Goal: Information Seeking & Learning: Learn about a topic

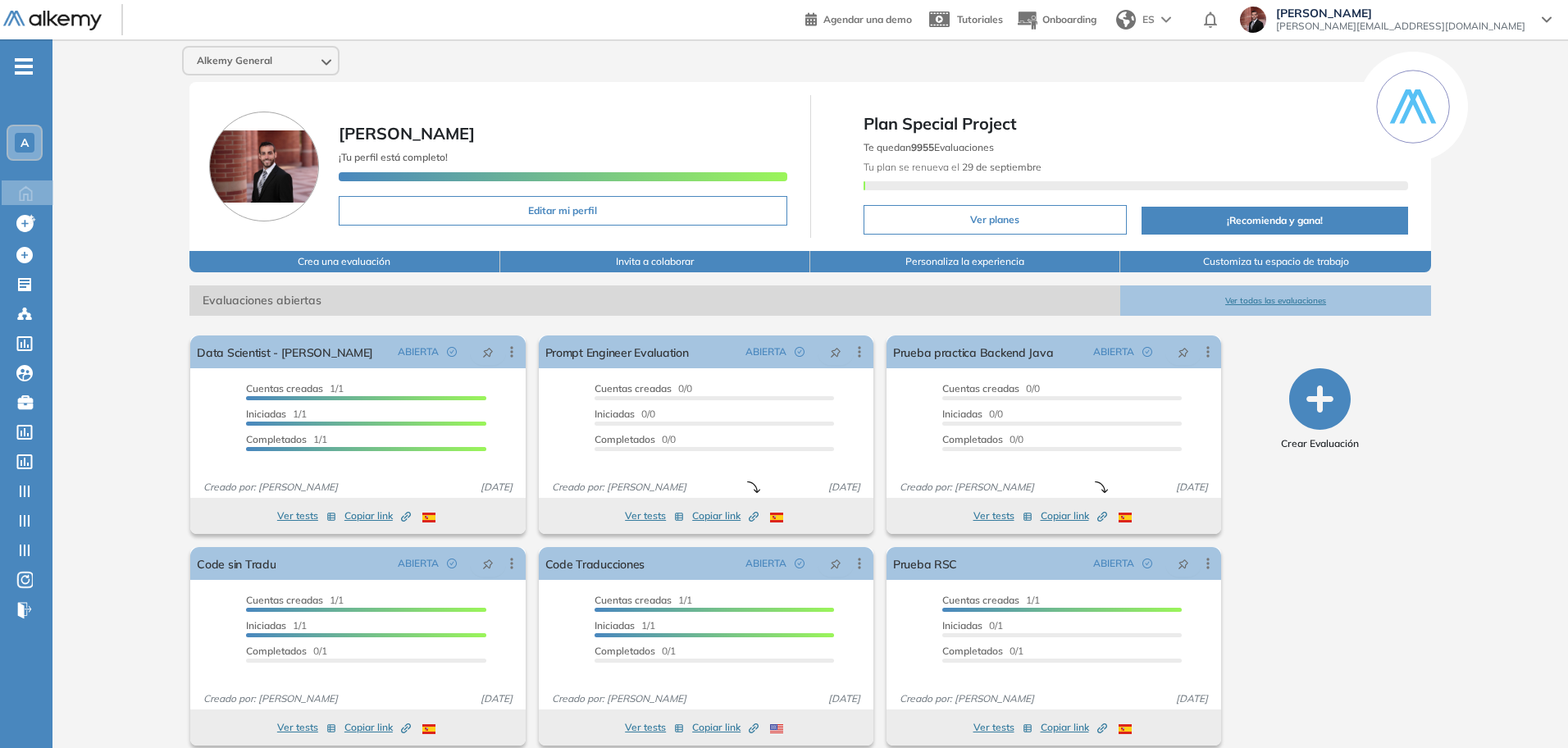
click at [22, 71] on span "-" at bounding box center [23, 65] width 18 height 13
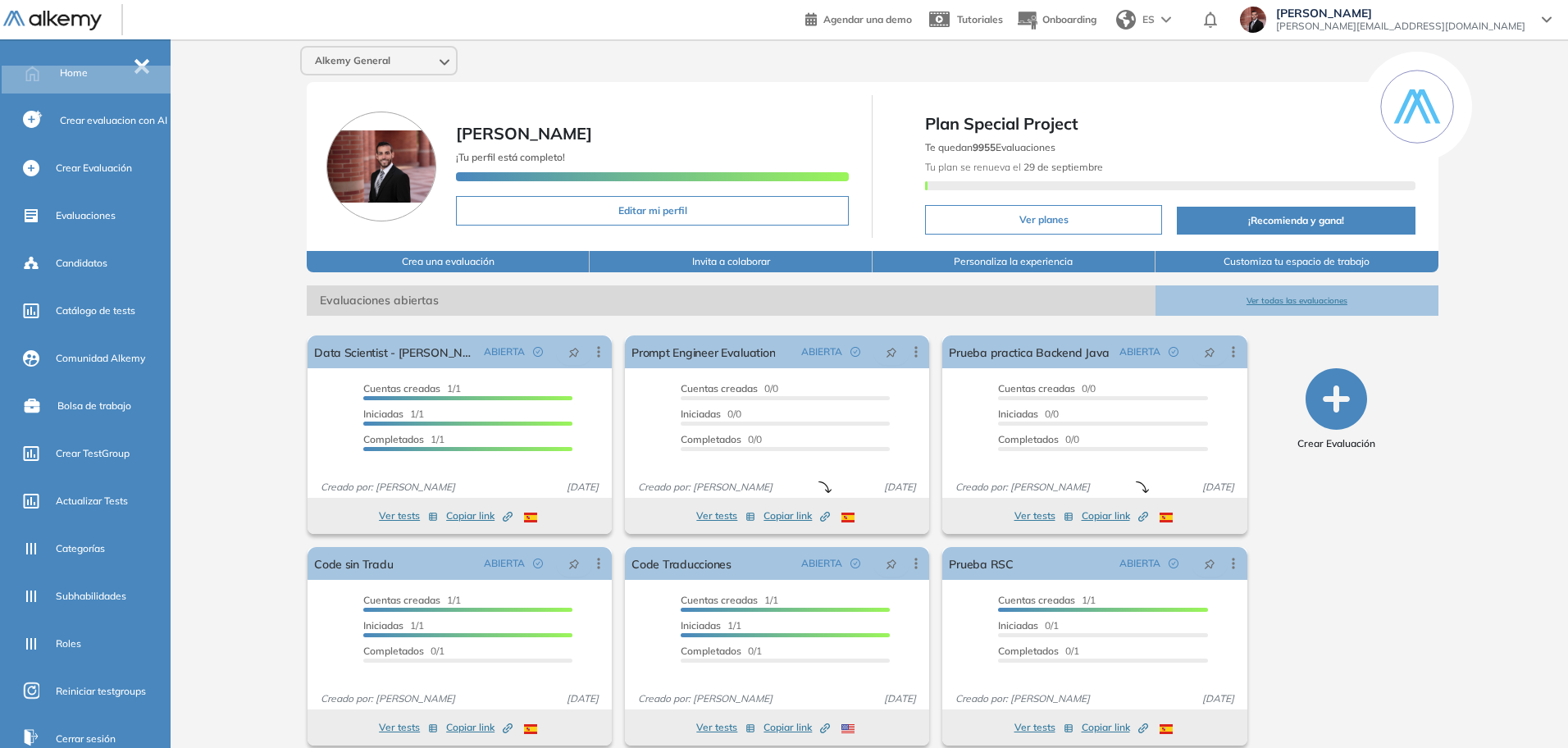
scroll to position [210, 0]
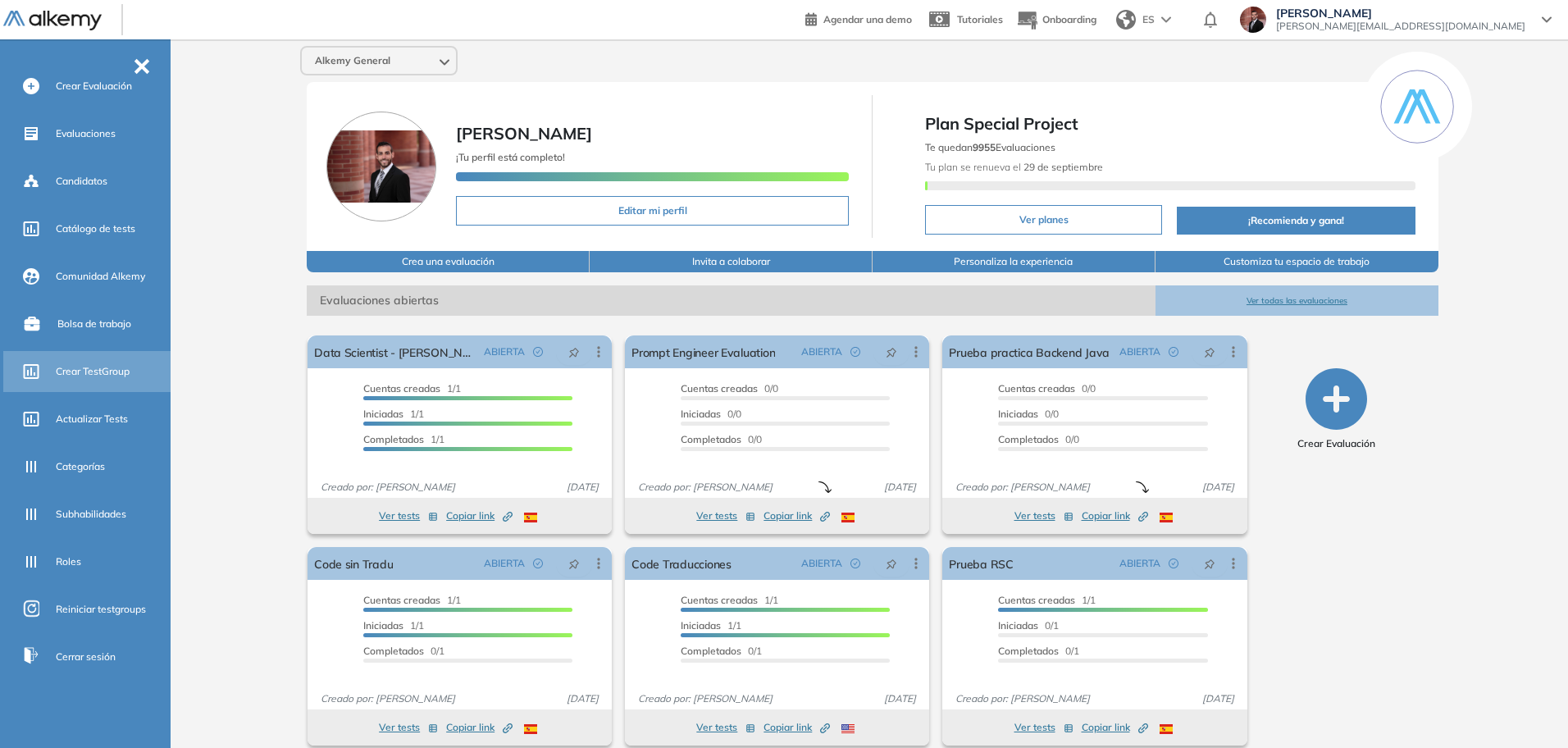
click at [106, 379] on div "Crear TestGroup" at bounding box center [111, 371] width 111 height 28
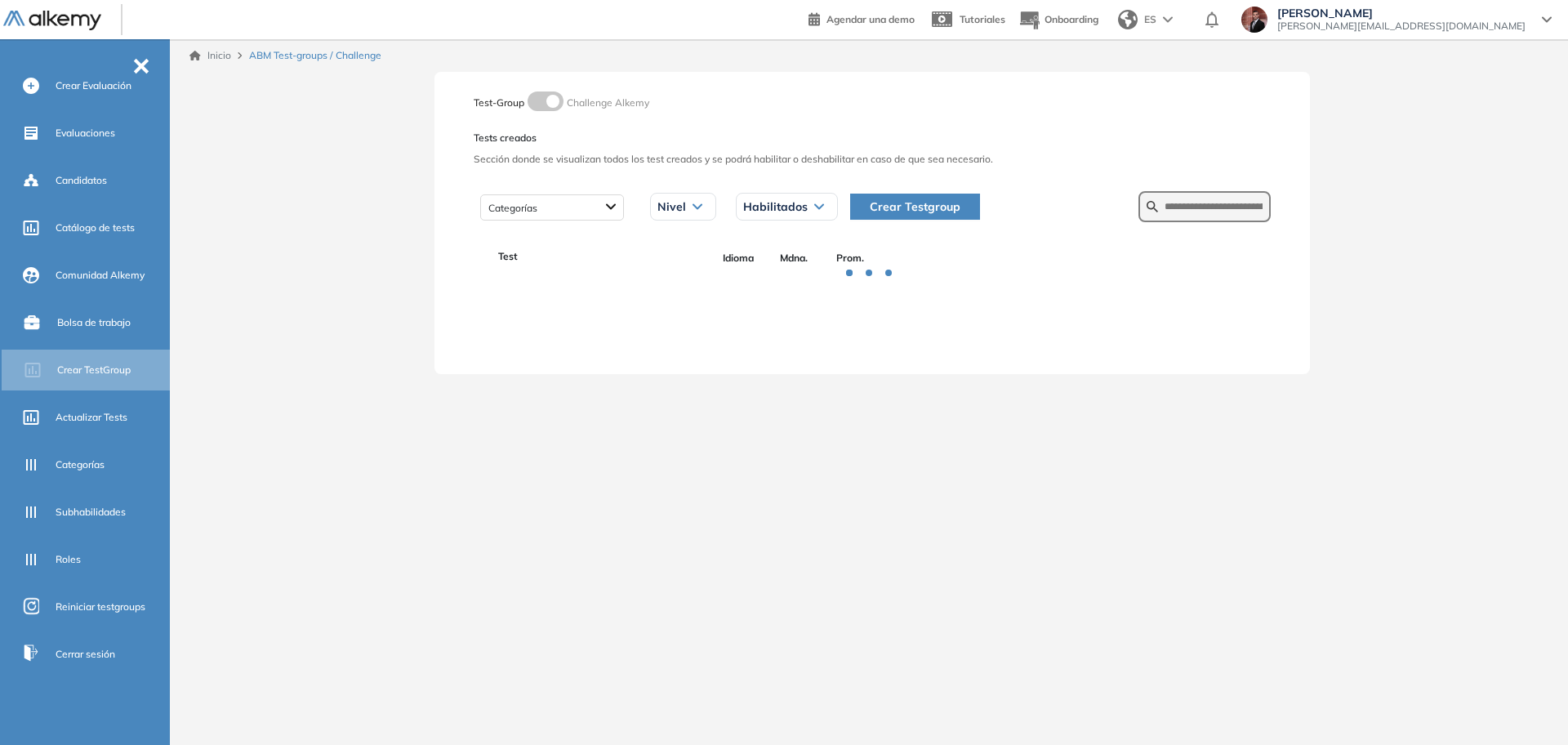
click at [1169, 197] on form at bounding box center [1205, 206] width 133 height 31
click at [1165, 213] on input "text" at bounding box center [1214, 206] width 98 height 14
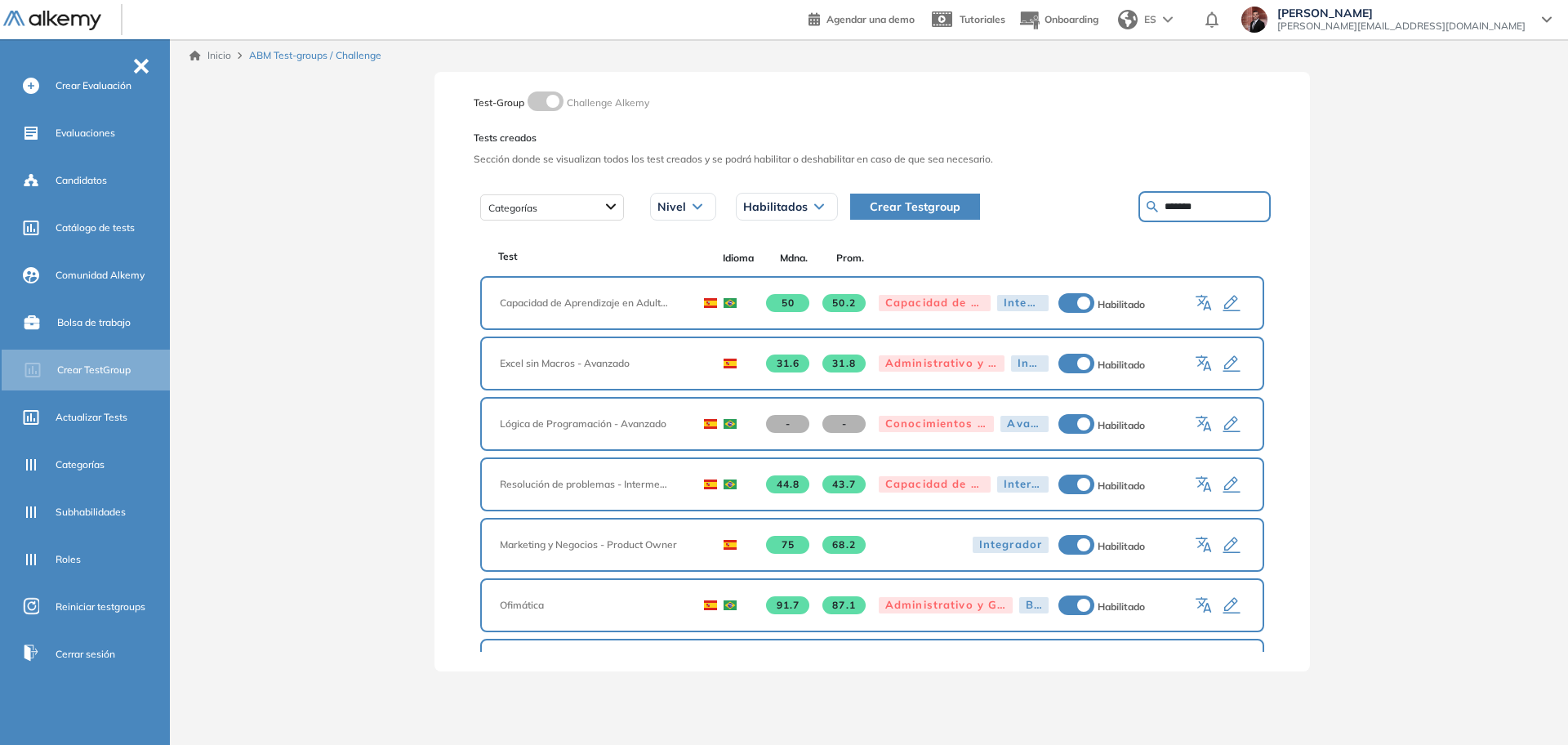
type input "*******"
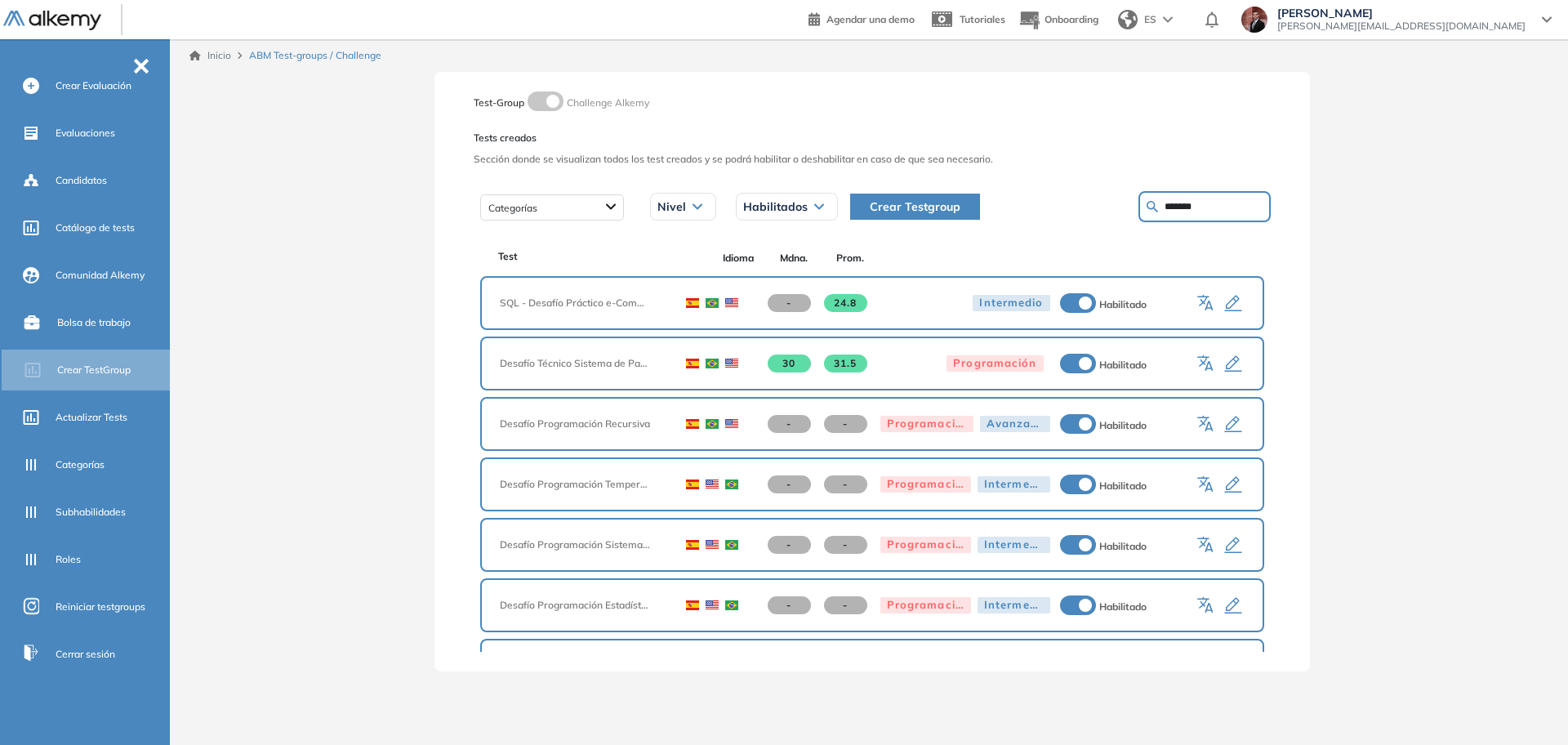
click at [1234, 300] on icon "button" at bounding box center [1232, 304] width 17 height 16
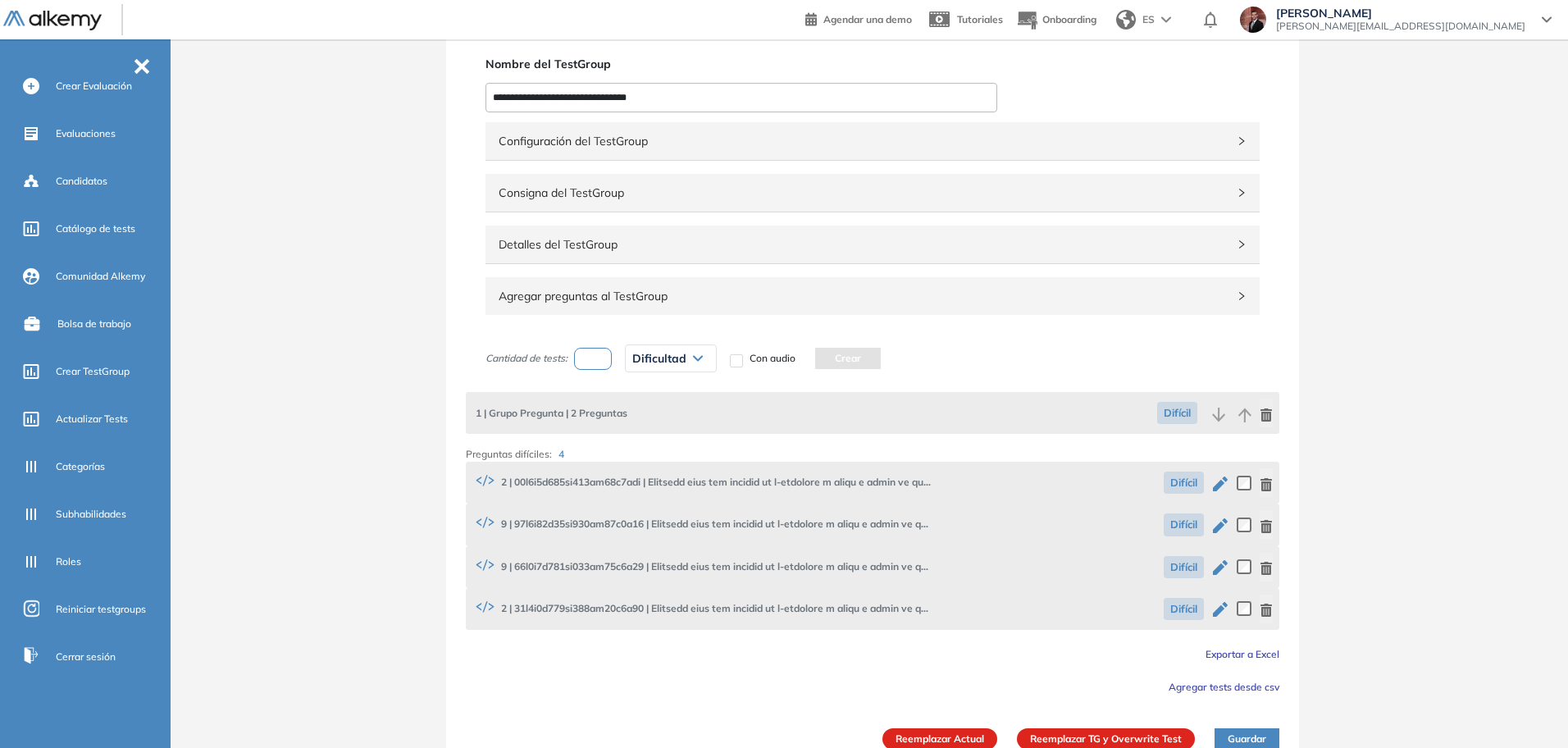
scroll to position [67, 0]
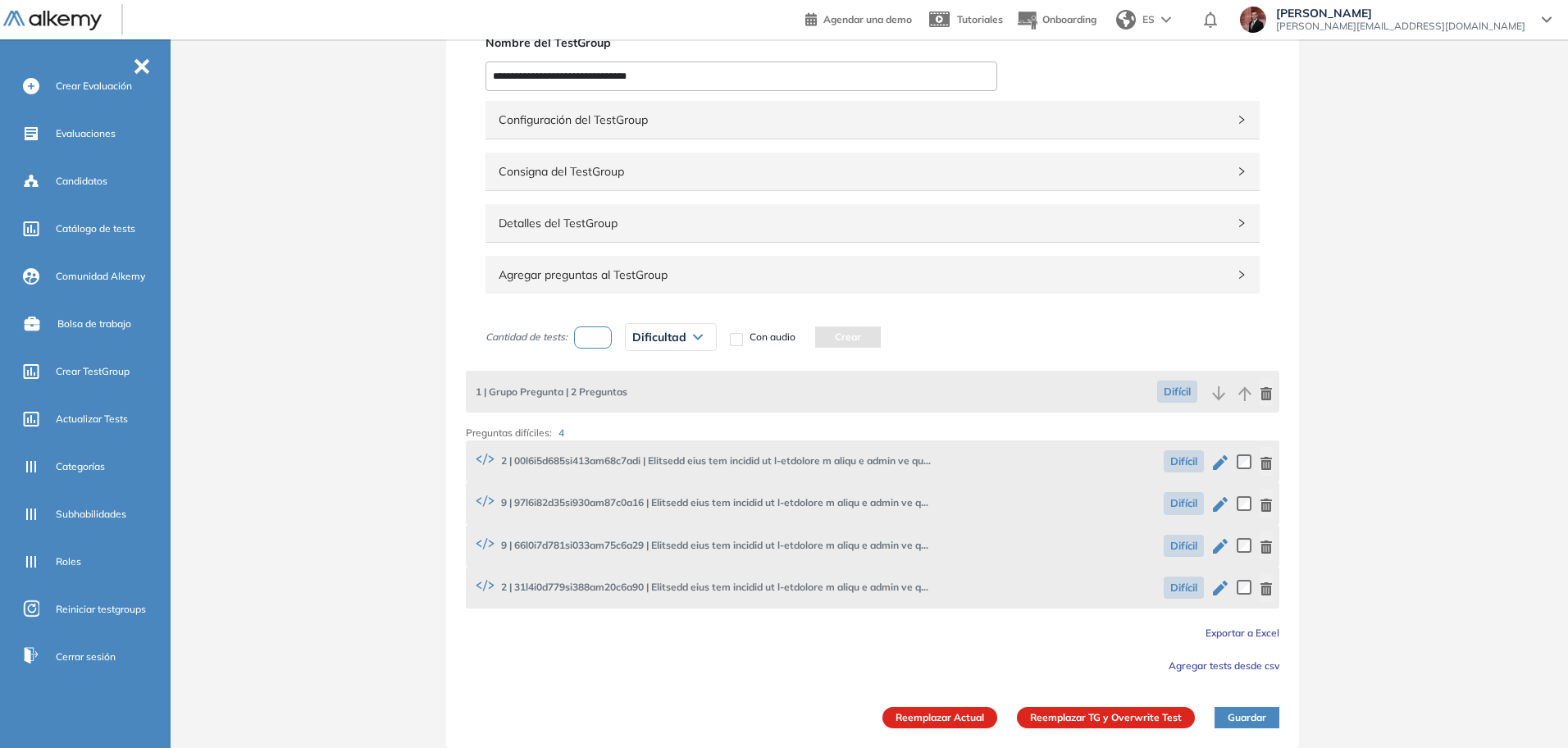
click at [741, 276] on span "Agregar preguntas al TestGroup" at bounding box center [863, 274] width 728 height 18
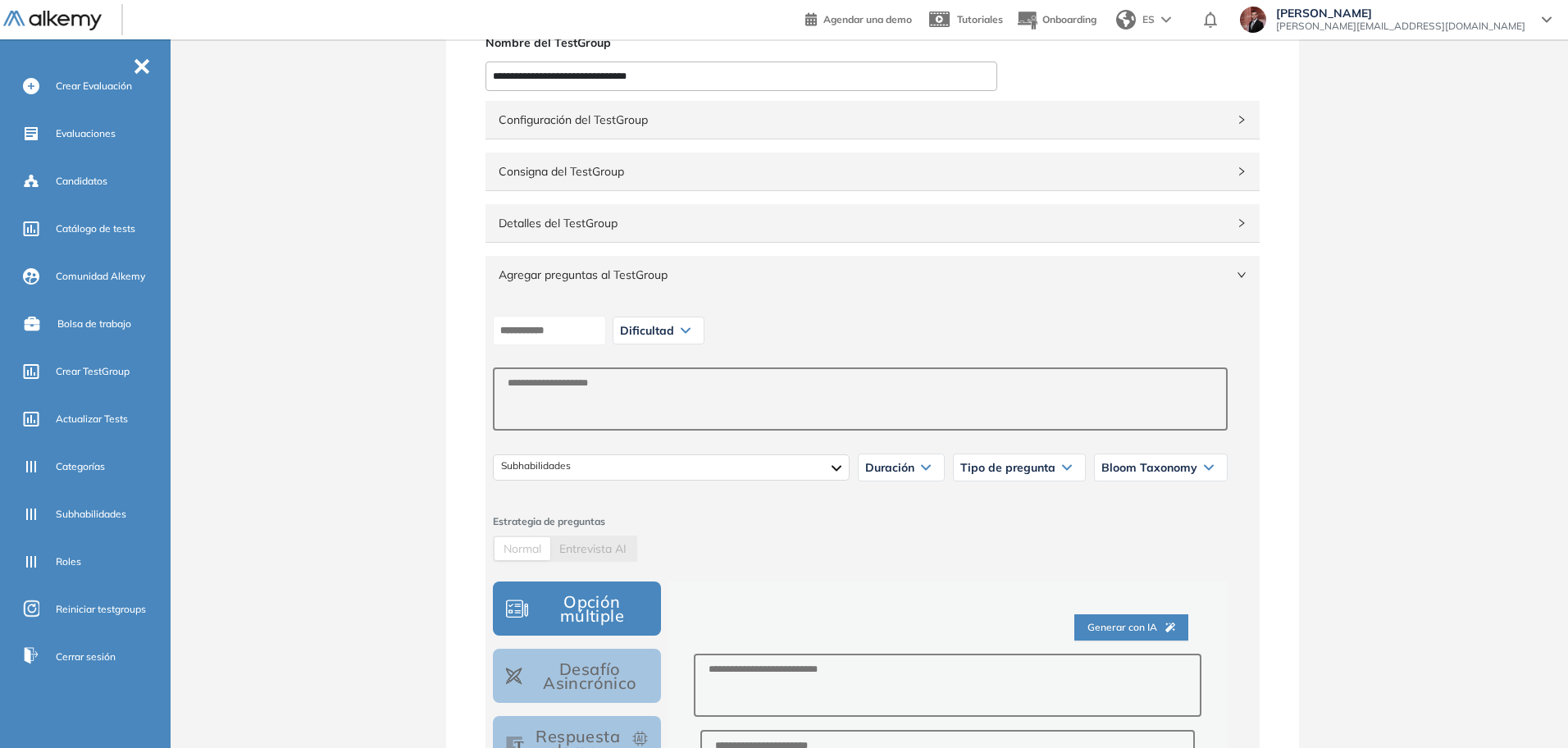
click at [691, 228] on span "Detalles del TestGroup" at bounding box center [863, 222] width 728 height 18
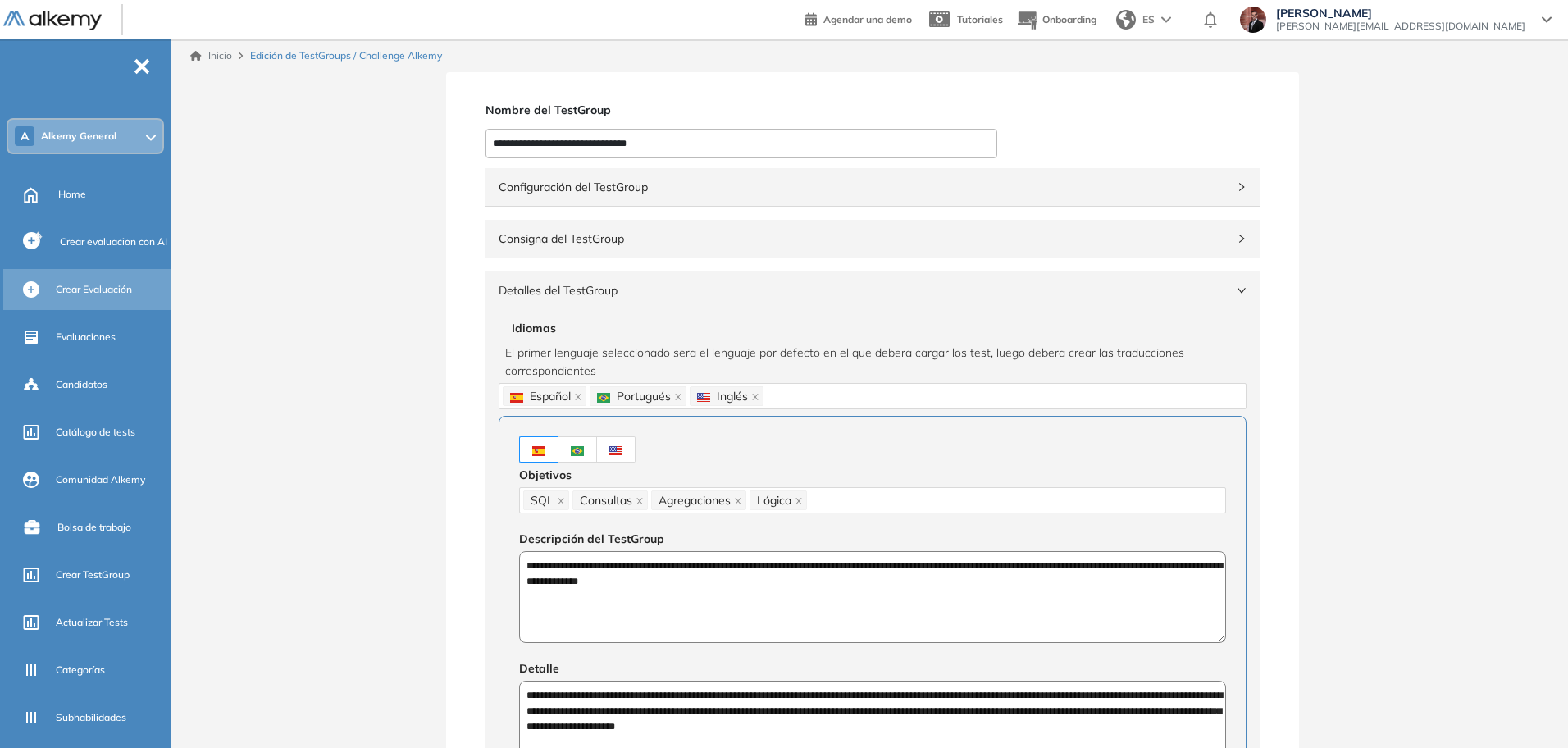
scroll to position [5, 0]
drag, startPoint x: 88, startPoint y: 205, endPoint x: 872, endPoint y: 95, distance: 791.7
click at [88, 205] on div "Home" at bounding box center [113, 195] width 109 height 28
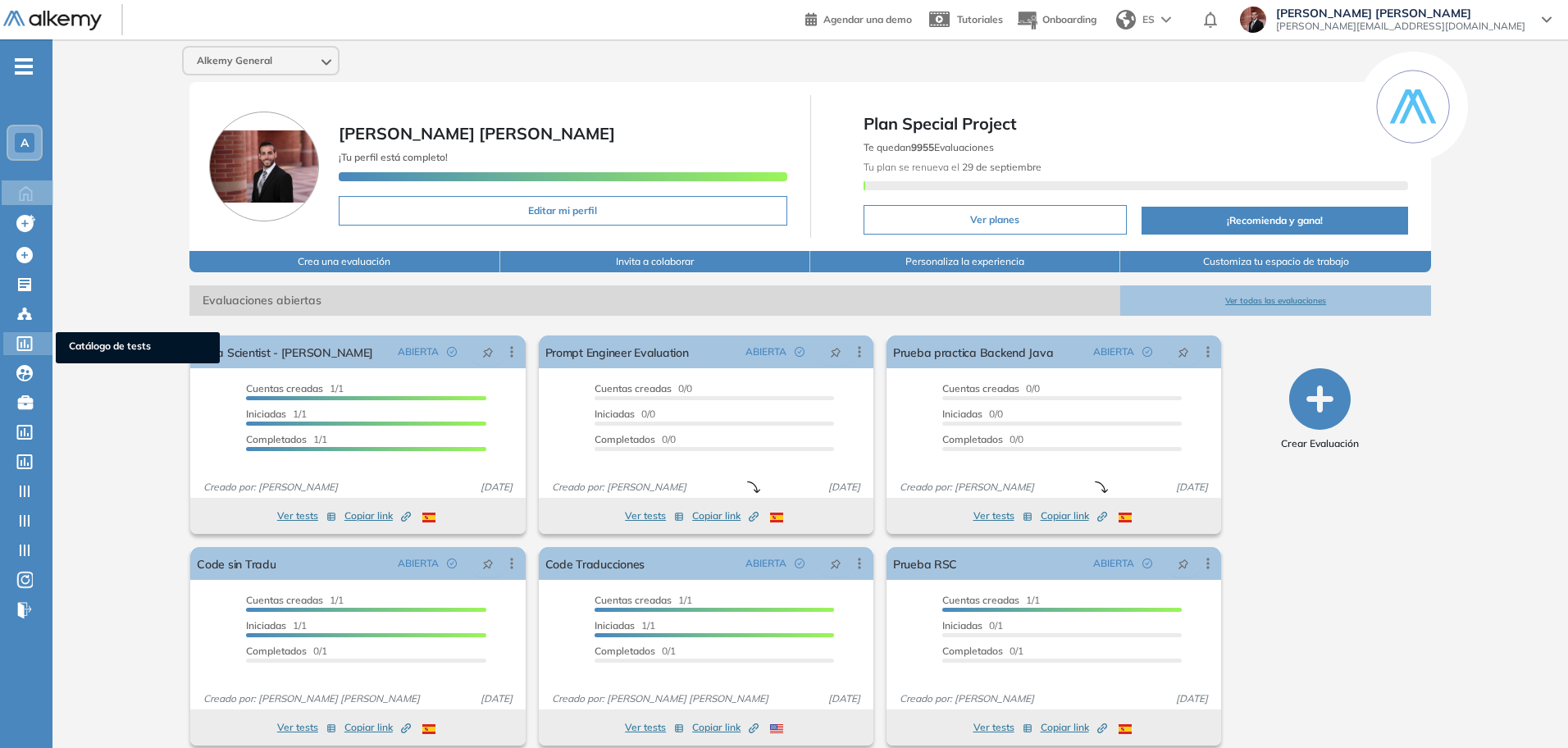
click at [25, 337] on icon at bounding box center [25, 343] width 15 height 14
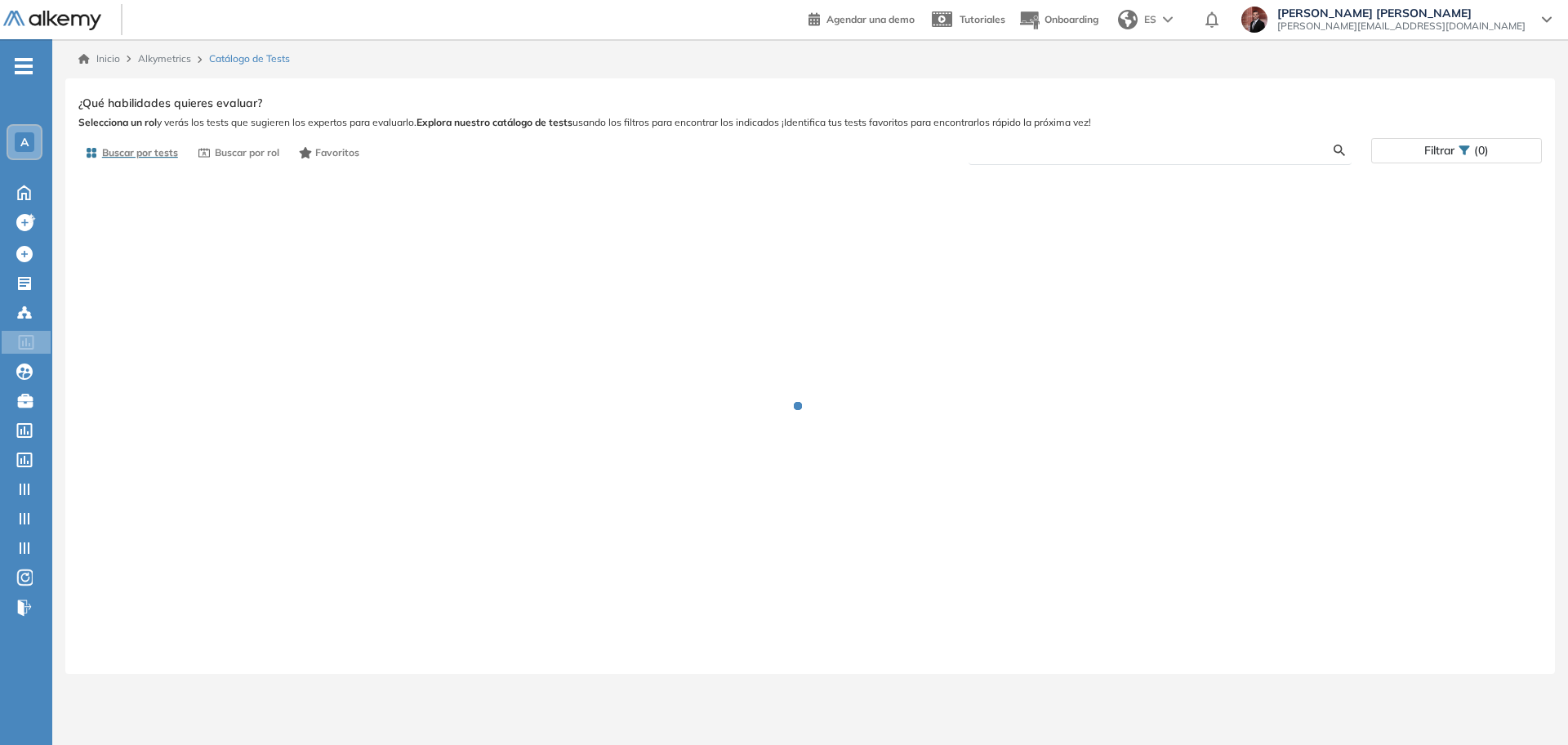
click at [1107, 154] on input "text" at bounding box center [1157, 150] width 352 height 14
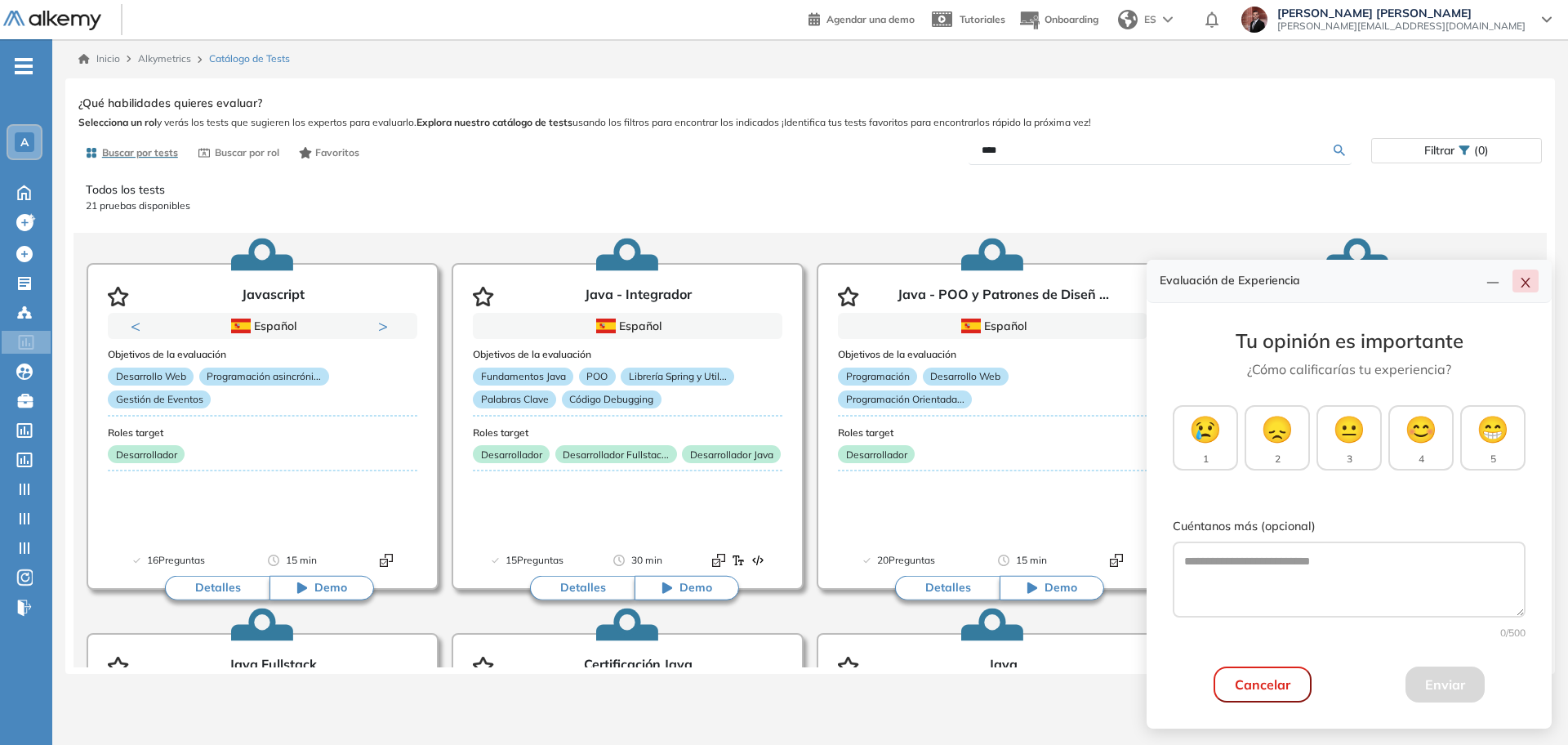
click at [1523, 287] on icon "close" at bounding box center [1525, 282] width 13 height 13
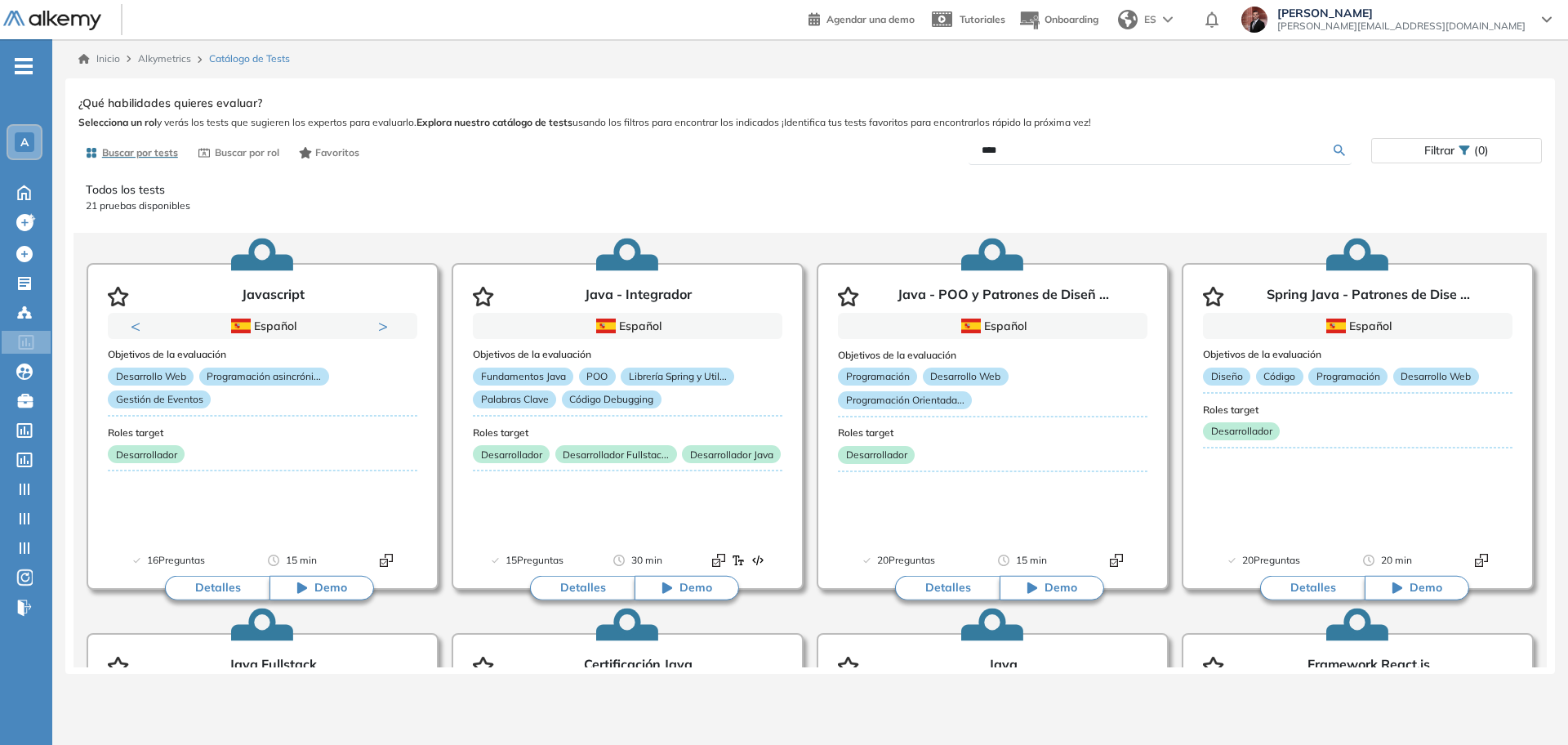
drag, startPoint x: 1008, startPoint y: 147, endPoint x: 909, endPoint y: 139, distance: 99.3
click div "****"
type input "**********"
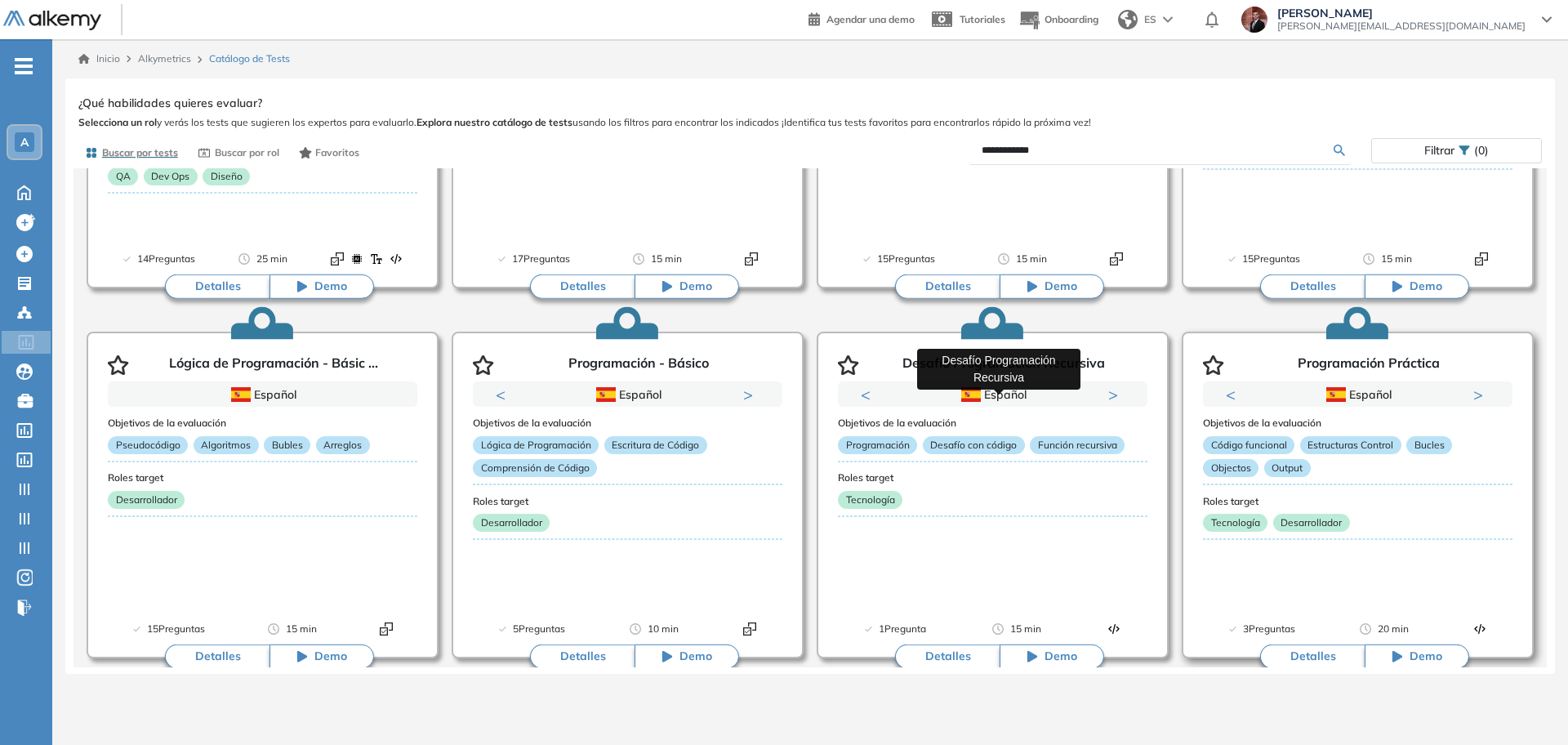
scroll to position [306, 0]
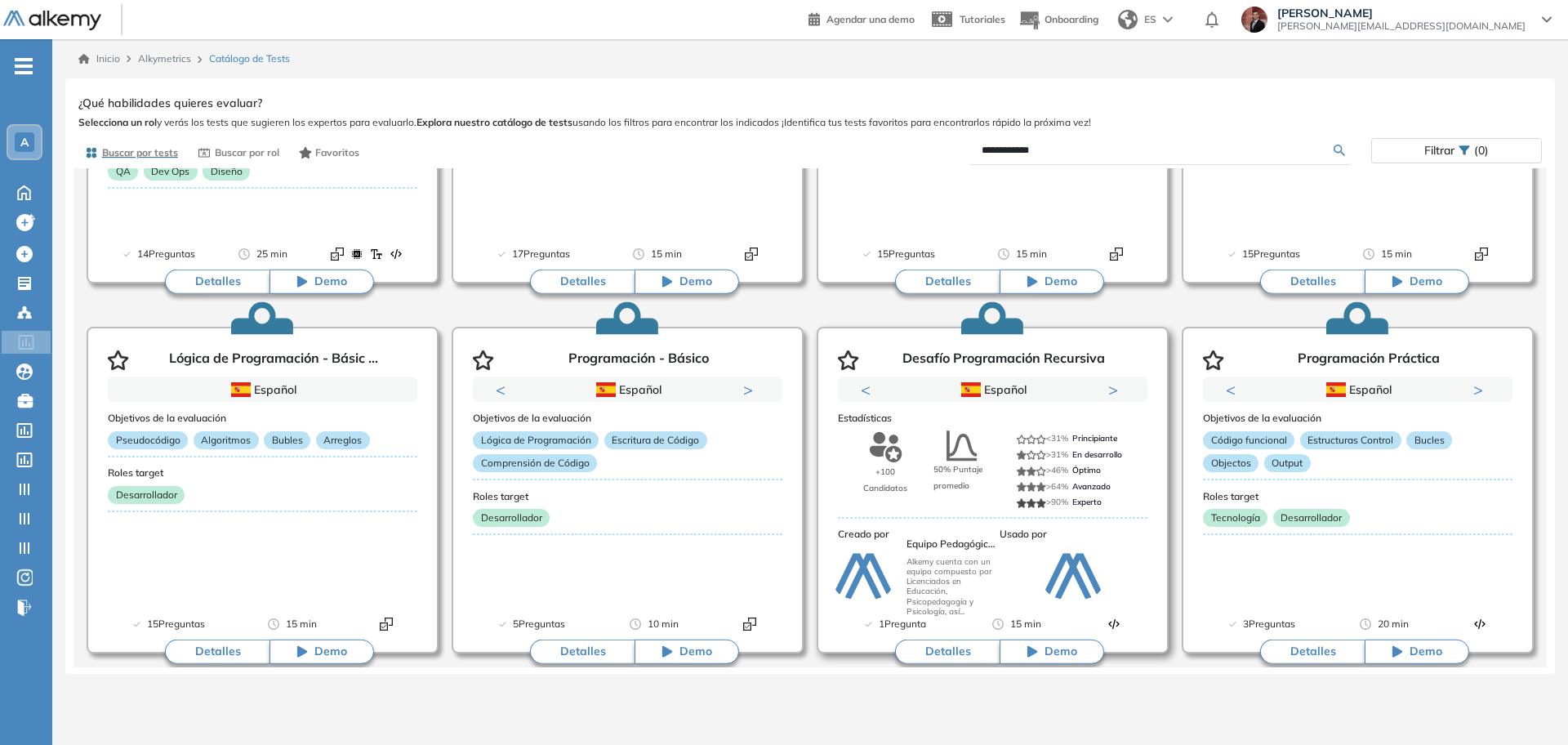
click button "Detalles"
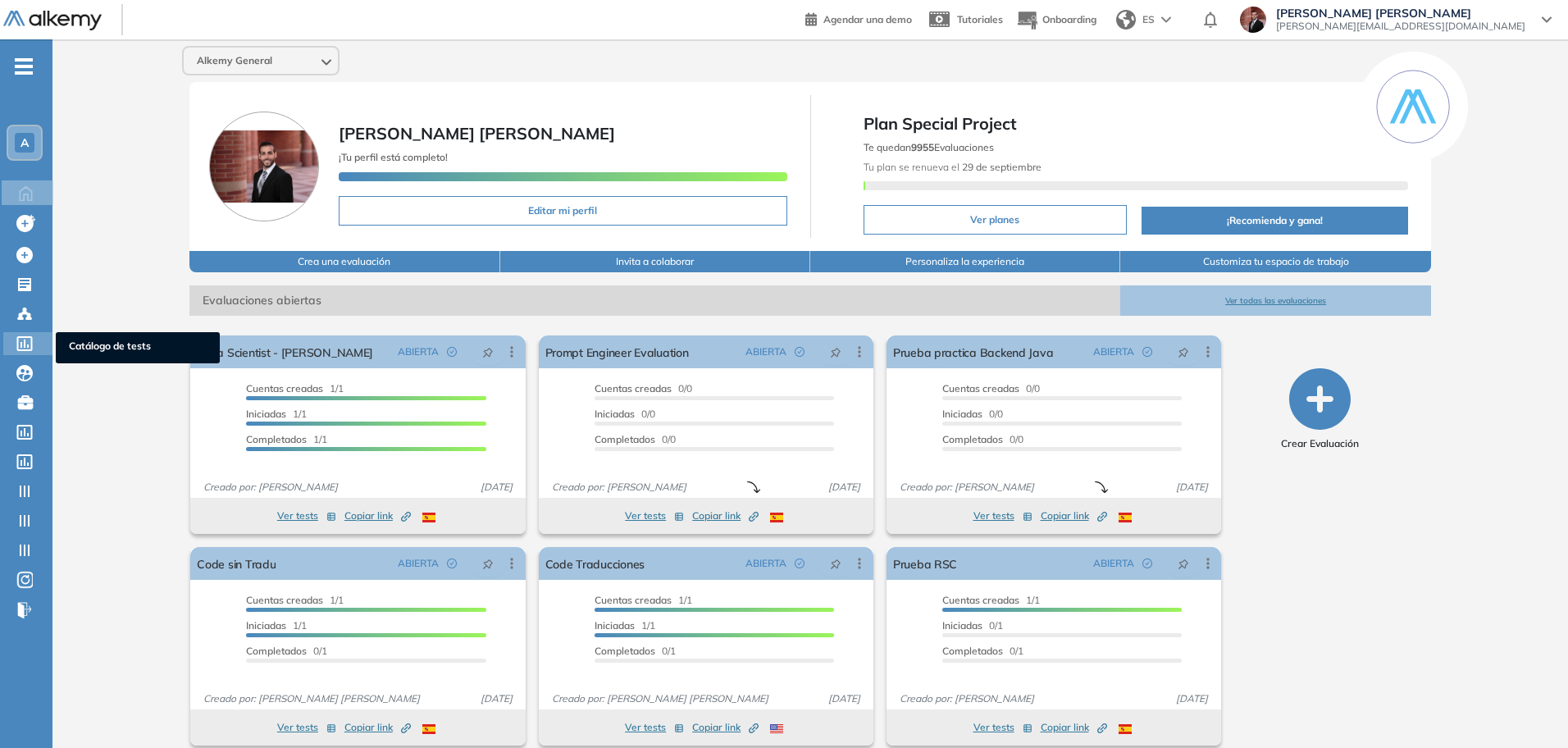
click at [20, 347] on icon at bounding box center [24, 343] width 16 height 14
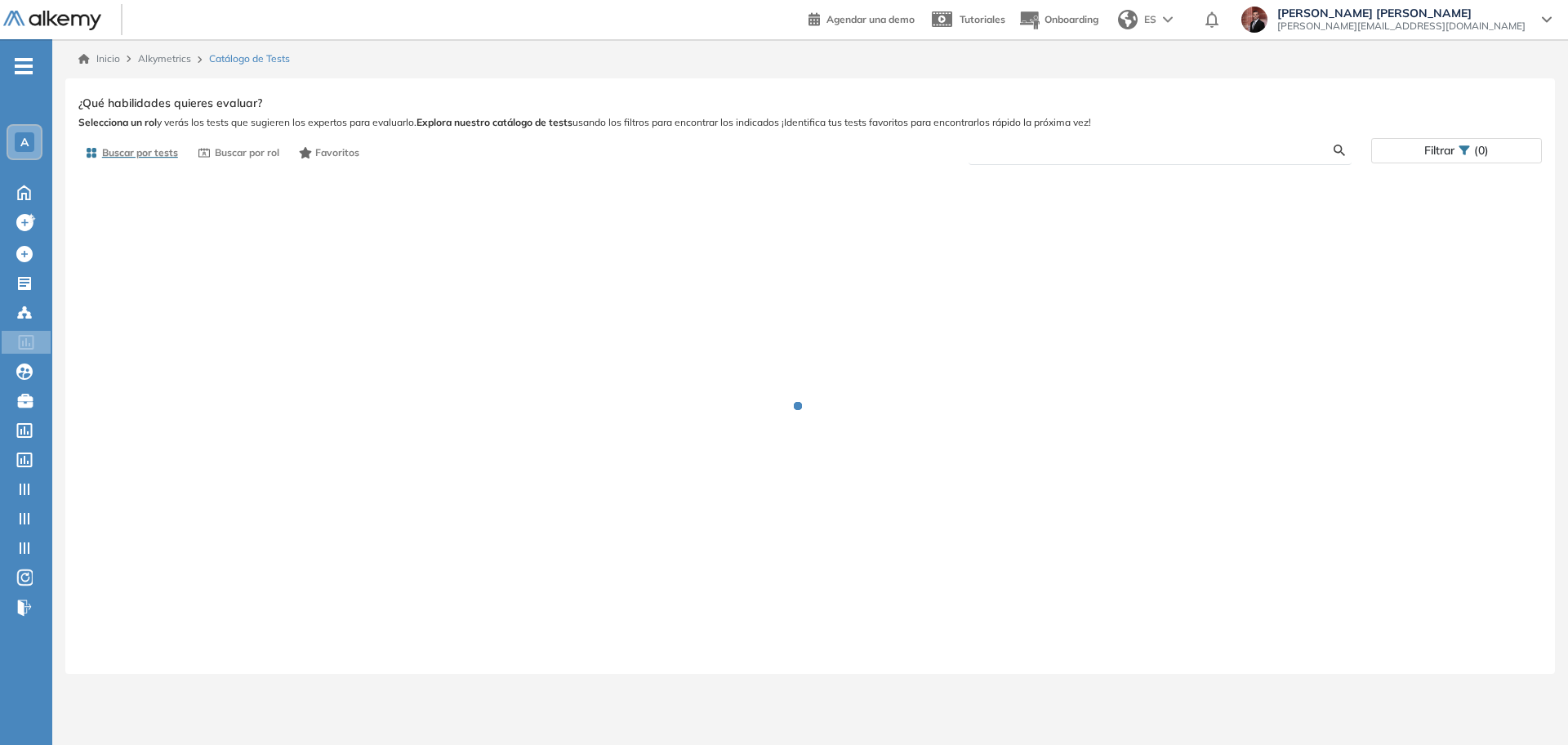
click at [1056, 151] on input "text" at bounding box center [1157, 150] width 352 height 14
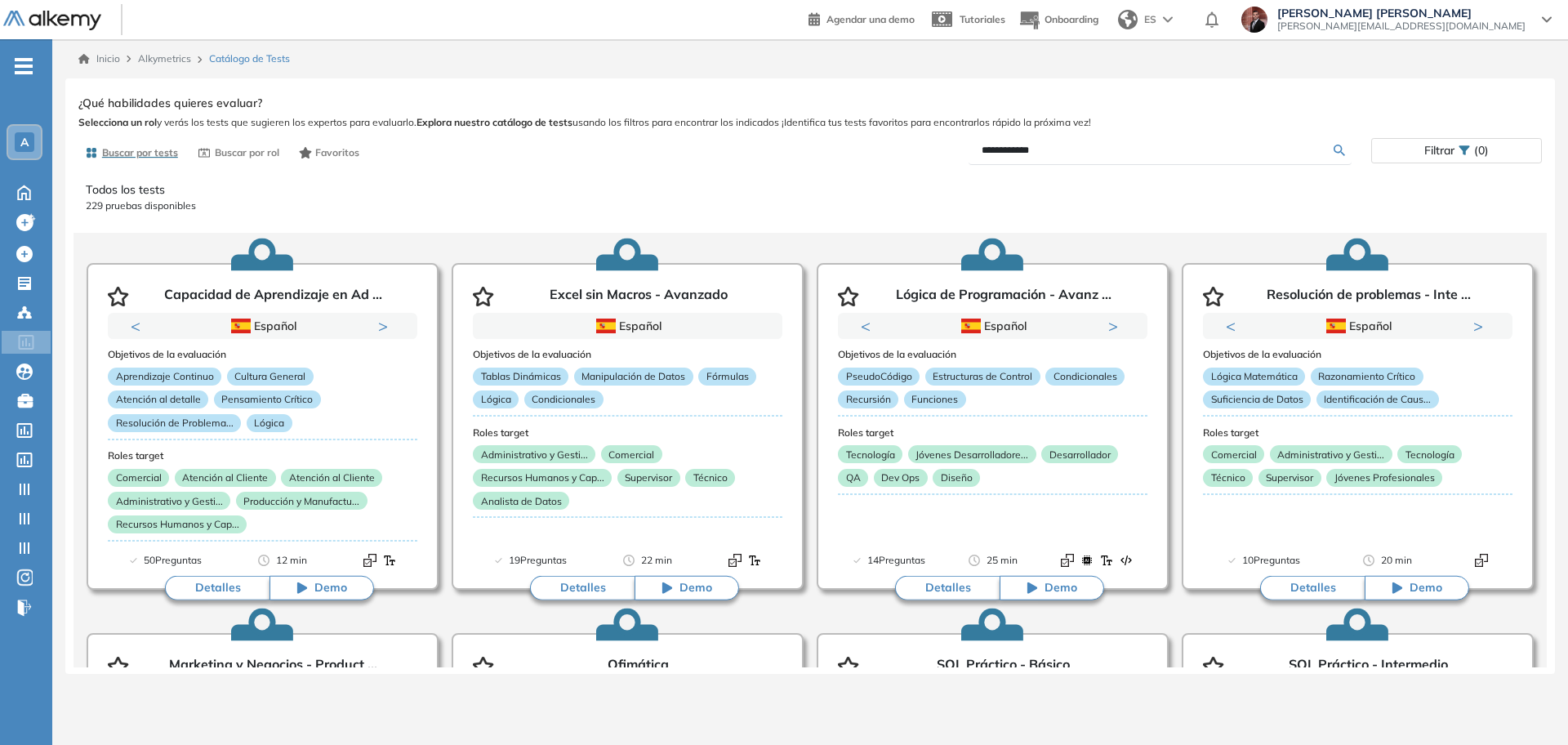
type input "**********"
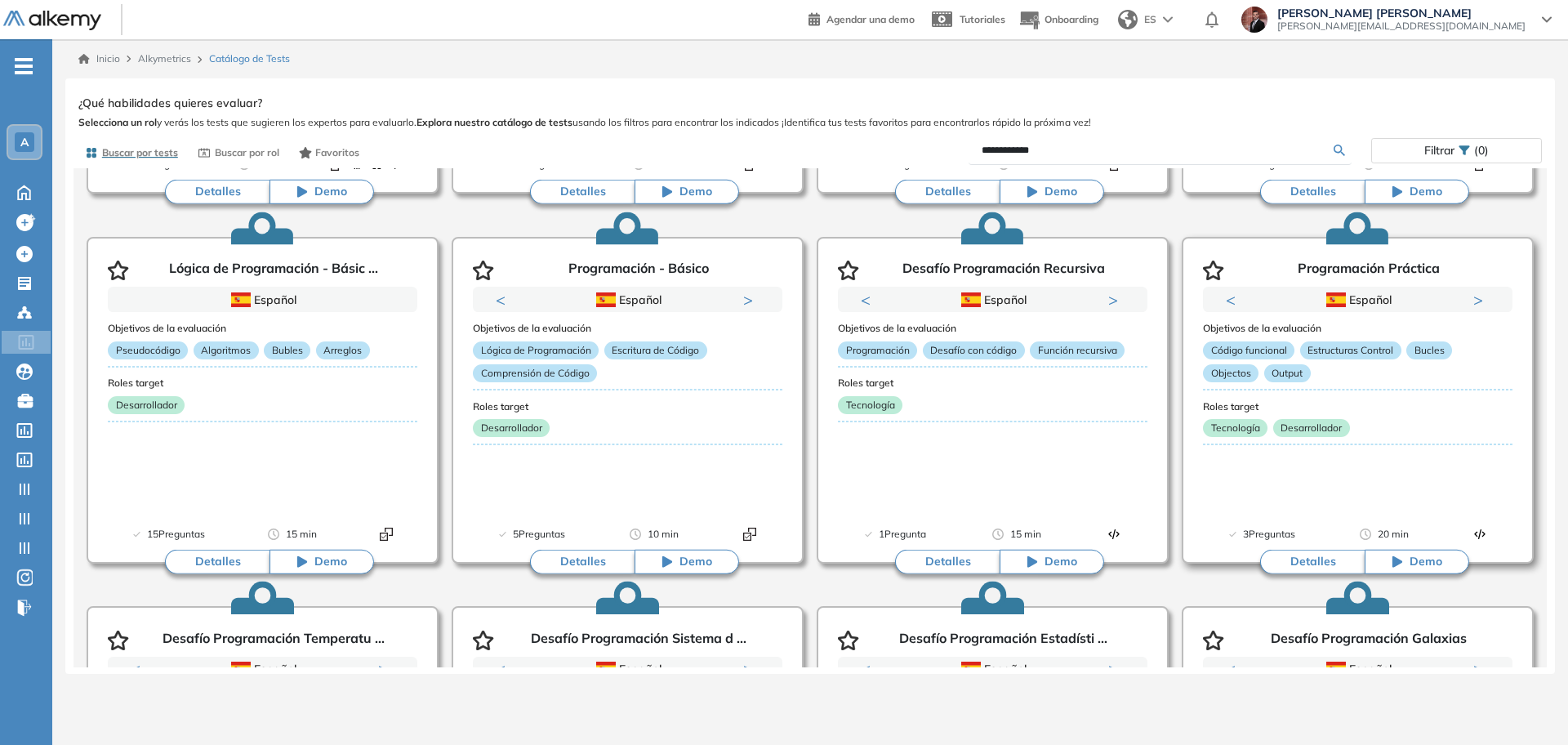
scroll to position [408, 0]
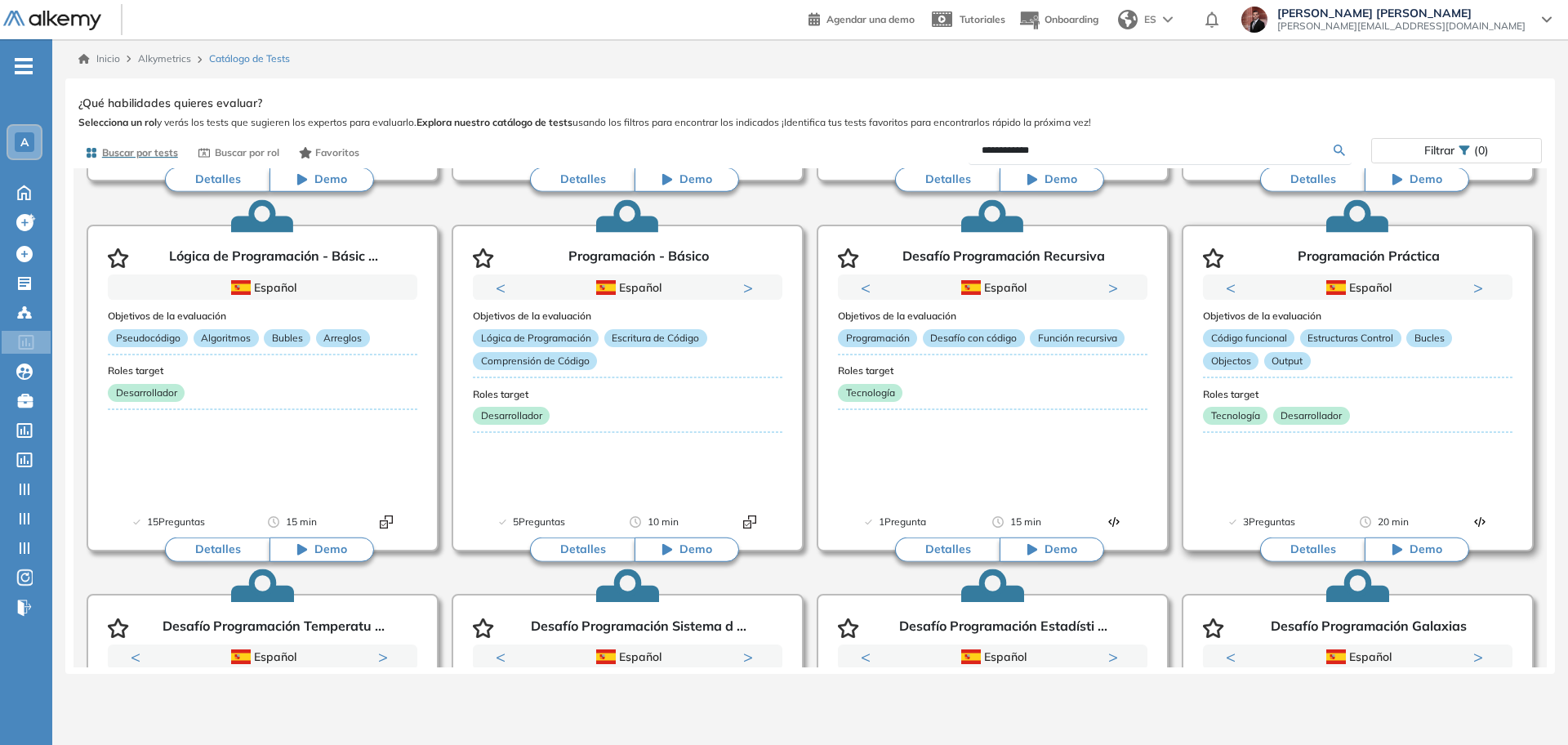
click at [1319, 546] on button "Detalles" at bounding box center [1313, 550] width 105 height 25
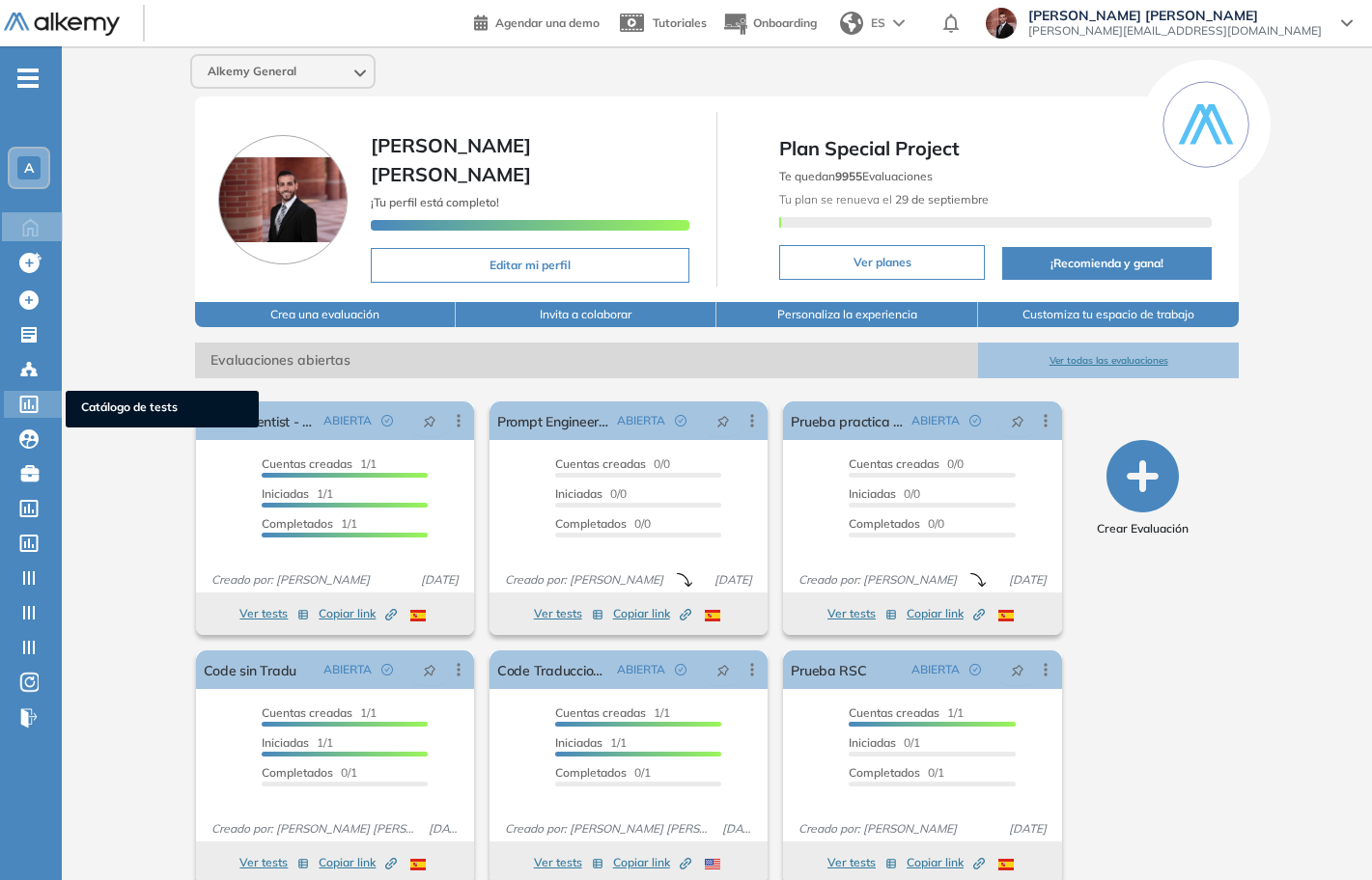
click at [27, 403] on icon at bounding box center [28, 404] width 19 height 17
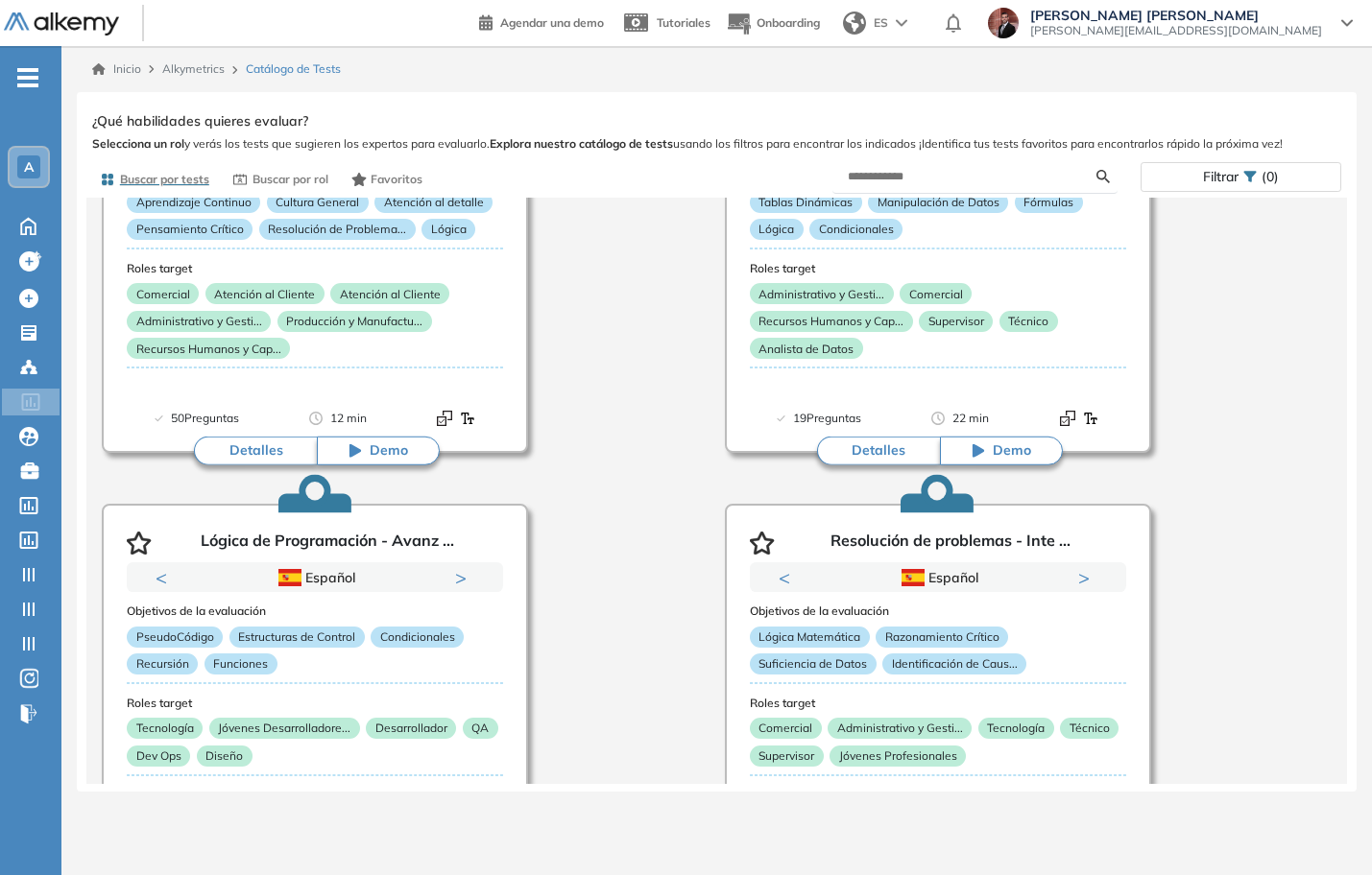
scroll to position [480, 0]
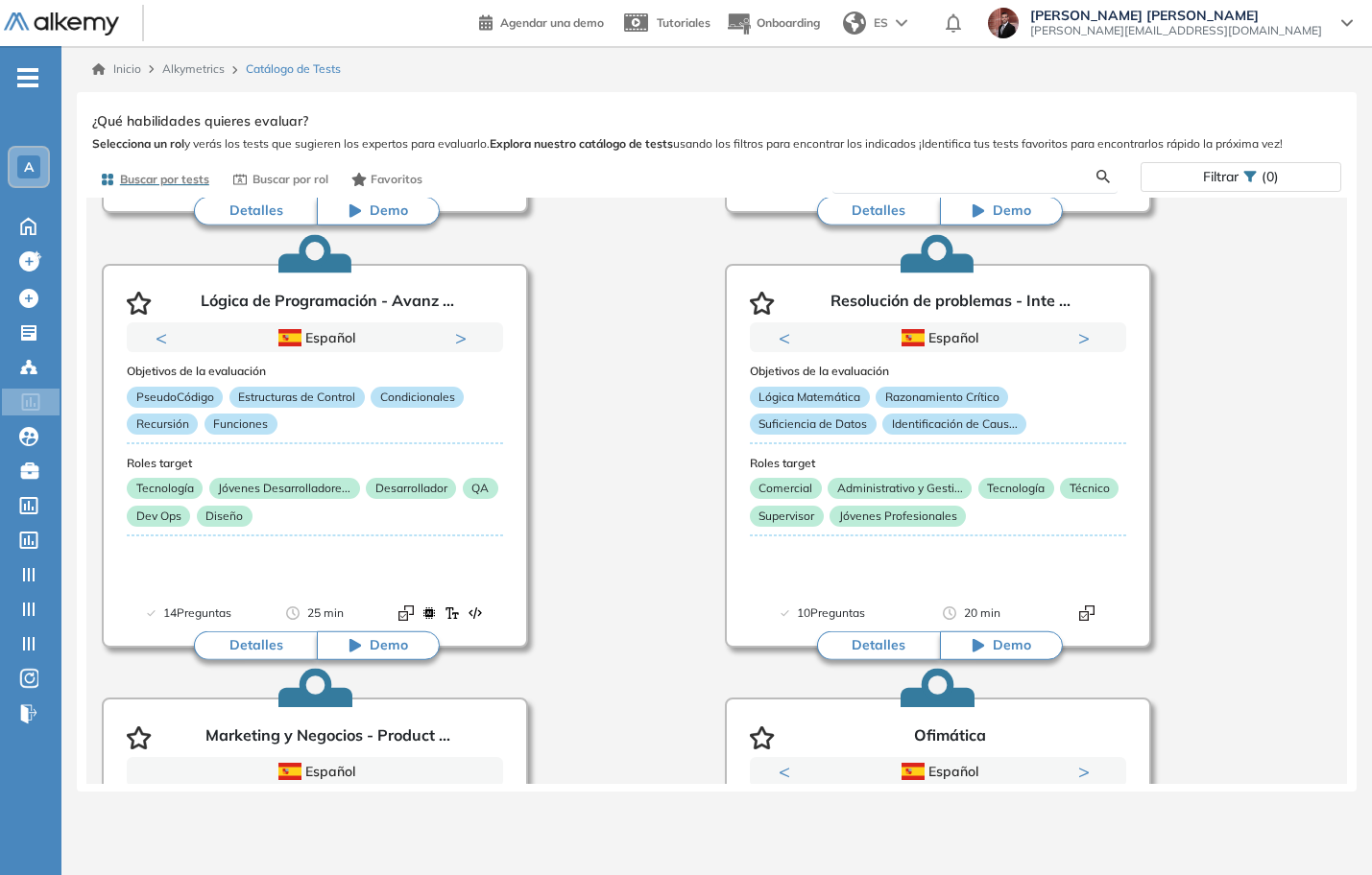
click at [934, 170] on input "text" at bounding box center [972, 176] width 248 height 17
type input "**********"
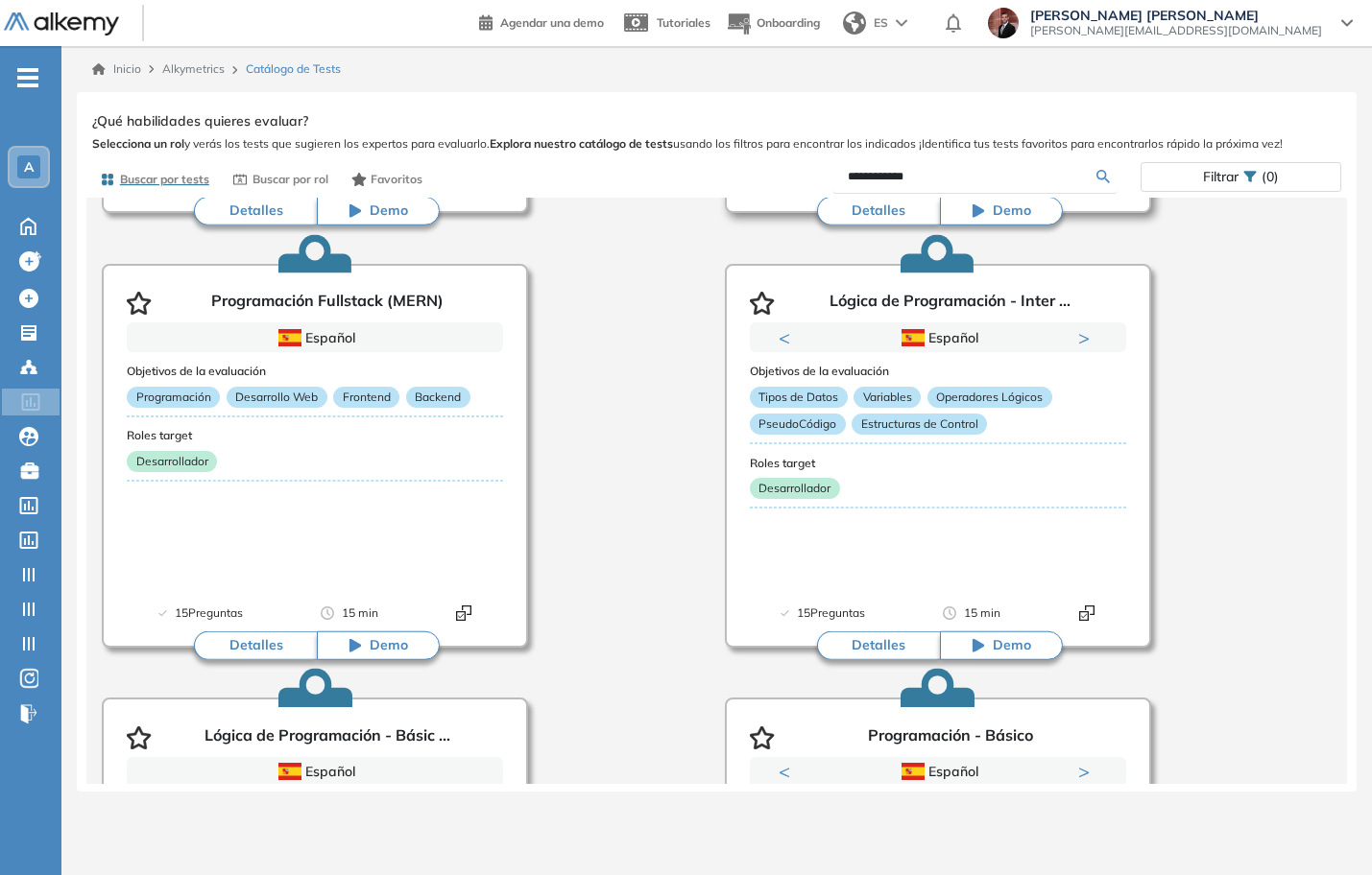
scroll to position [0, 0]
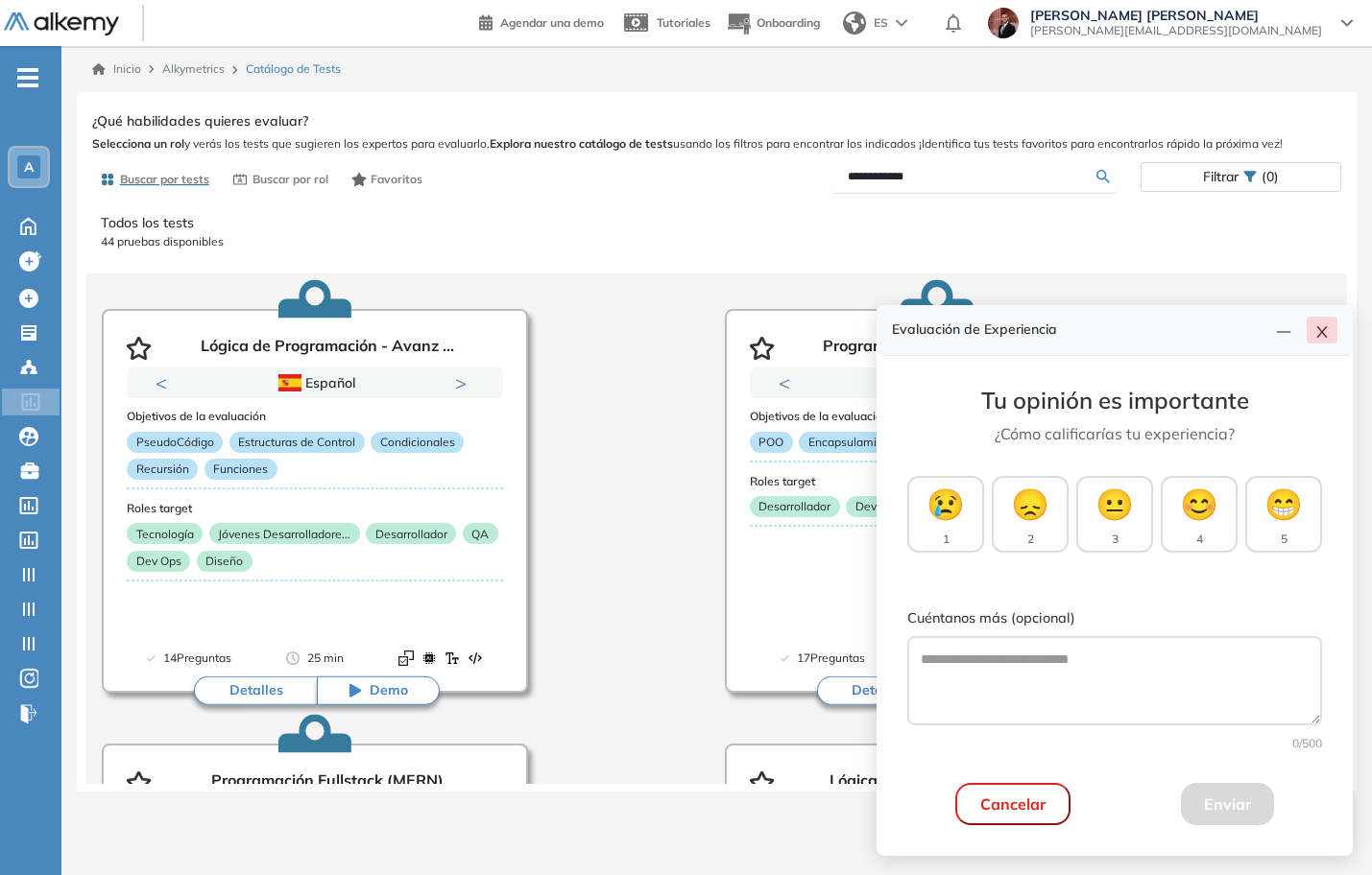
click at [1316, 326] on icon "close" at bounding box center [1321, 332] width 15 height 15
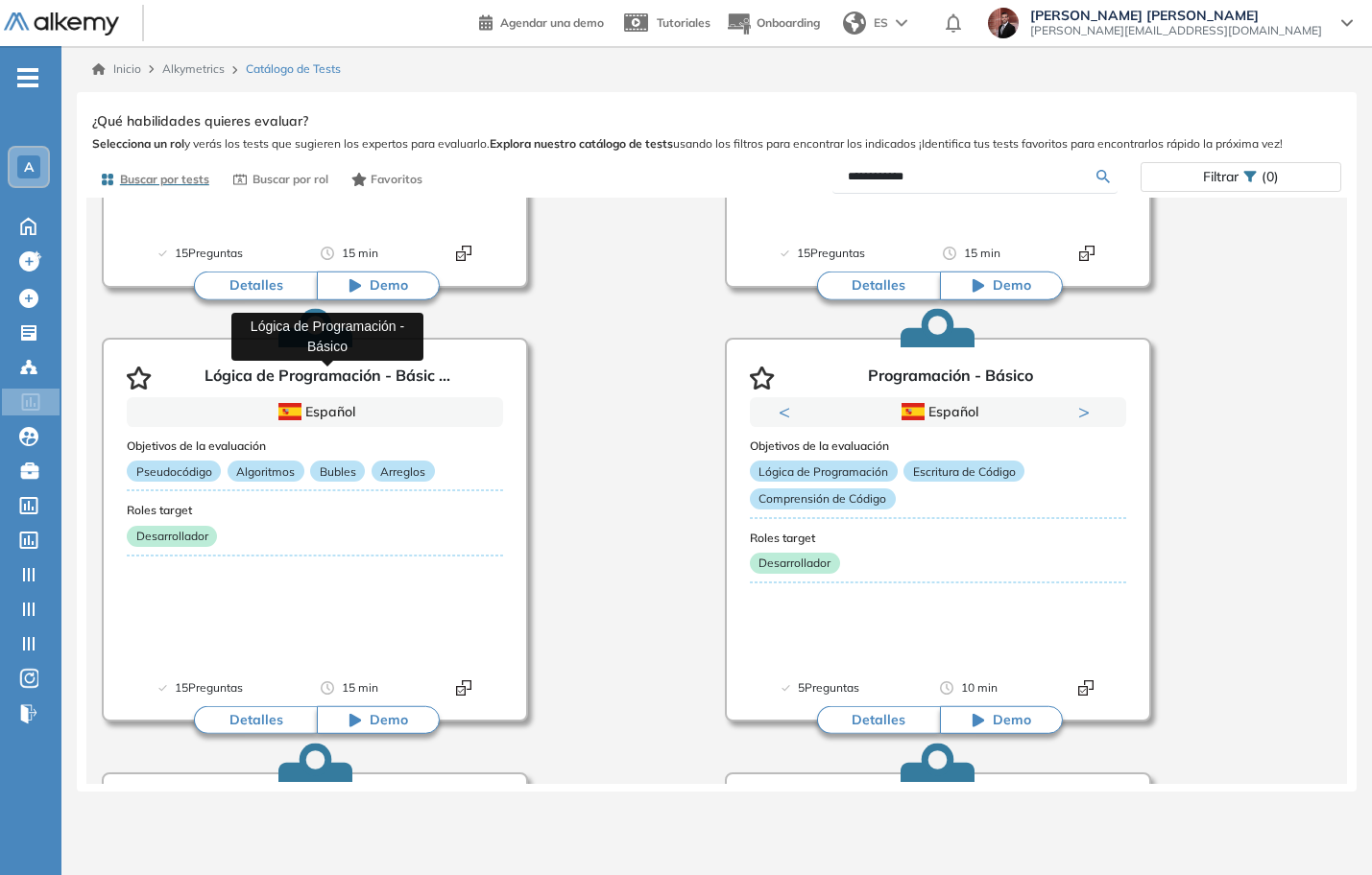
scroll to position [1319, 0]
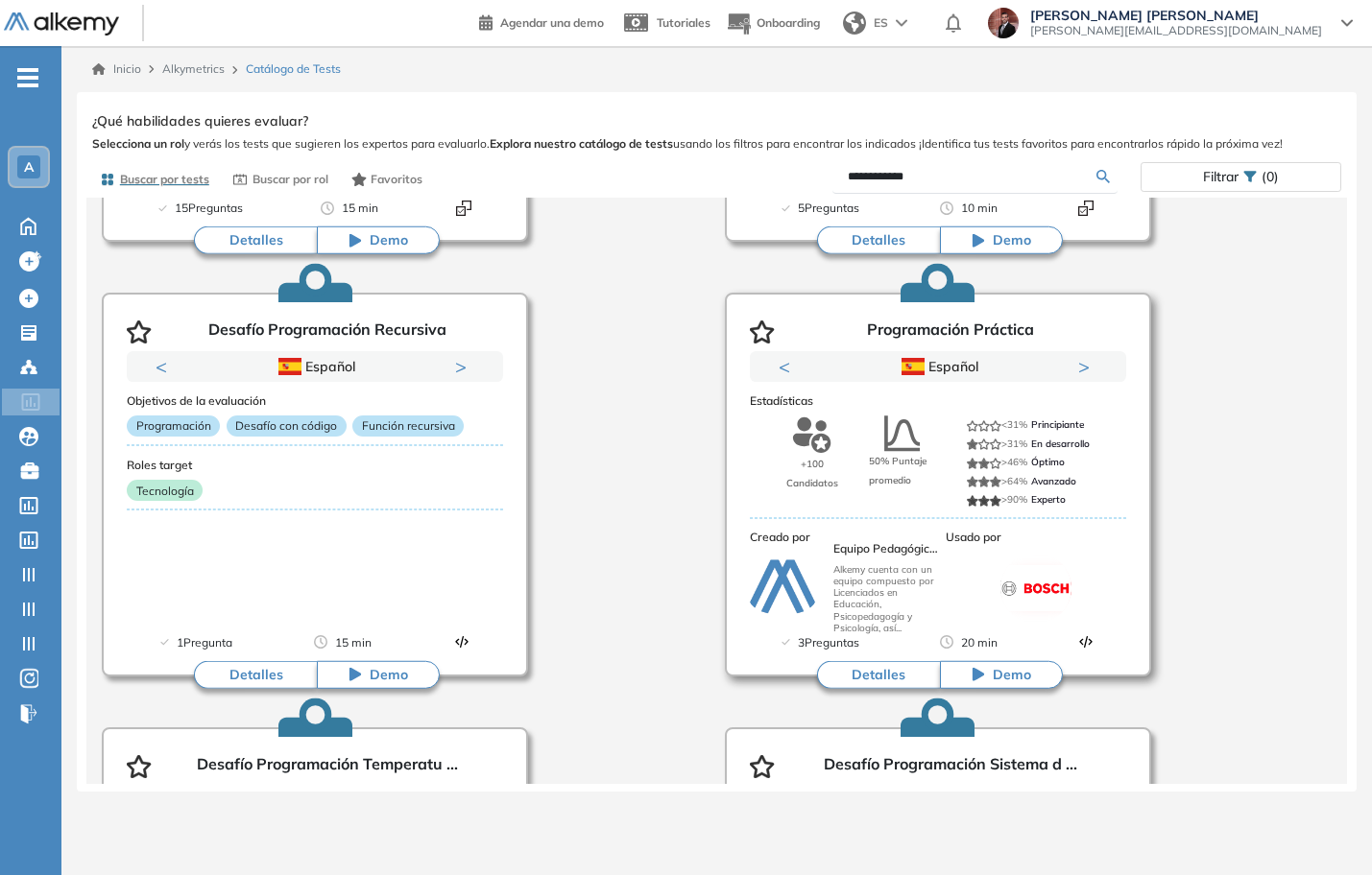
click at [889, 673] on button "Detalles" at bounding box center [878, 674] width 123 height 29
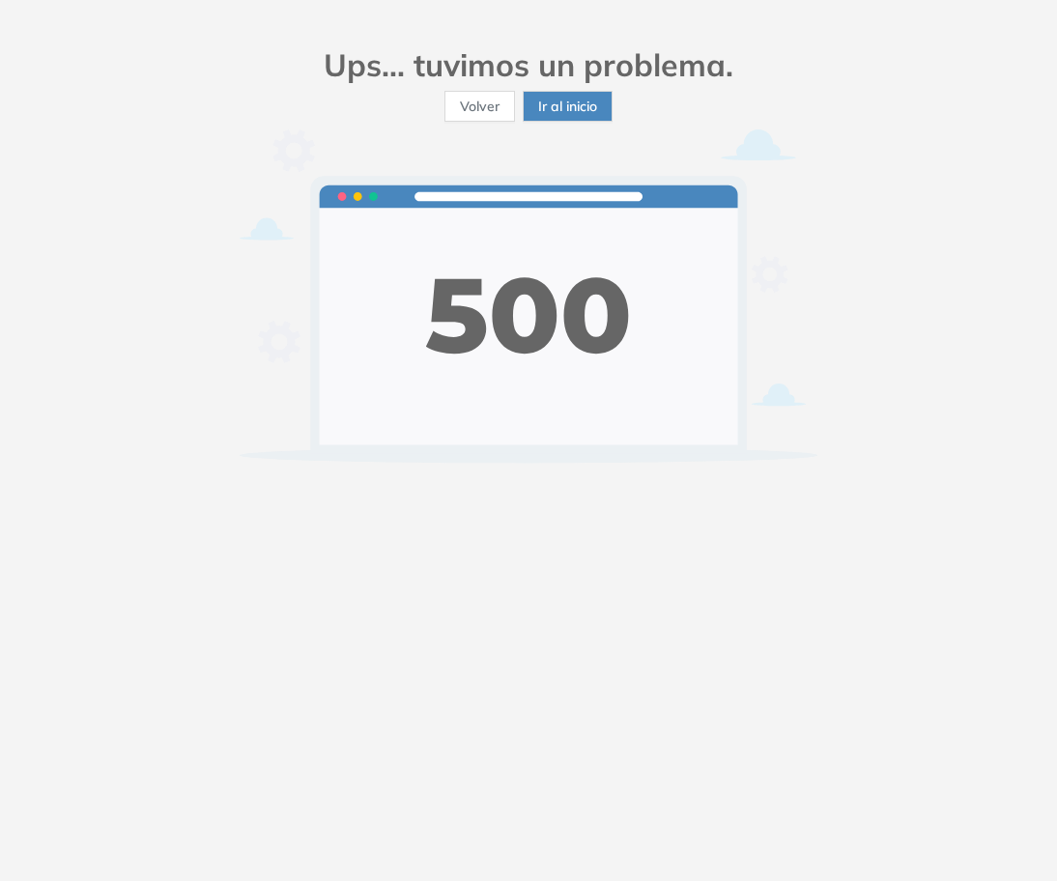
click at [494, 119] on button "Volver" at bounding box center [479, 106] width 71 height 31
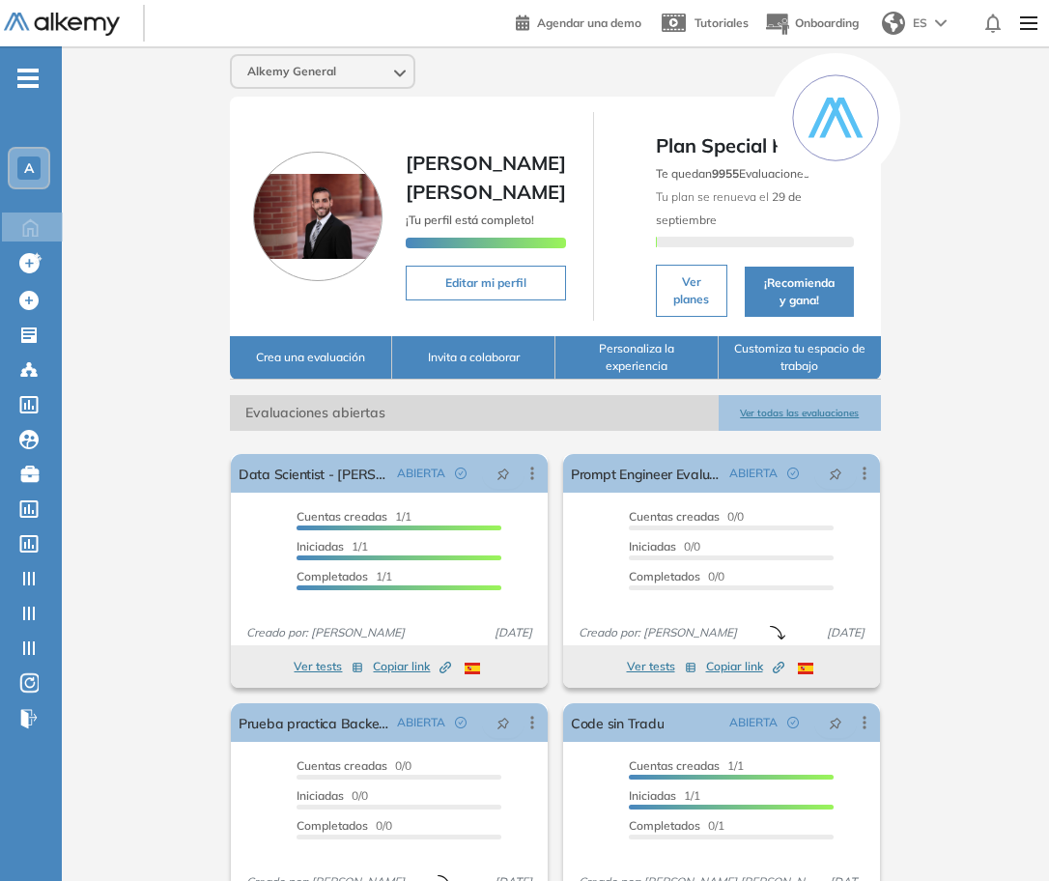
click at [30, 73] on span "-" at bounding box center [27, 76] width 21 height 15
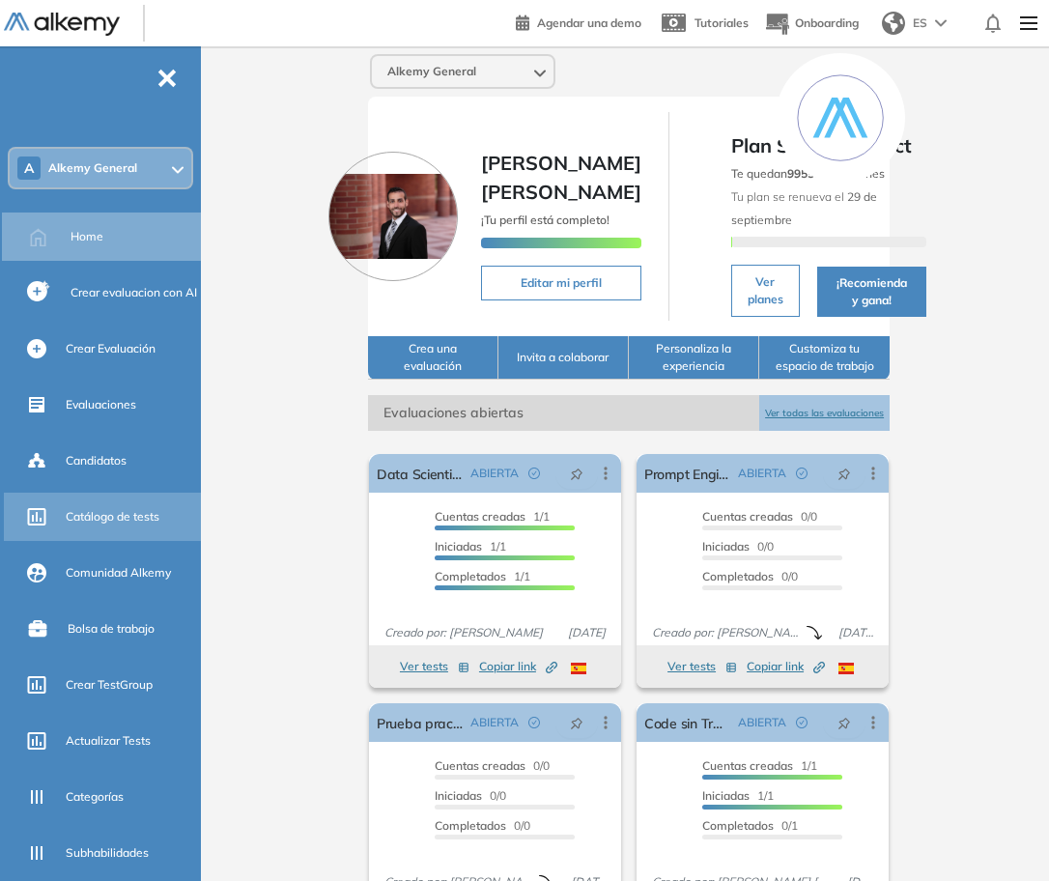
click at [126, 508] on span "Catálogo de tests" at bounding box center [113, 516] width 94 height 17
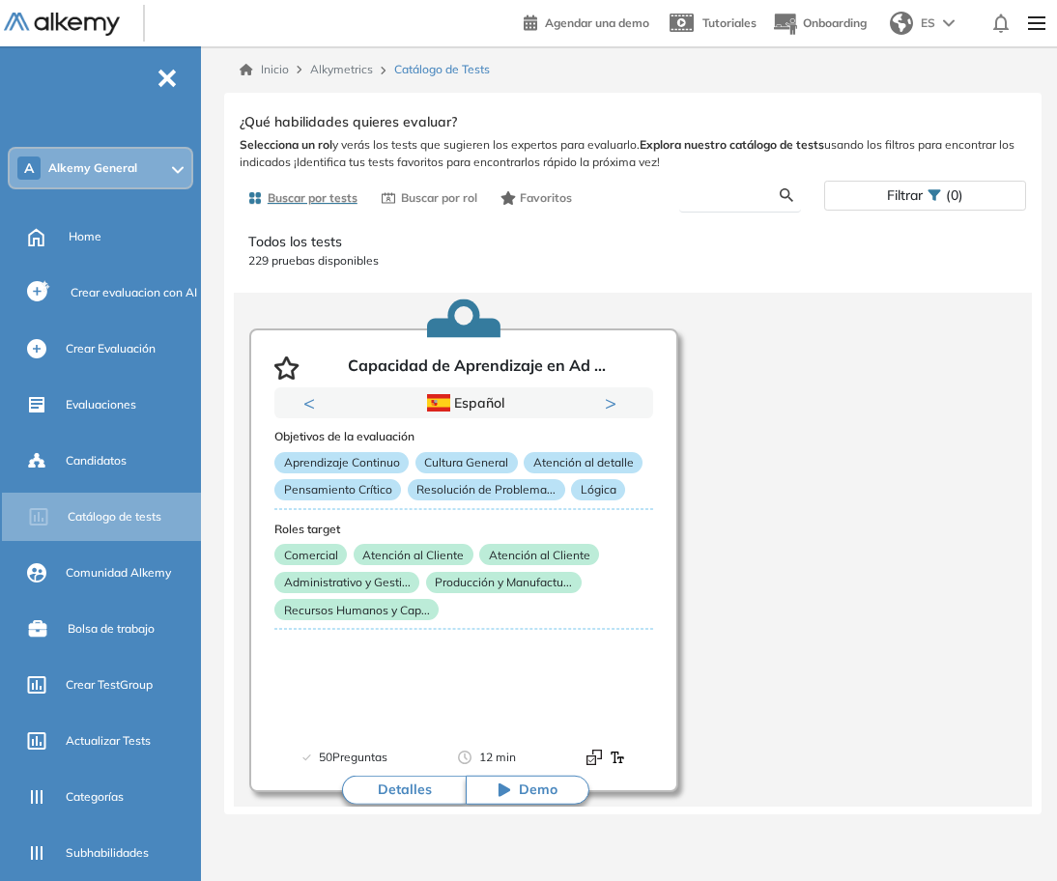
click at [736, 199] on input "text" at bounding box center [738, 194] width 86 height 17
click at [435, 795] on button "Detalles" at bounding box center [404, 790] width 124 height 29
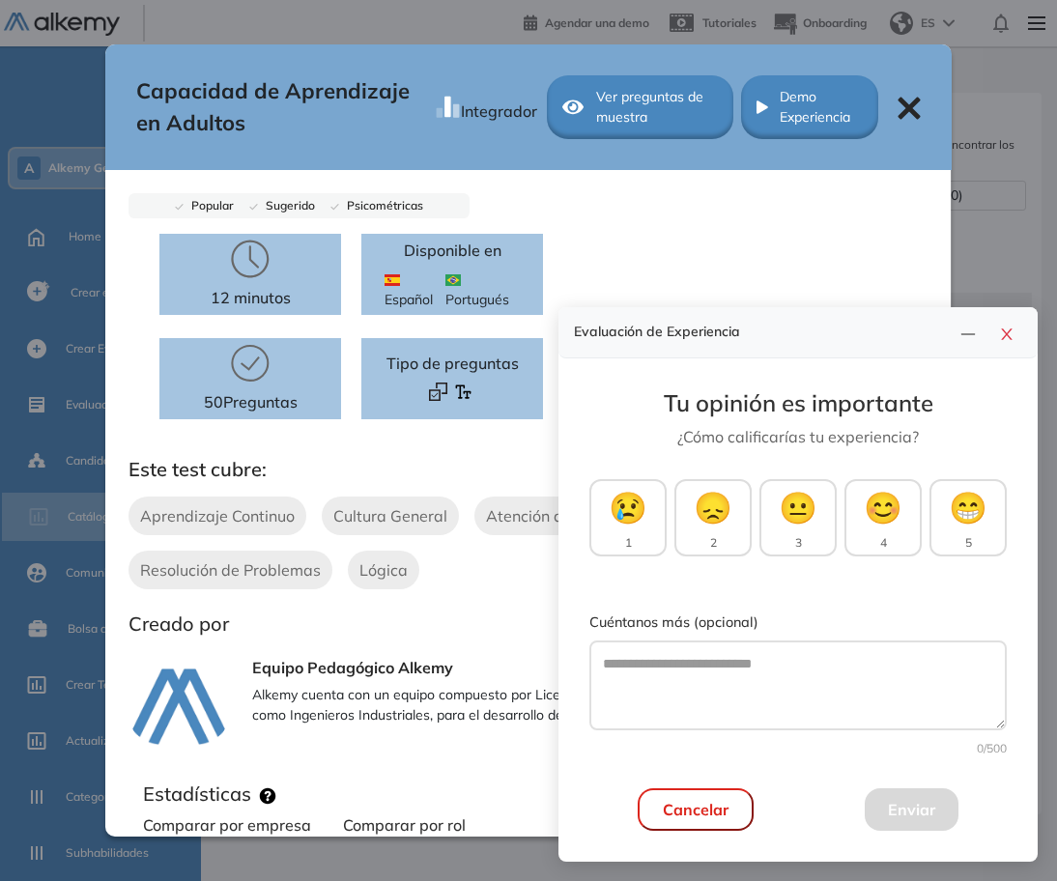
drag, startPoint x: 1000, startPoint y: 329, endPoint x: 966, endPoint y: 211, distance: 123.5
click at [998, 322] on button "button" at bounding box center [1006, 332] width 31 height 27
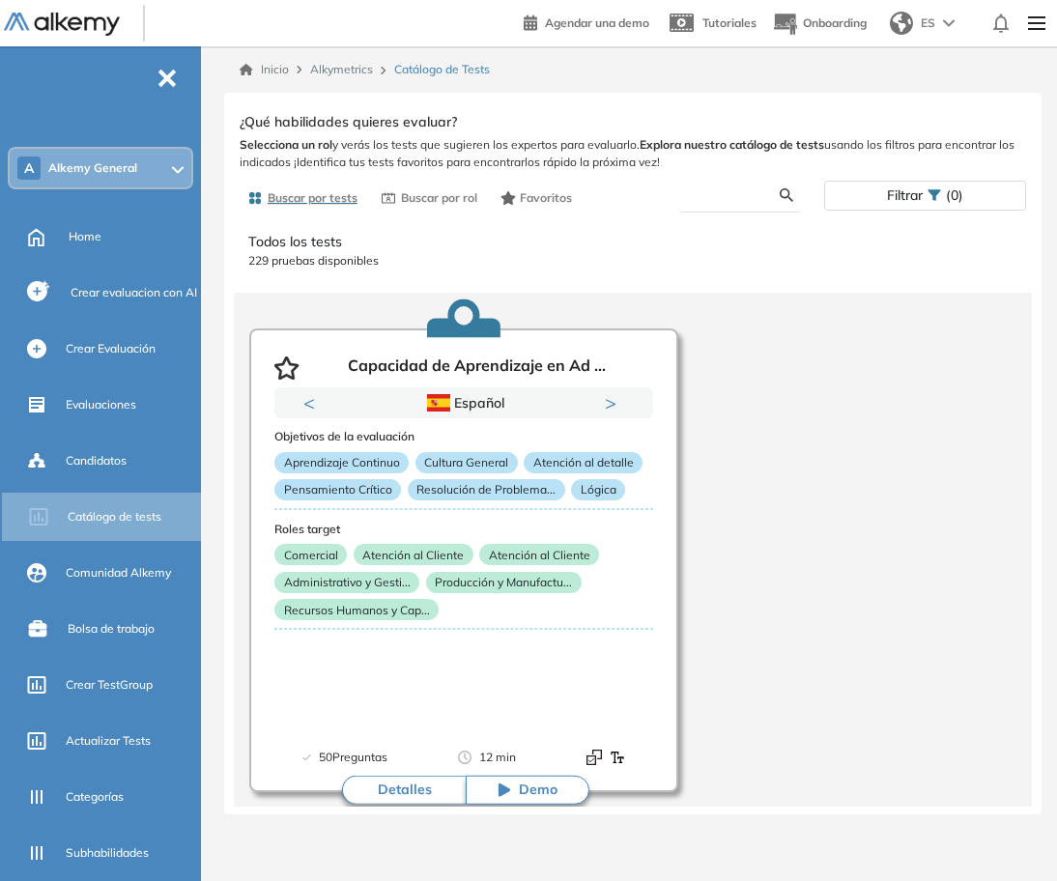
click at [729, 199] on input "text" at bounding box center [738, 194] width 86 height 17
type input "**********"
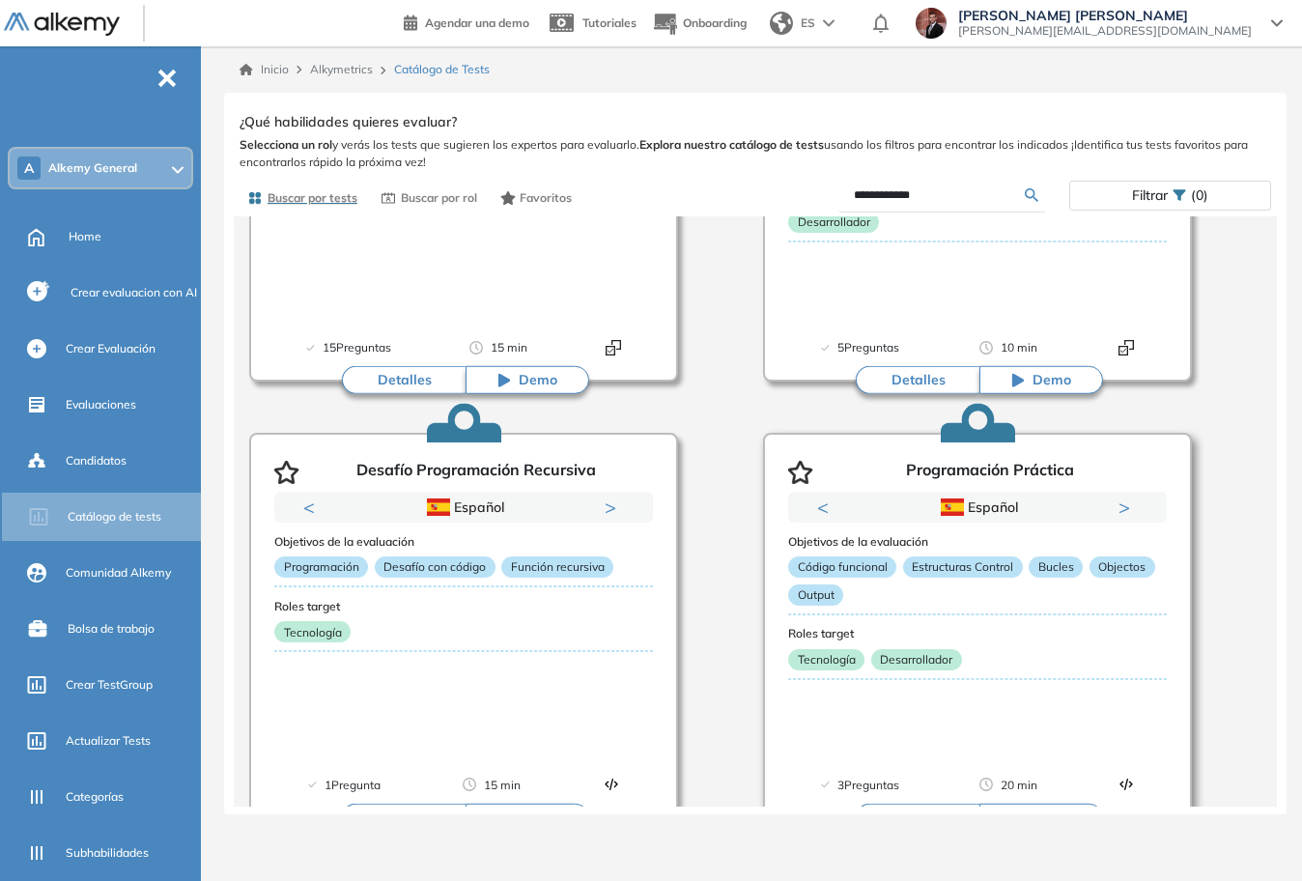
scroll to position [1328, 0]
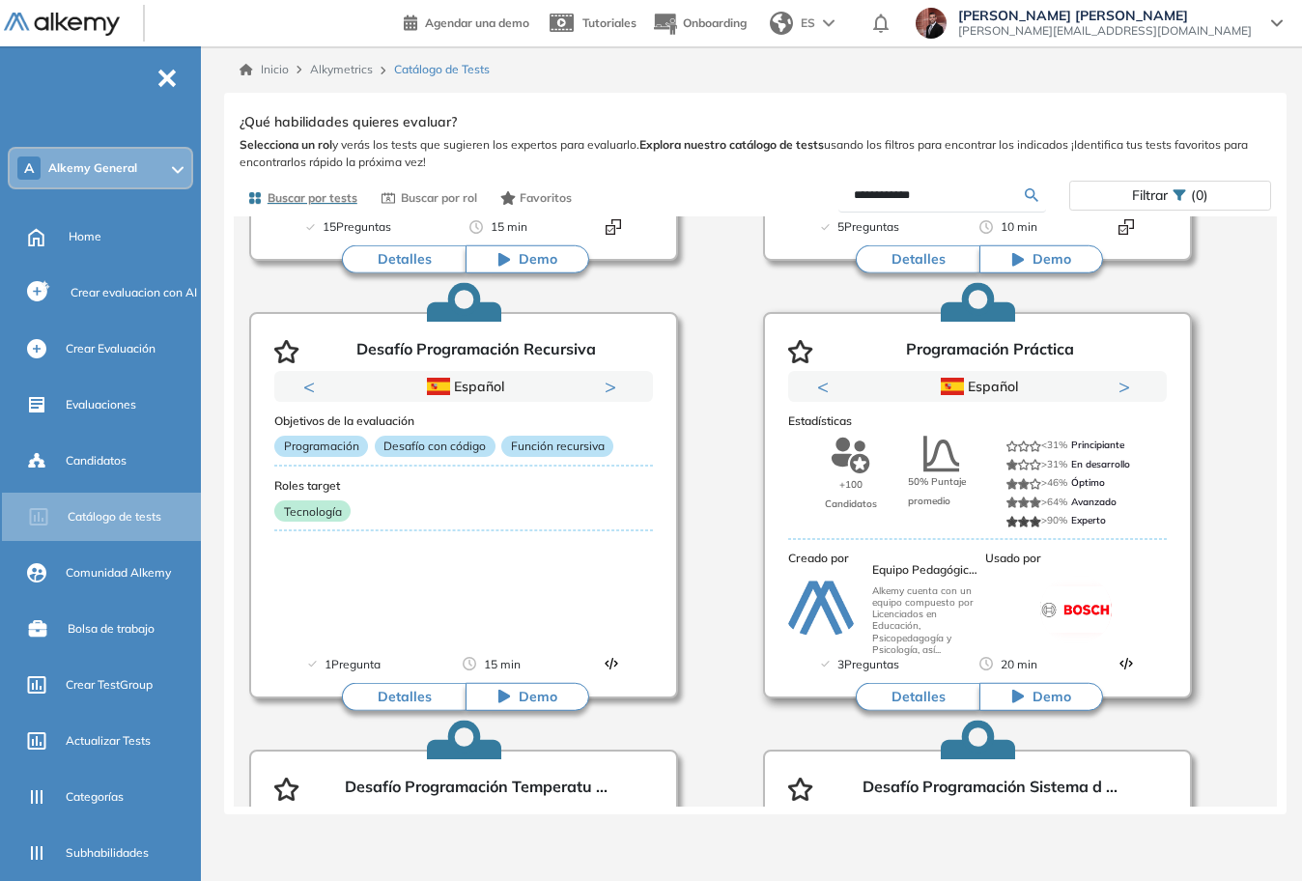
click at [925, 701] on button "Detalles" at bounding box center [918, 696] width 124 height 29
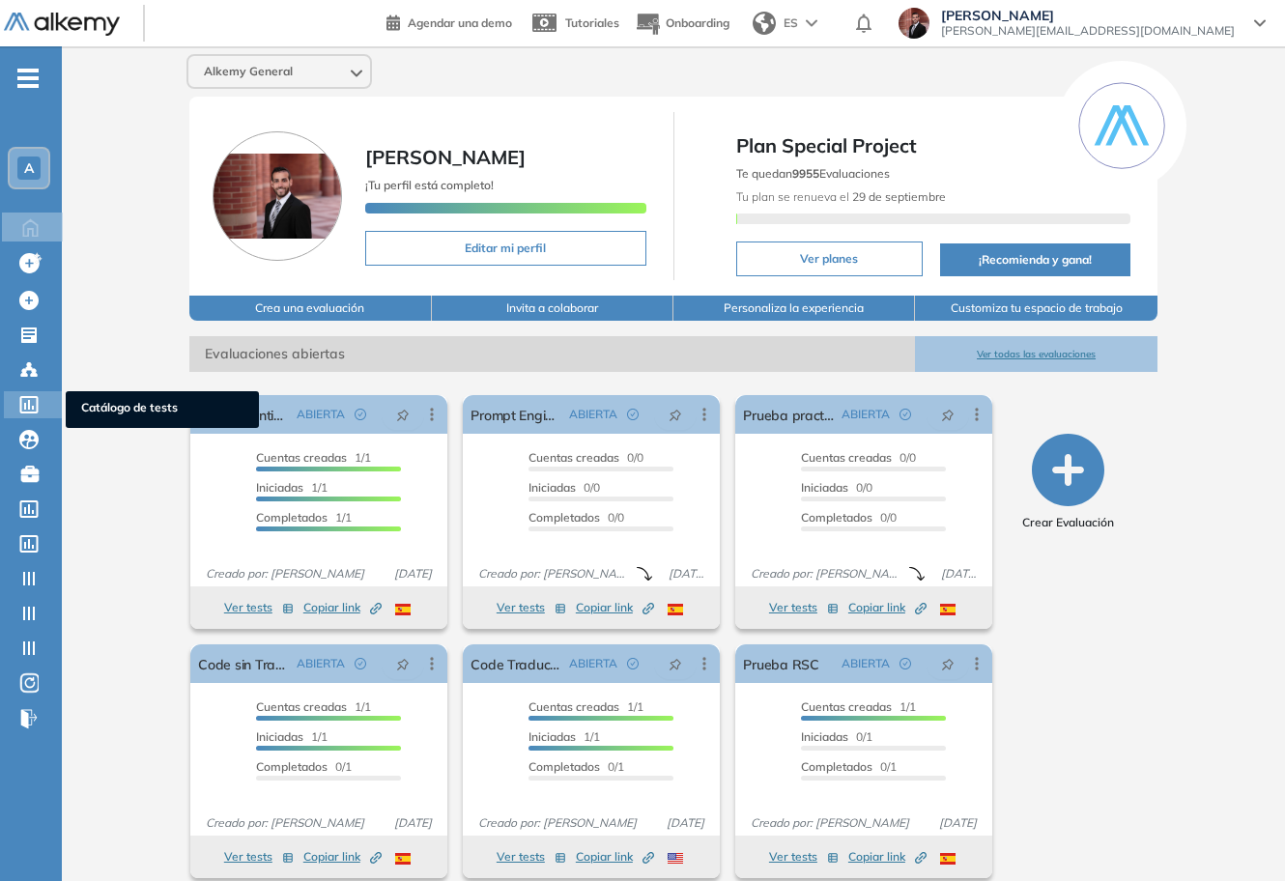
click at [37, 410] on icon at bounding box center [29, 404] width 18 height 17
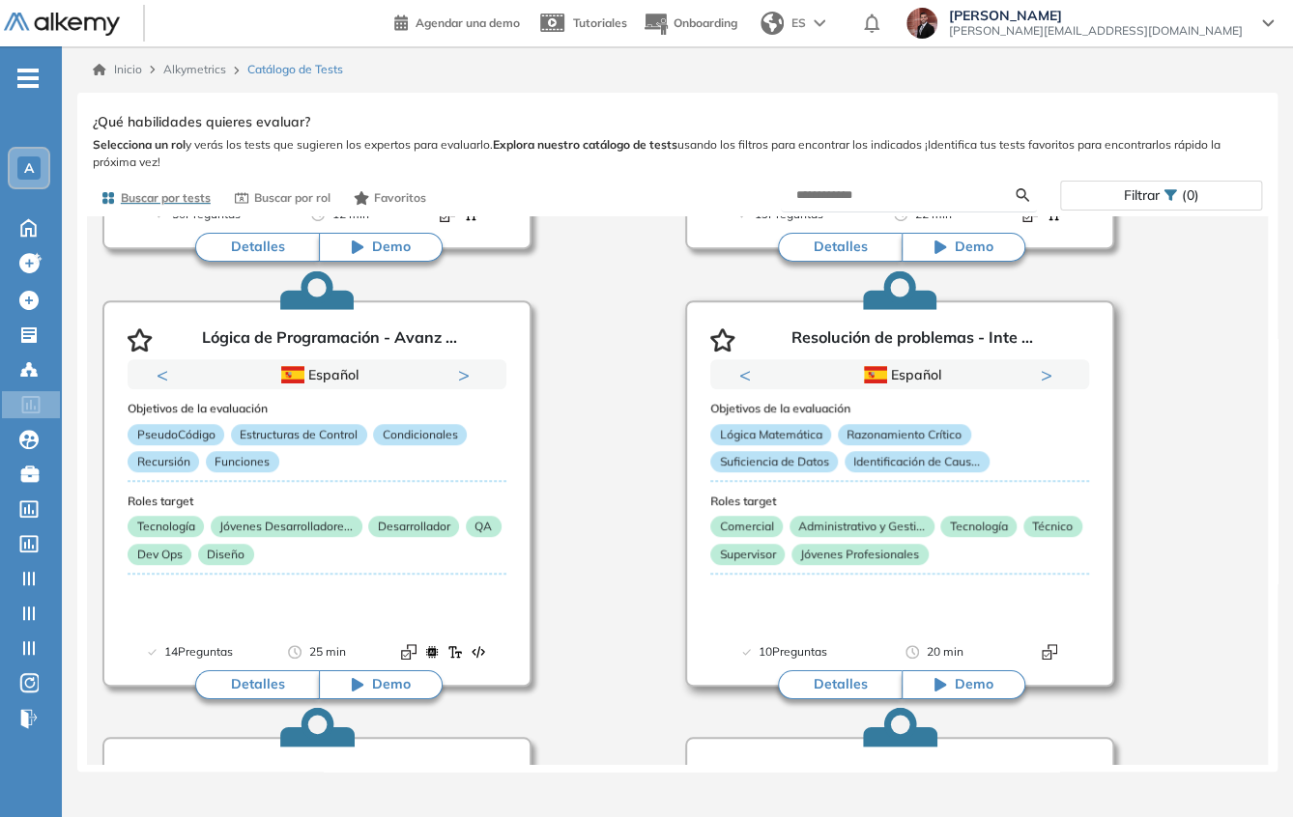
scroll to position [483, 0]
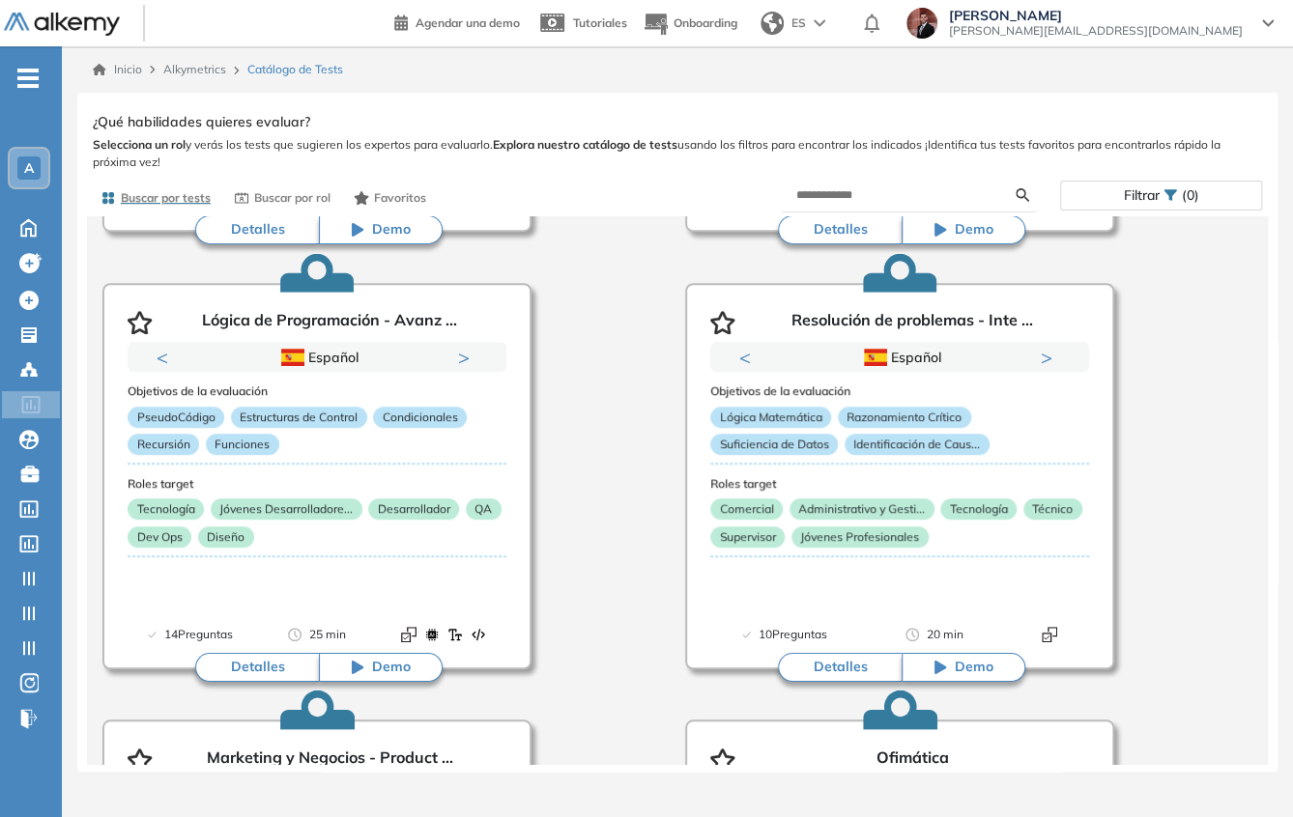
drag, startPoint x: 945, startPoint y: 181, endPoint x: 934, endPoint y: 193, distance: 16.5
click at [943, 183] on form at bounding box center [909, 196] width 256 height 34
click at [932, 194] on input "text" at bounding box center [905, 194] width 219 height 17
type input "********"
type input "**********"
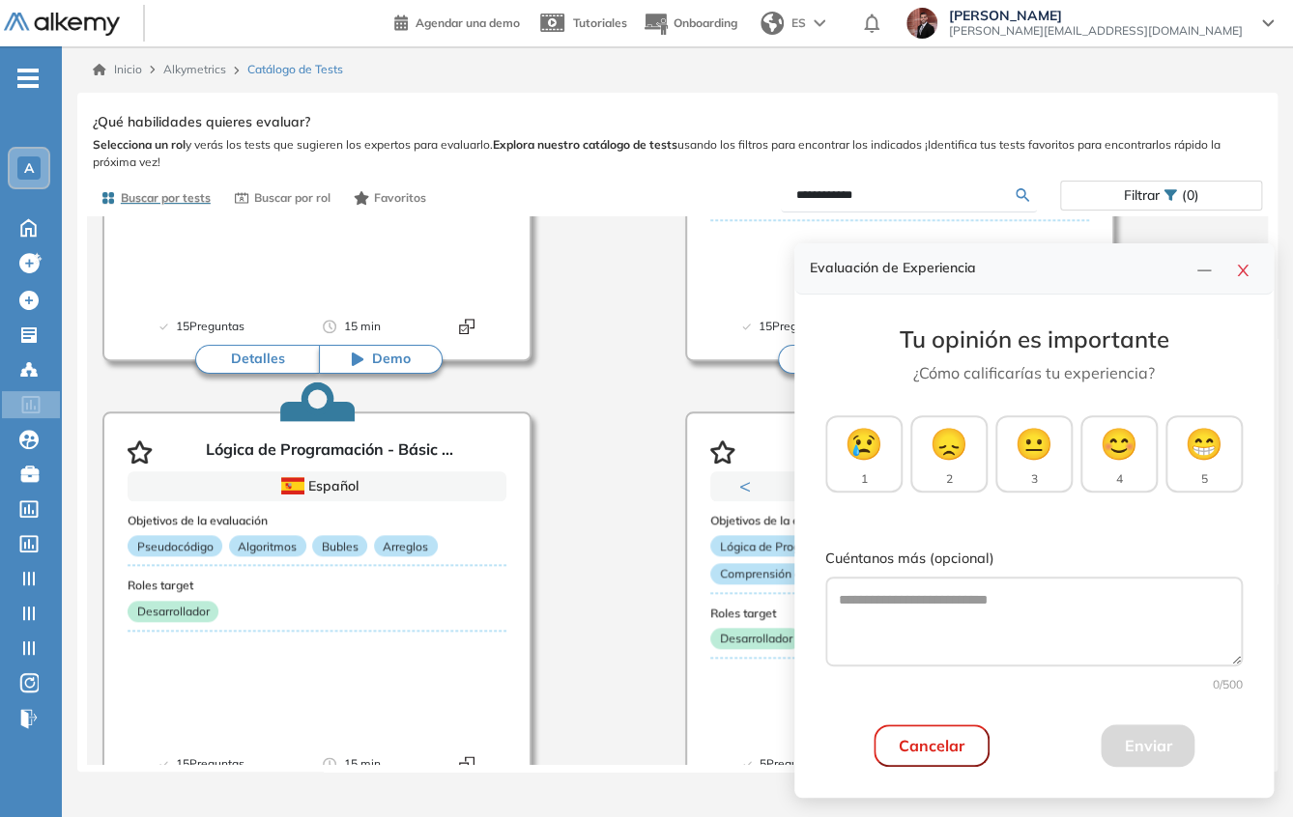
scroll to position [845, 0]
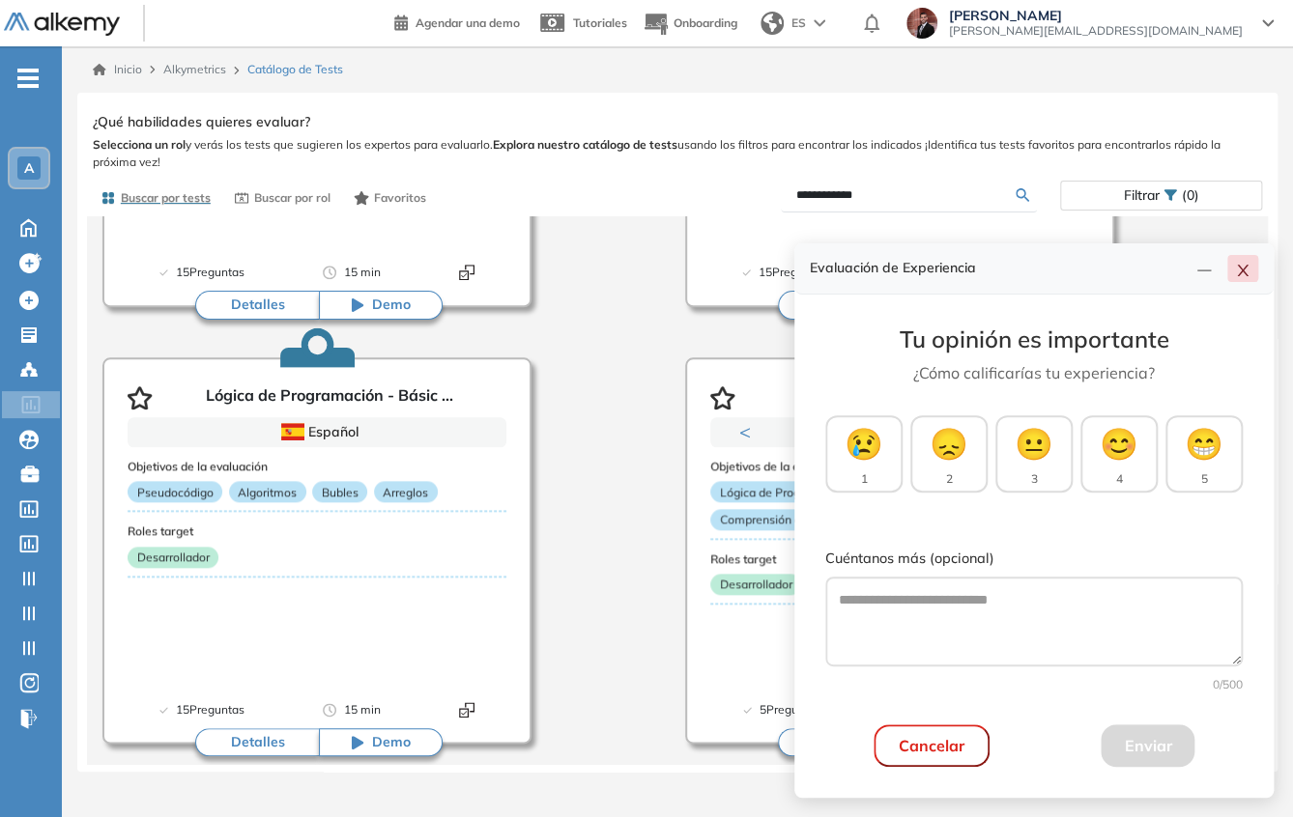
drag, startPoint x: 1256, startPoint y: 266, endPoint x: 821, endPoint y: 400, distance: 455.0
click at [1255, 266] on button "button" at bounding box center [1242, 268] width 31 height 27
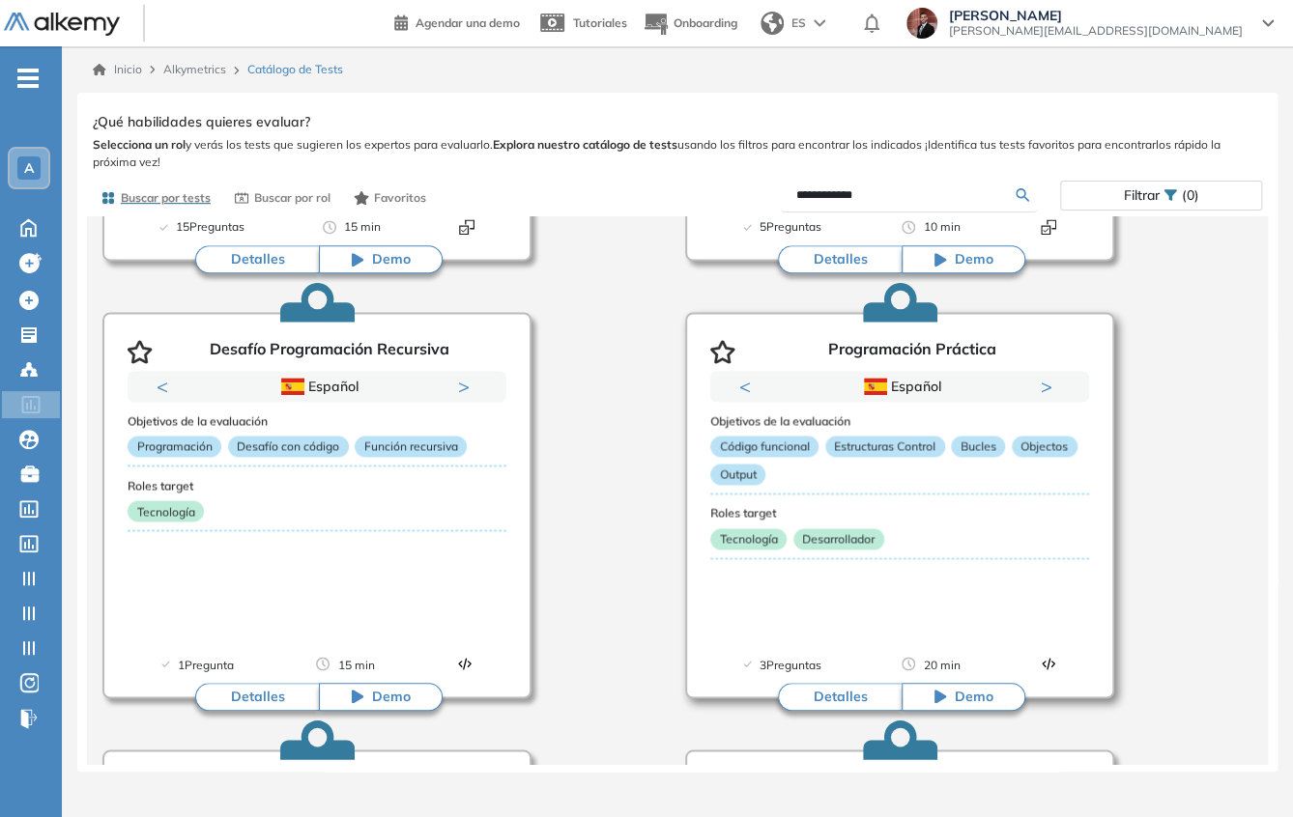
scroll to position [1569, 0]
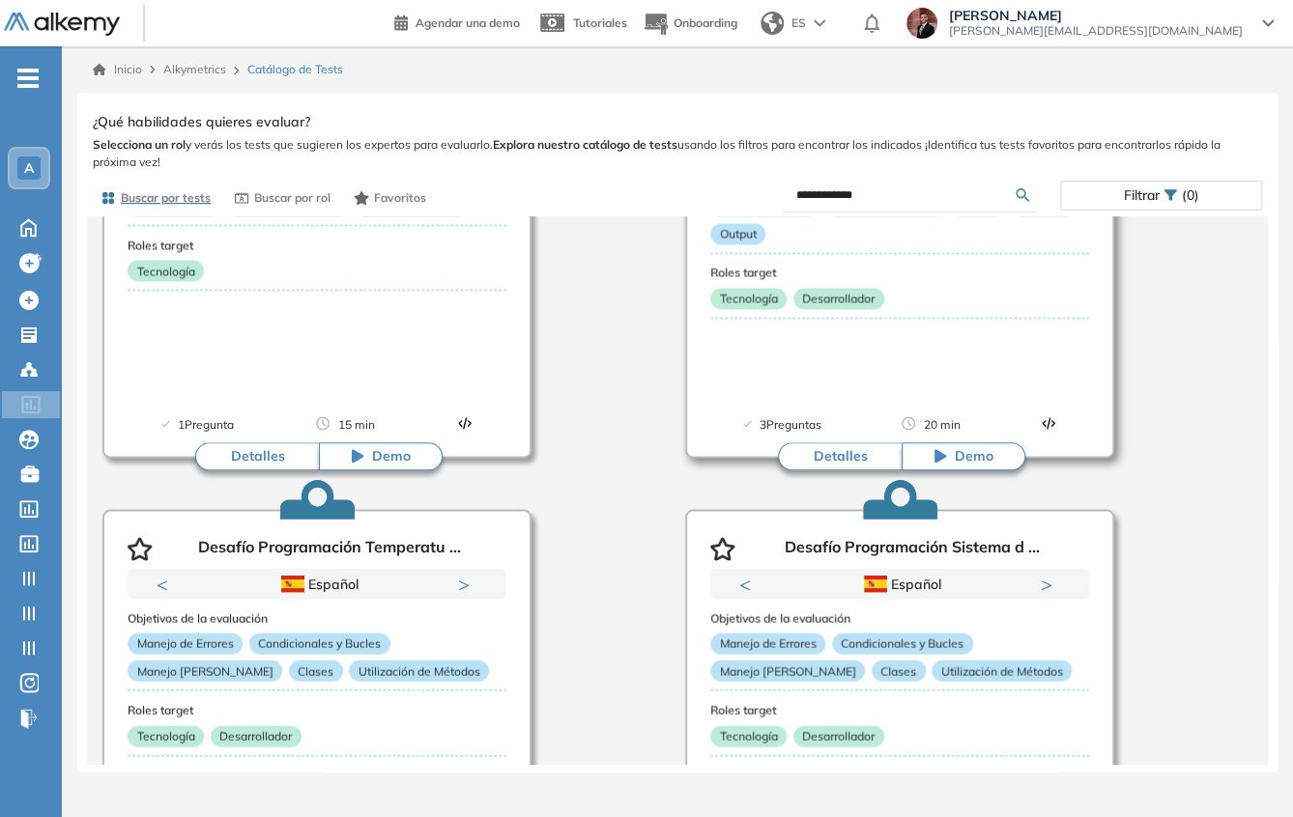
click at [848, 461] on button "Detalles" at bounding box center [840, 456] width 124 height 29
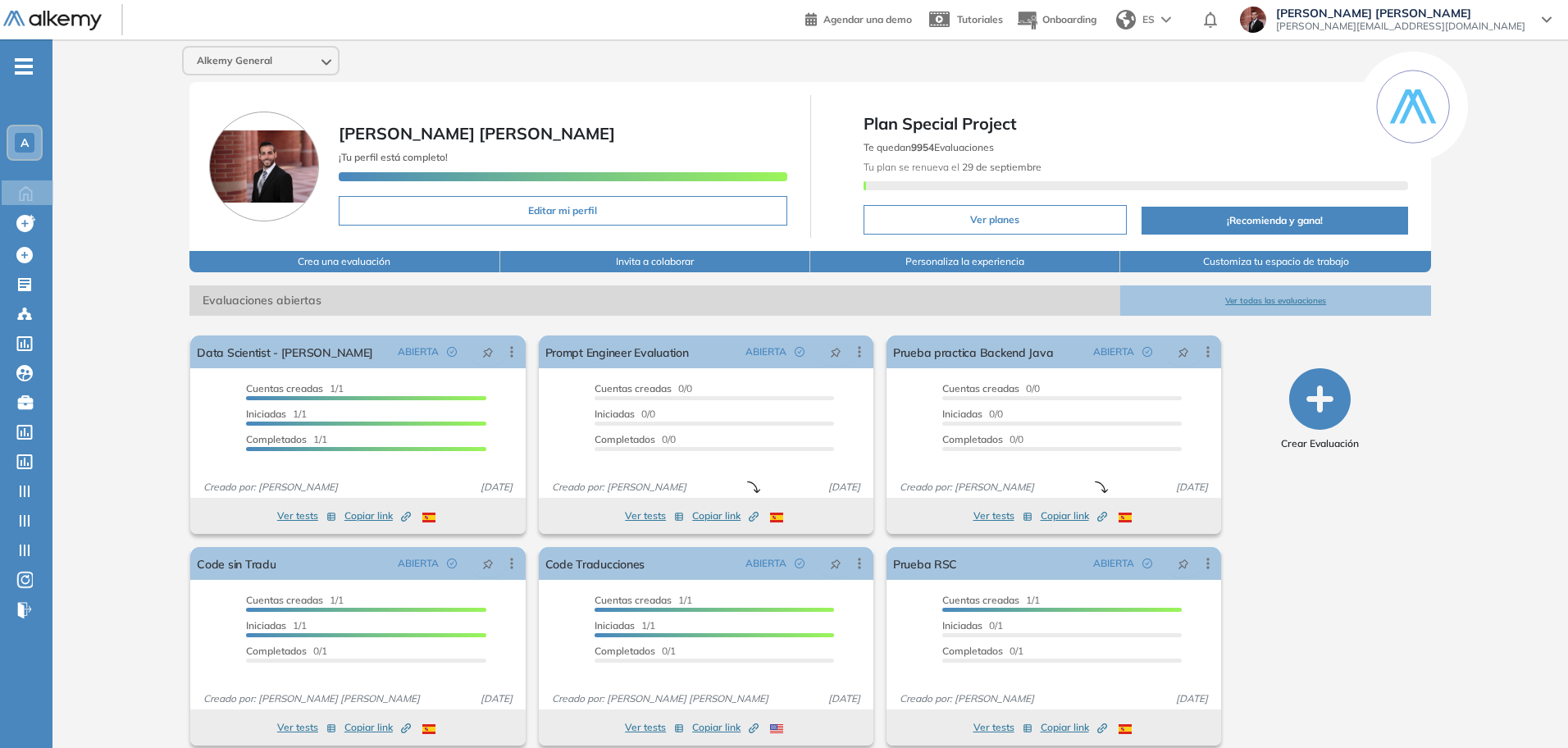
click at [26, 59] on span "-" at bounding box center [23, 65] width 18 height 13
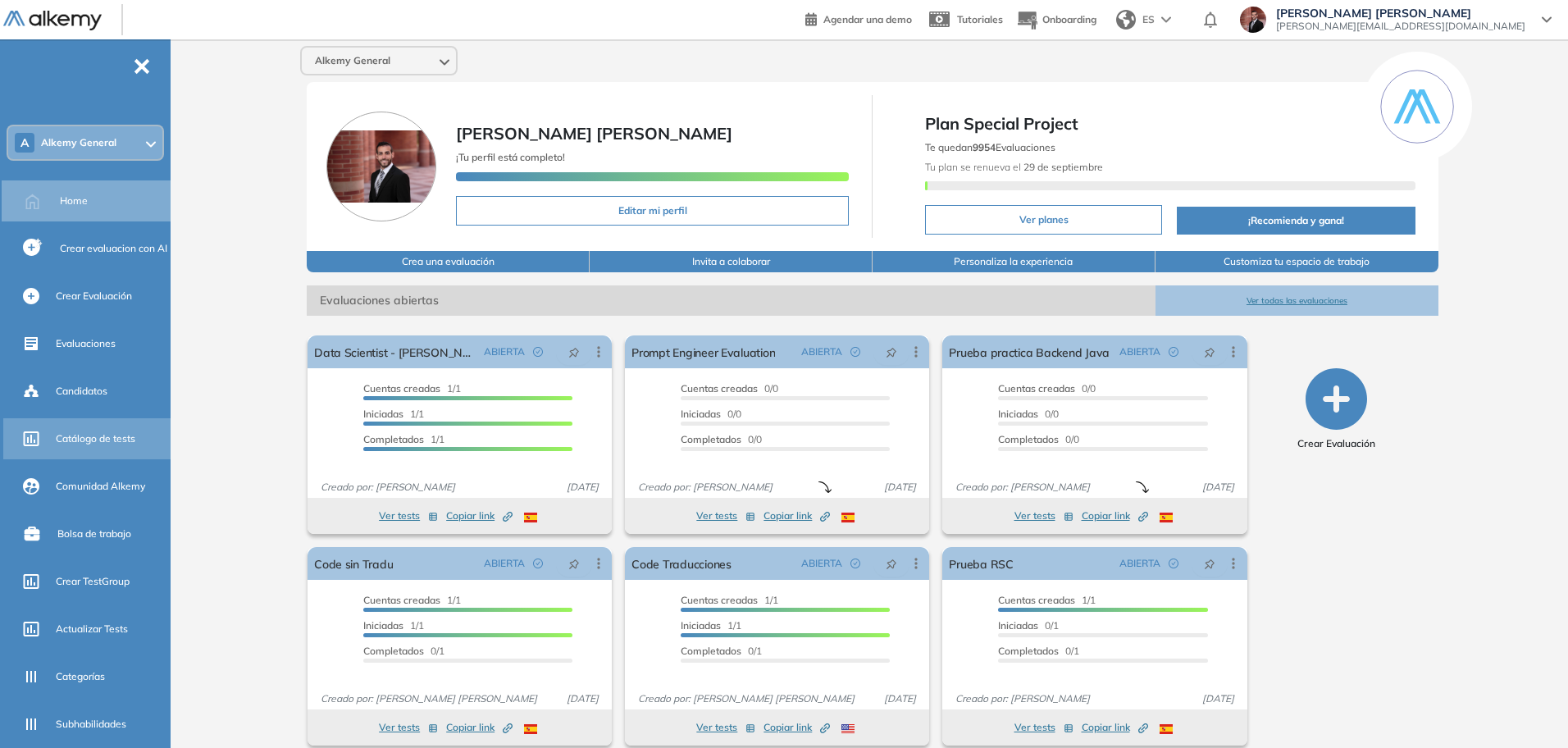
click at [115, 448] on div "Catálogo de tests" at bounding box center [111, 438] width 111 height 28
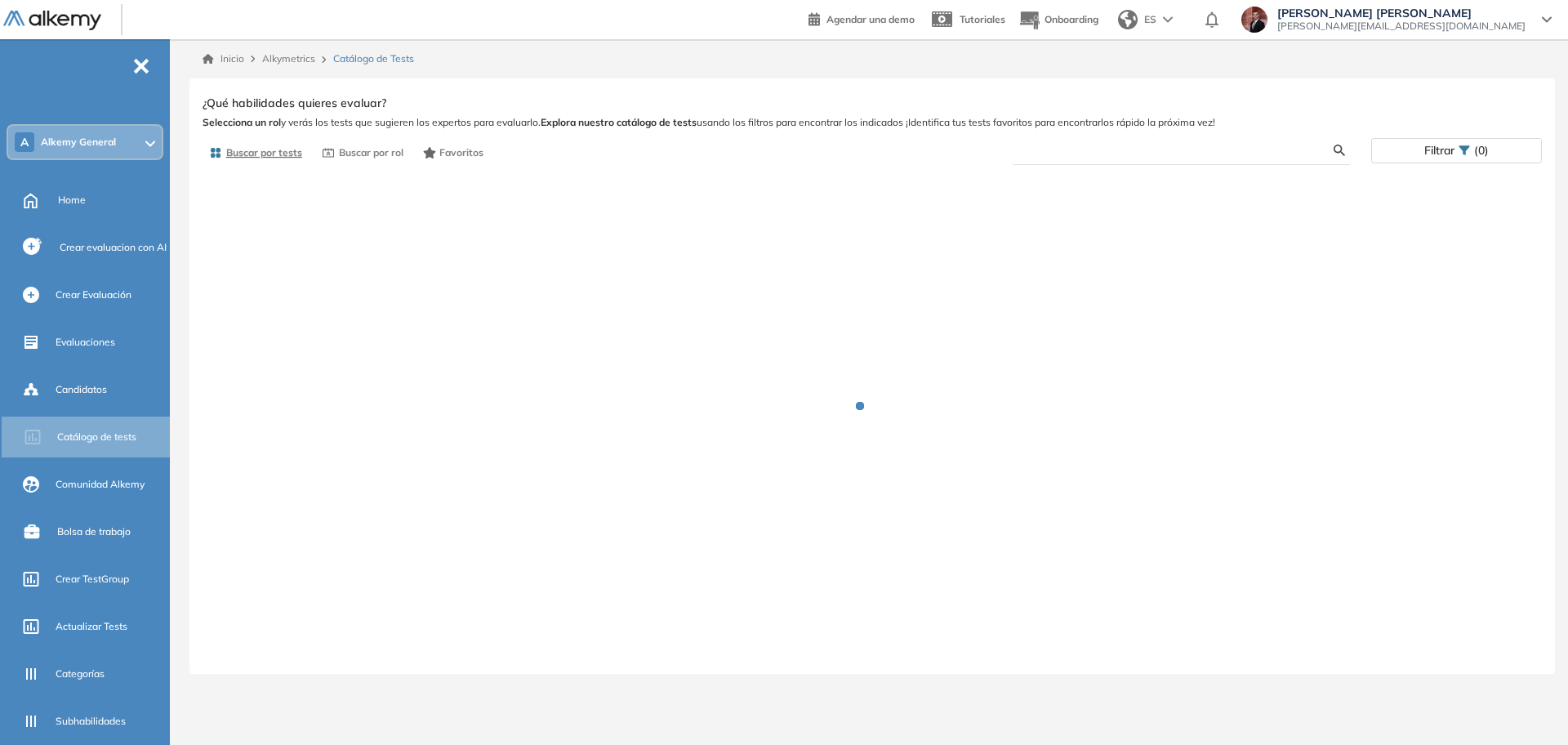
click at [1092, 143] on input "text" at bounding box center [1178, 150] width 309 height 14
type input "*******"
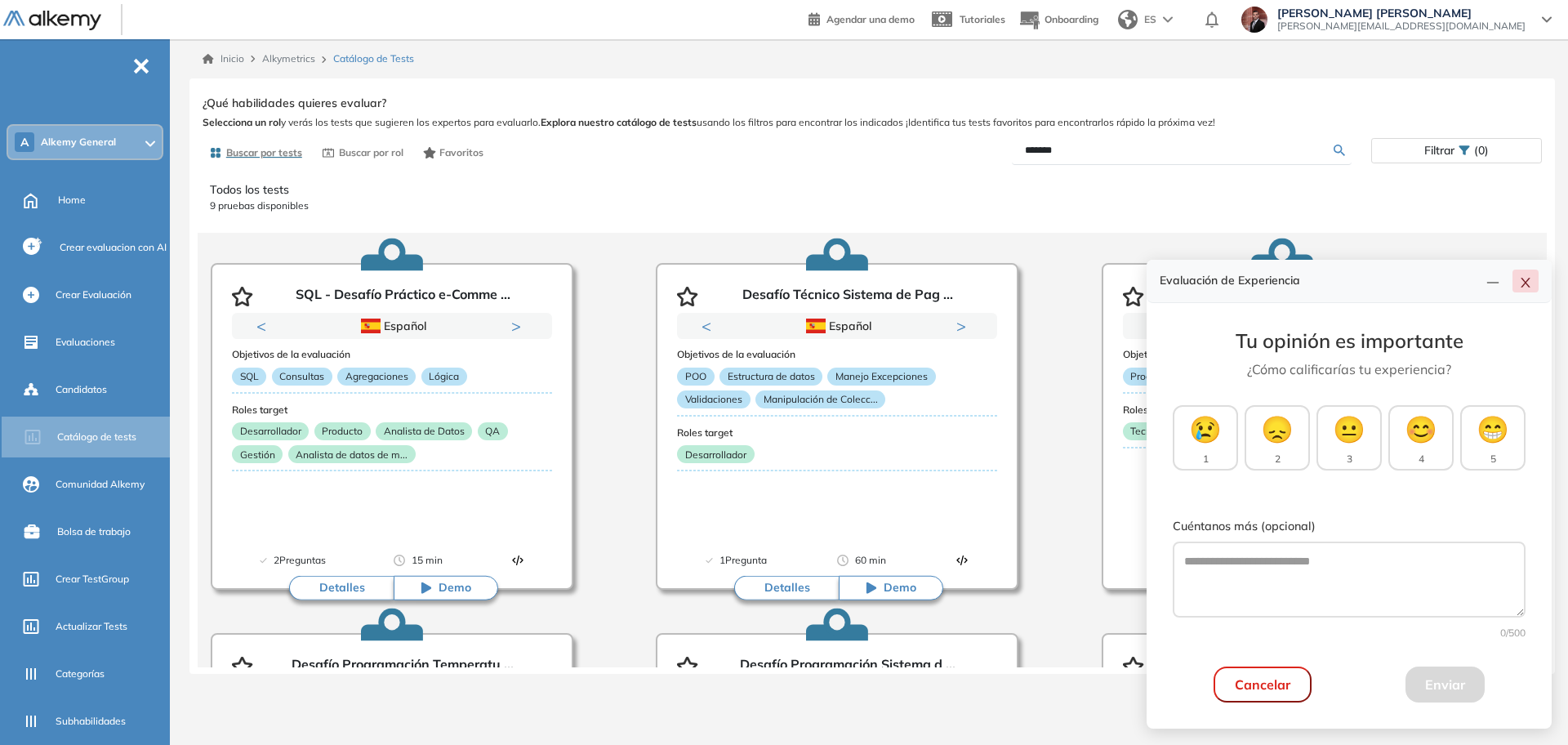
click at [1092, 288] on icon "close" at bounding box center [1525, 282] width 13 height 13
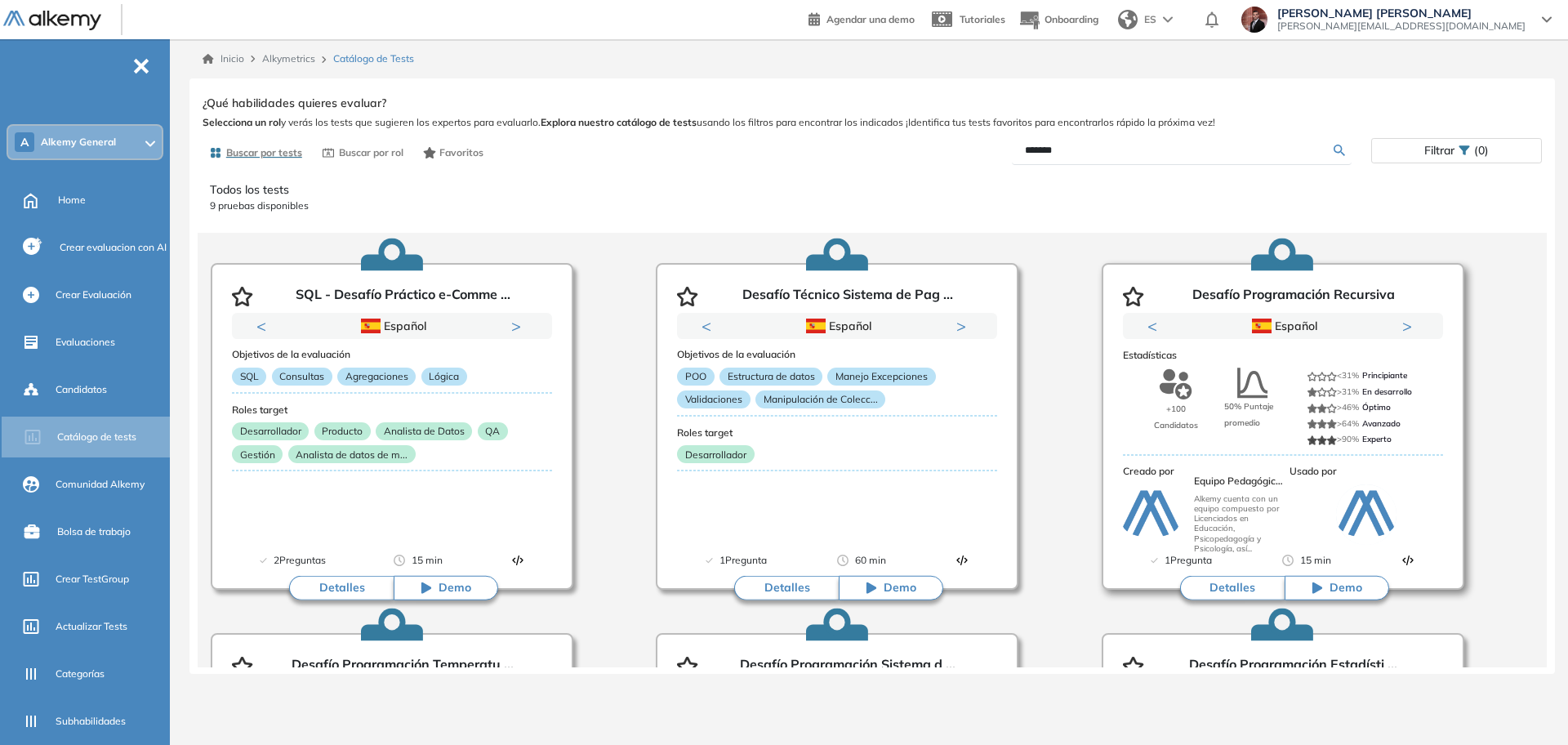
click at [1092, 591] on button "Detalles" at bounding box center [1232, 588] width 105 height 25
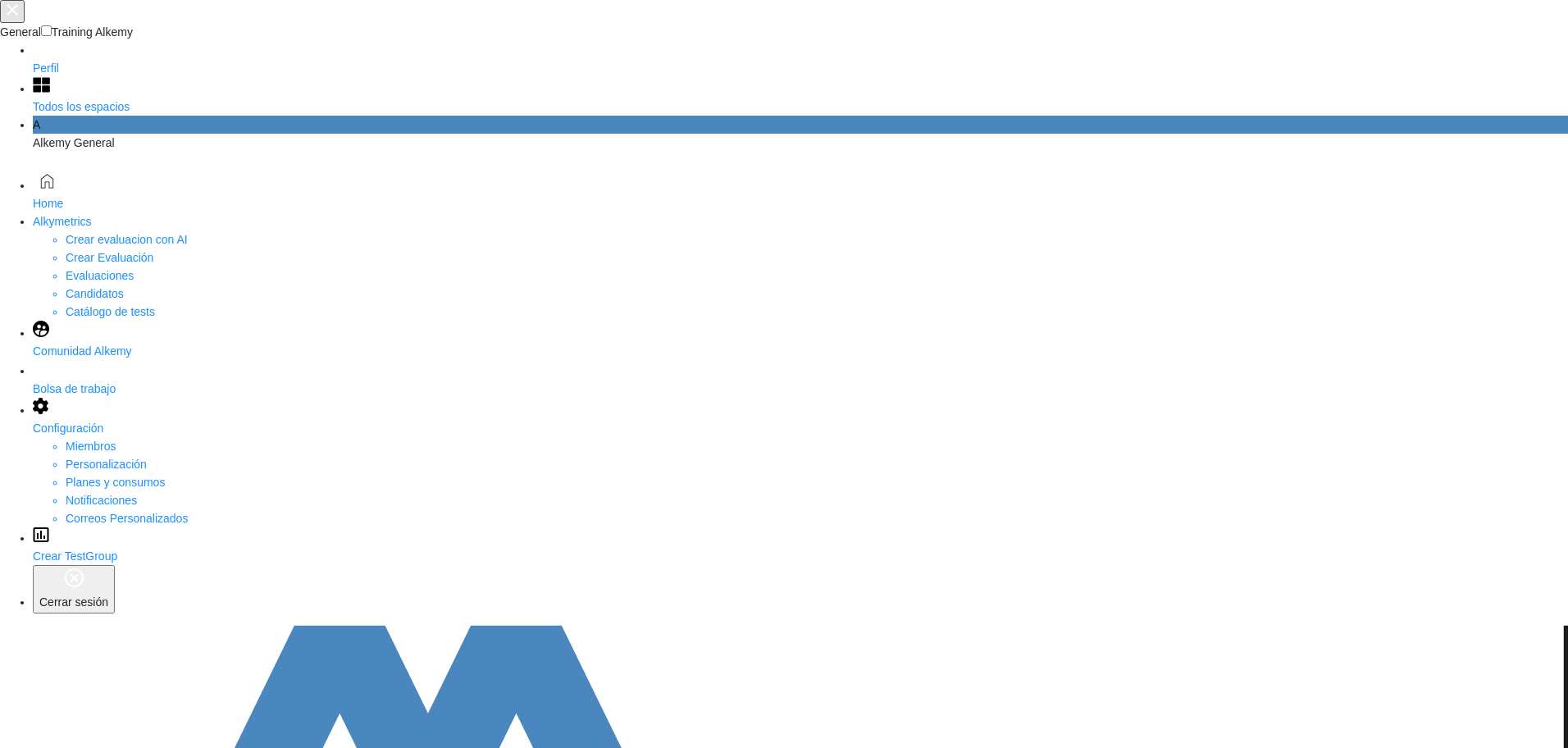
scroll to position [205, 0]
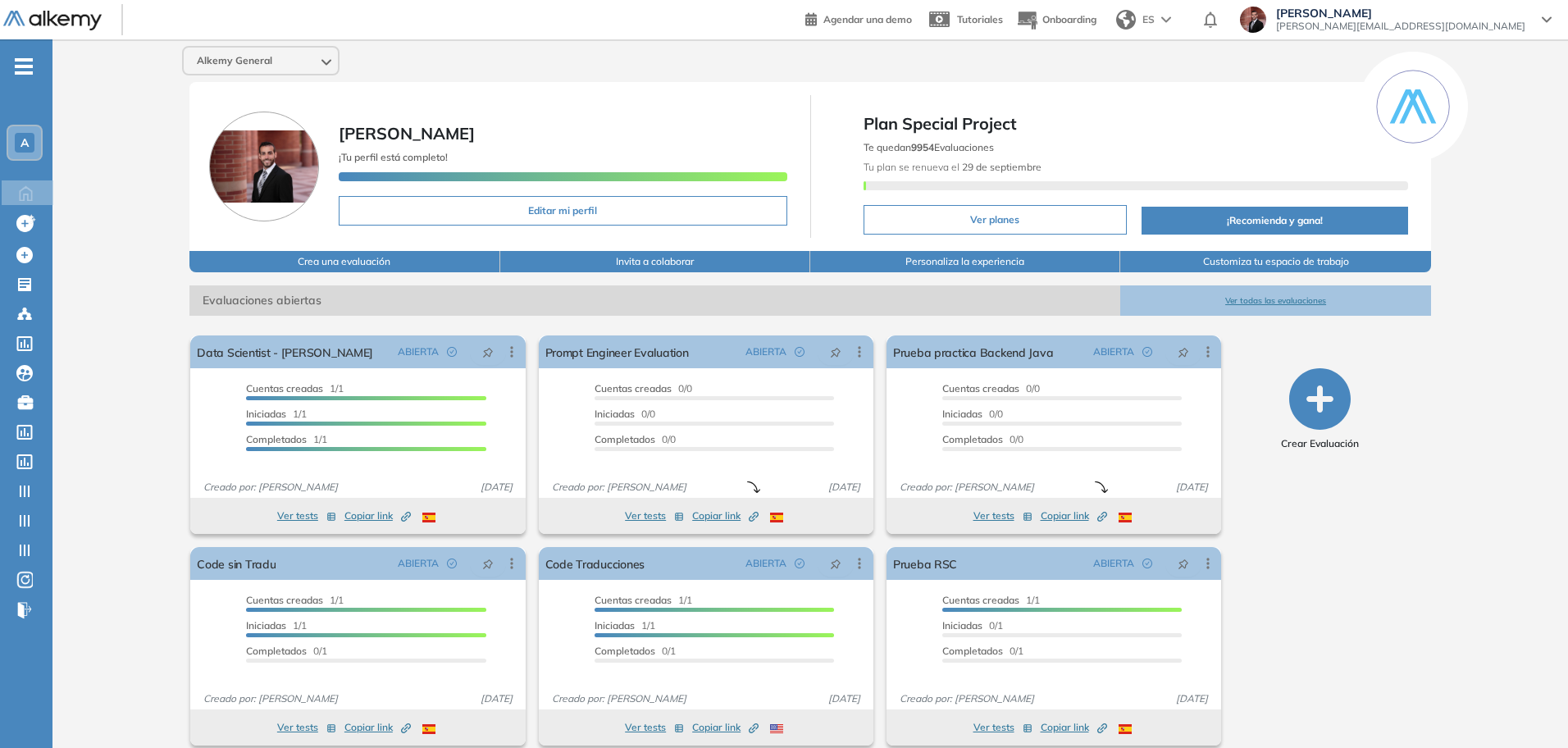
click at [33, 65] on icon "-" at bounding box center [23, 66] width 18 height 3
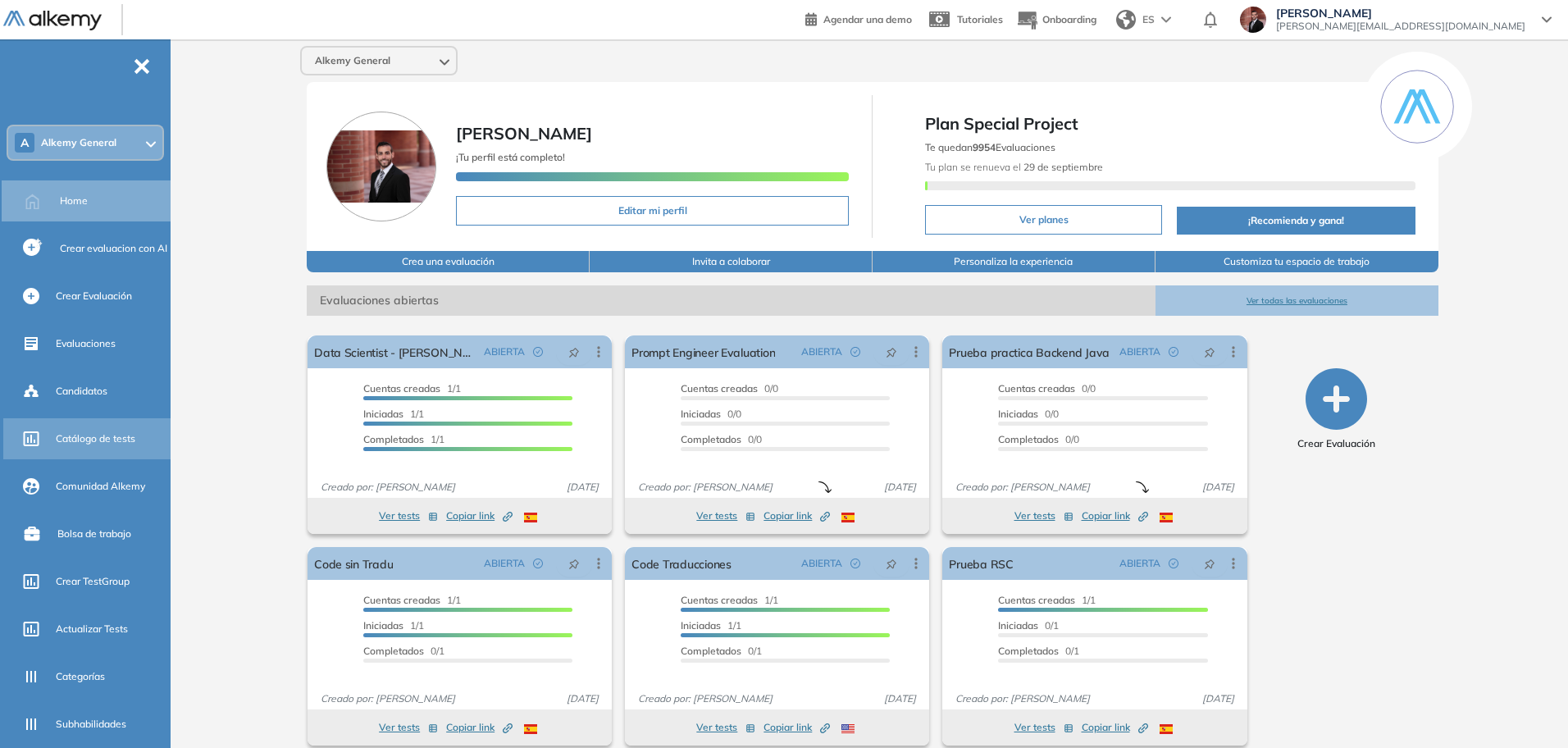
click at [104, 440] on span "Catálogo de tests" at bounding box center [96, 438] width 80 height 14
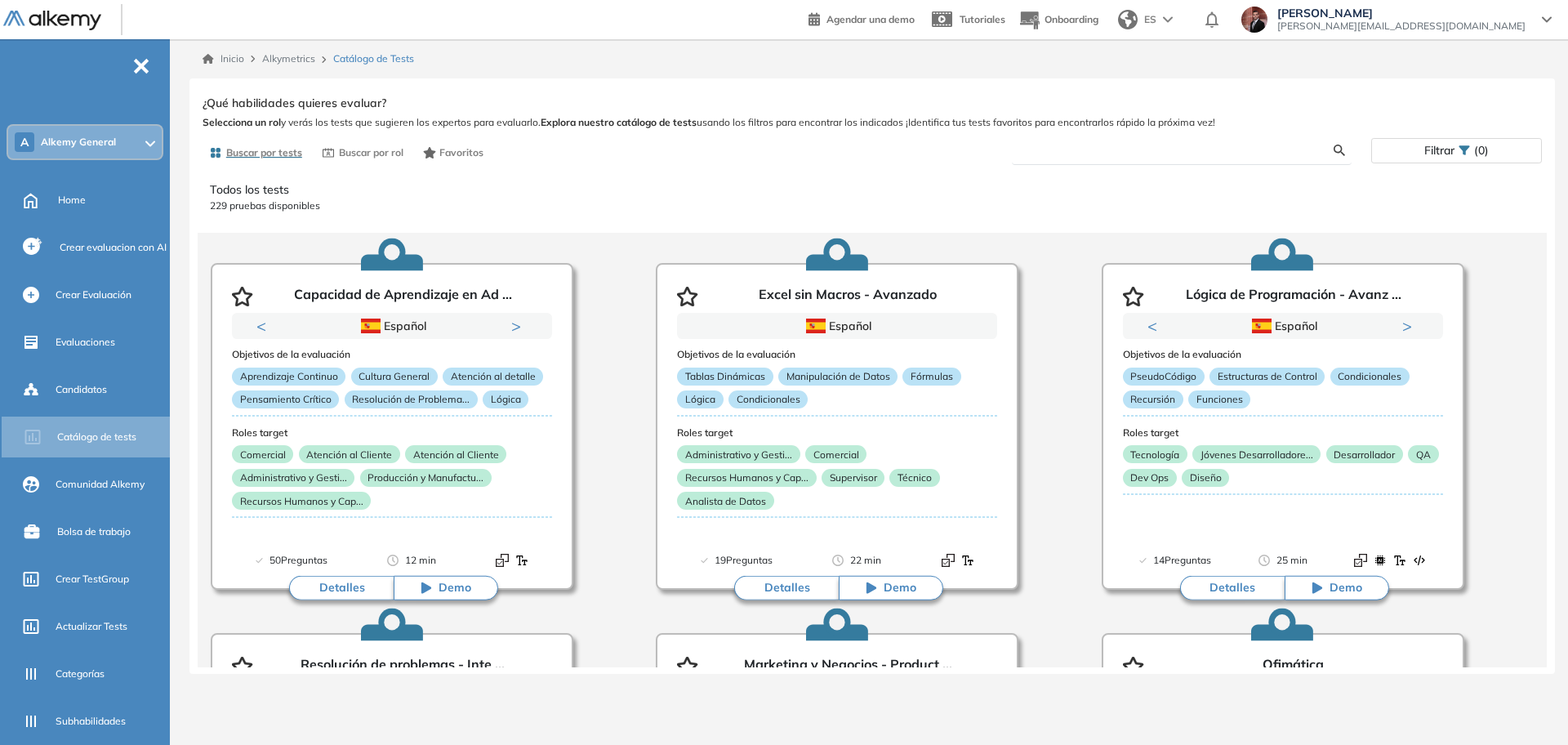
click at [1119, 146] on input "text" at bounding box center [1178, 150] width 309 height 14
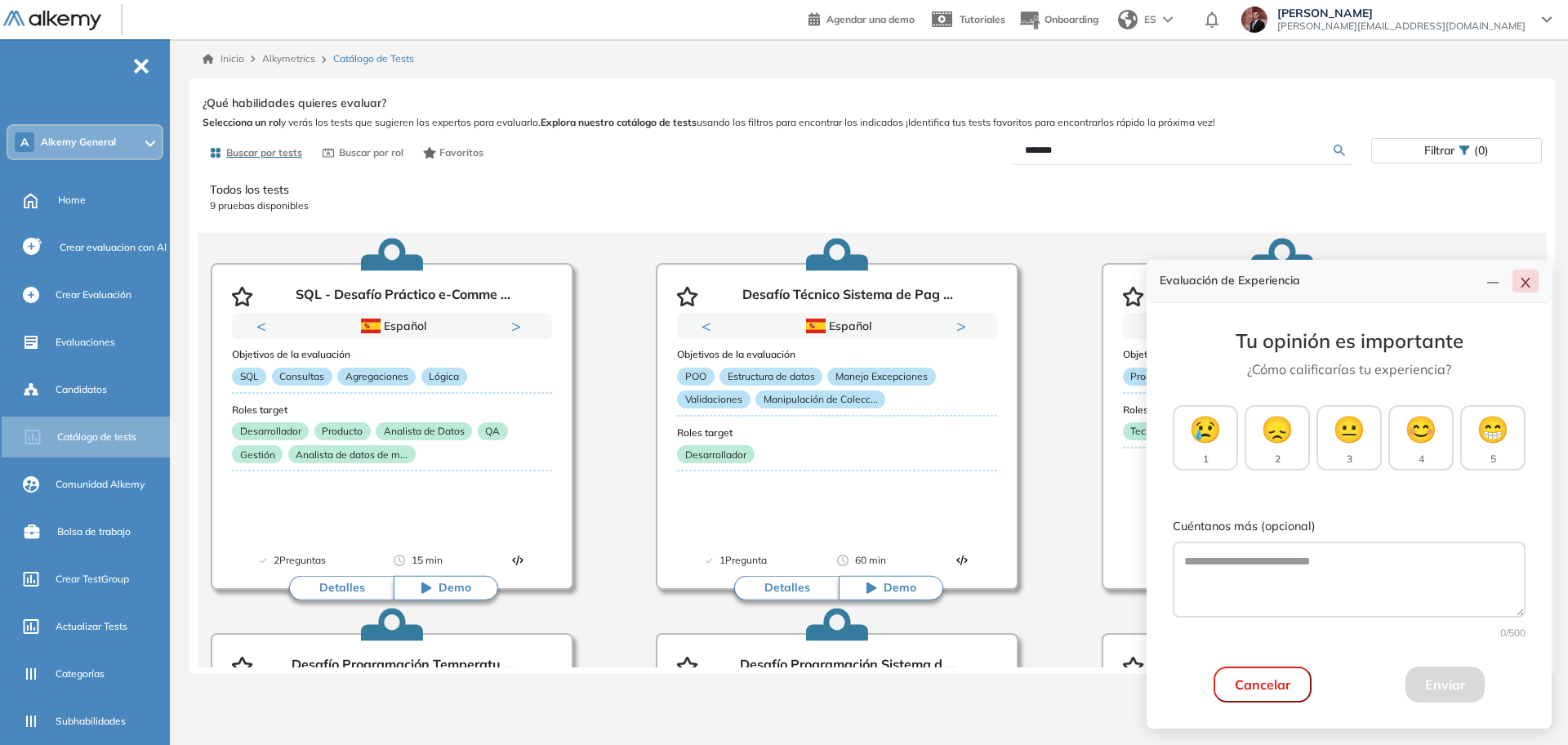
drag, startPoint x: 1532, startPoint y: 281, endPoint x: 1486, endPoint y: 293, distance: 47.5
click at [1530, 280] on button "button" at bounding box center [1525, 281] width 26 height 23
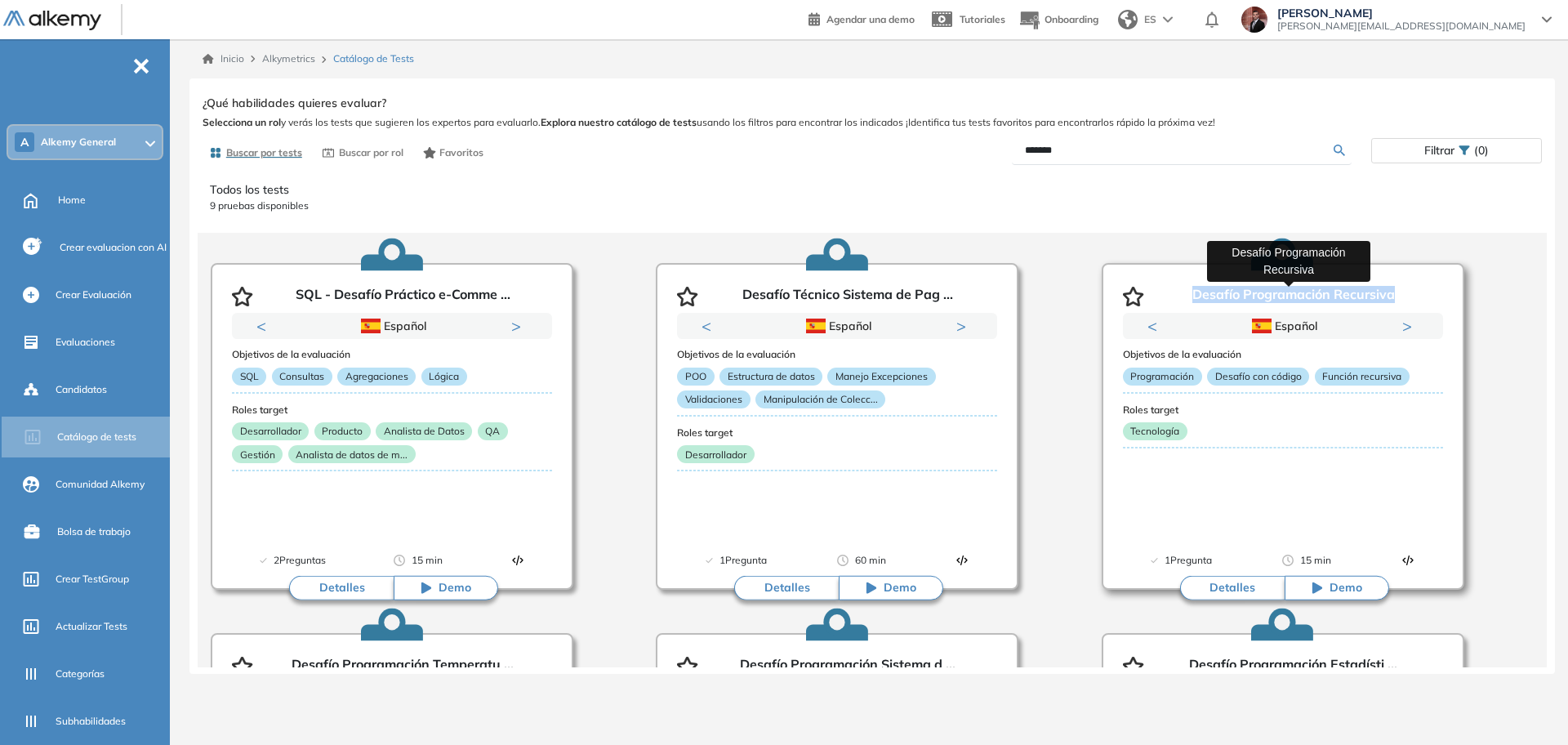
drag, startPoint x: 1418, startPoint y: 291, endPoint x: 1188, endPoint y: 289, distance: 230.0
click at [1188, 289] on div "Desafío Programación Recursiva" at bounding box center [1282, 293] width 320 height 39
copy p "Desafío Programación Recursiva"
click at [1245, 583] on button "Detalles" at bounding box center [1232, 588] width 105 height 25
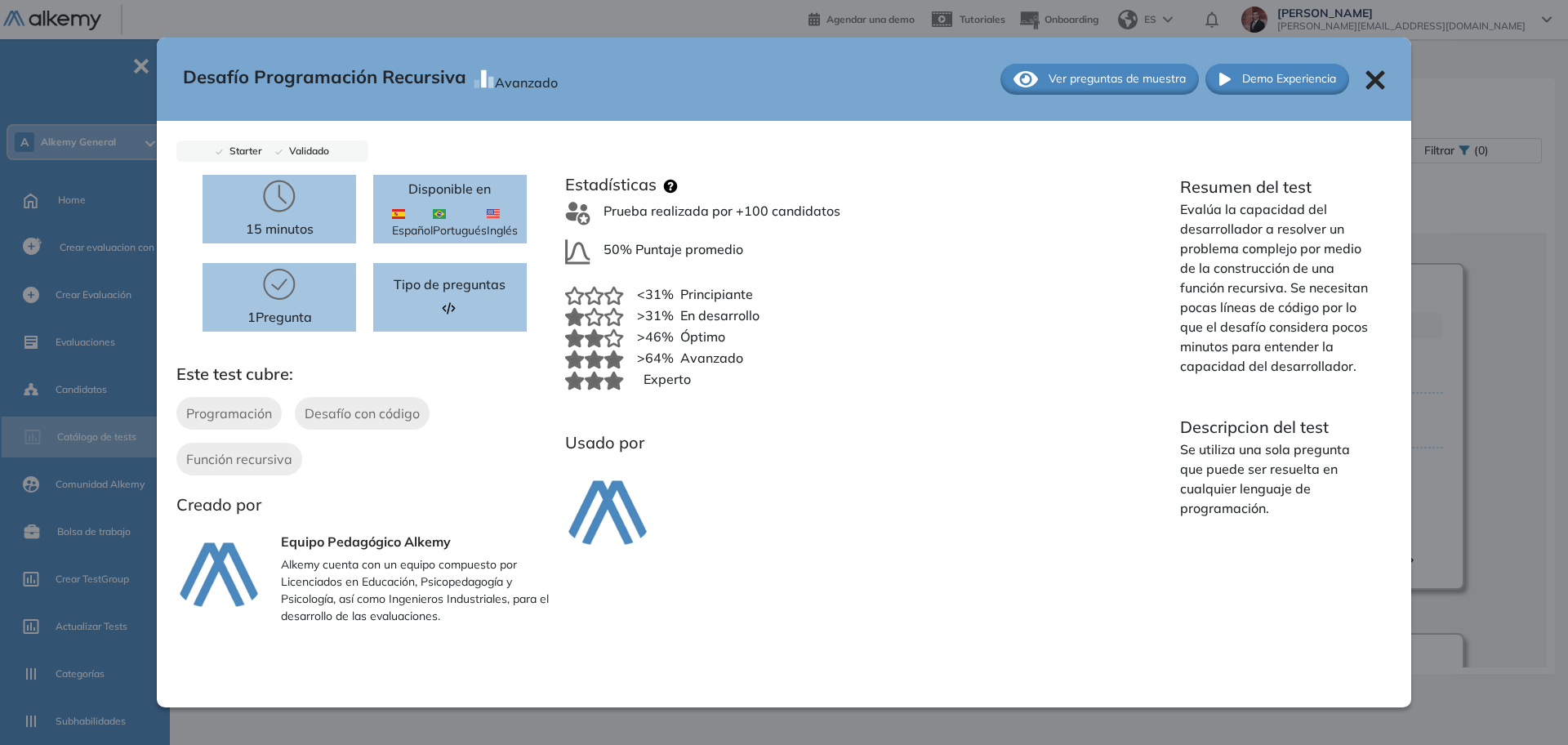
click at [1373, 81] on icon at bounding box center [1374, 79] width 19 height 19
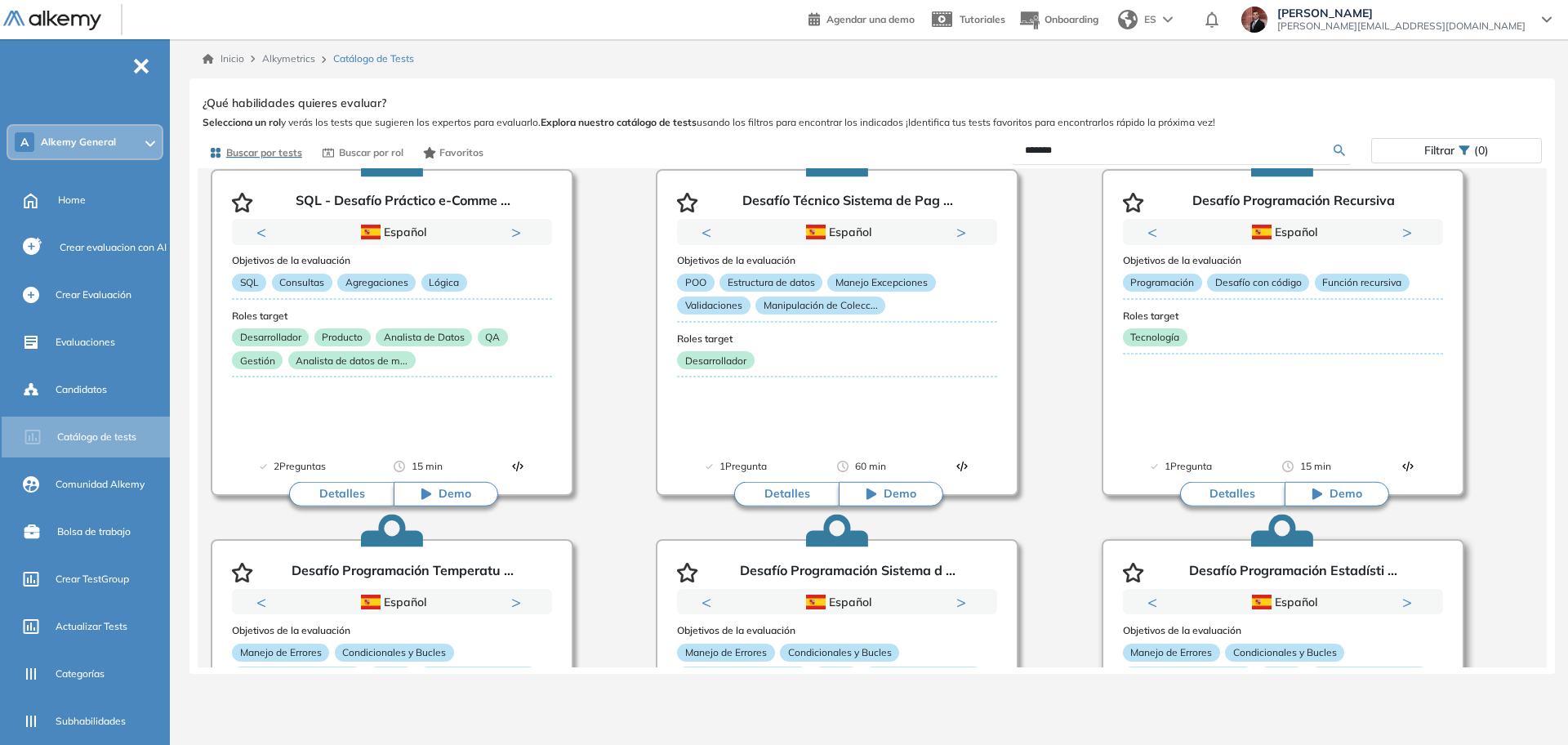
scroll to position [205, 0]
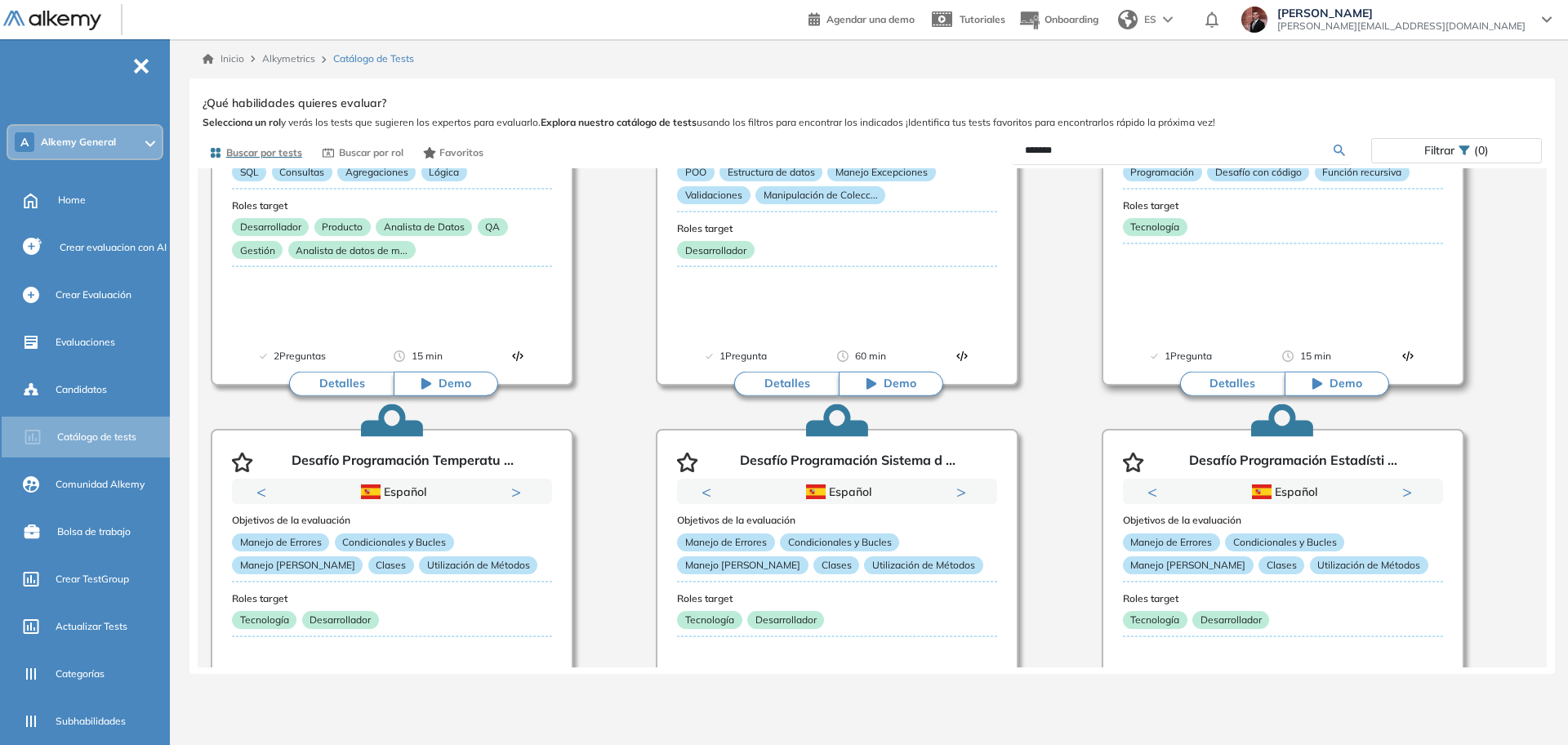
click at [1233, 385] on button "Detalles" at bounding box center [1232, 384] width 105 height 25
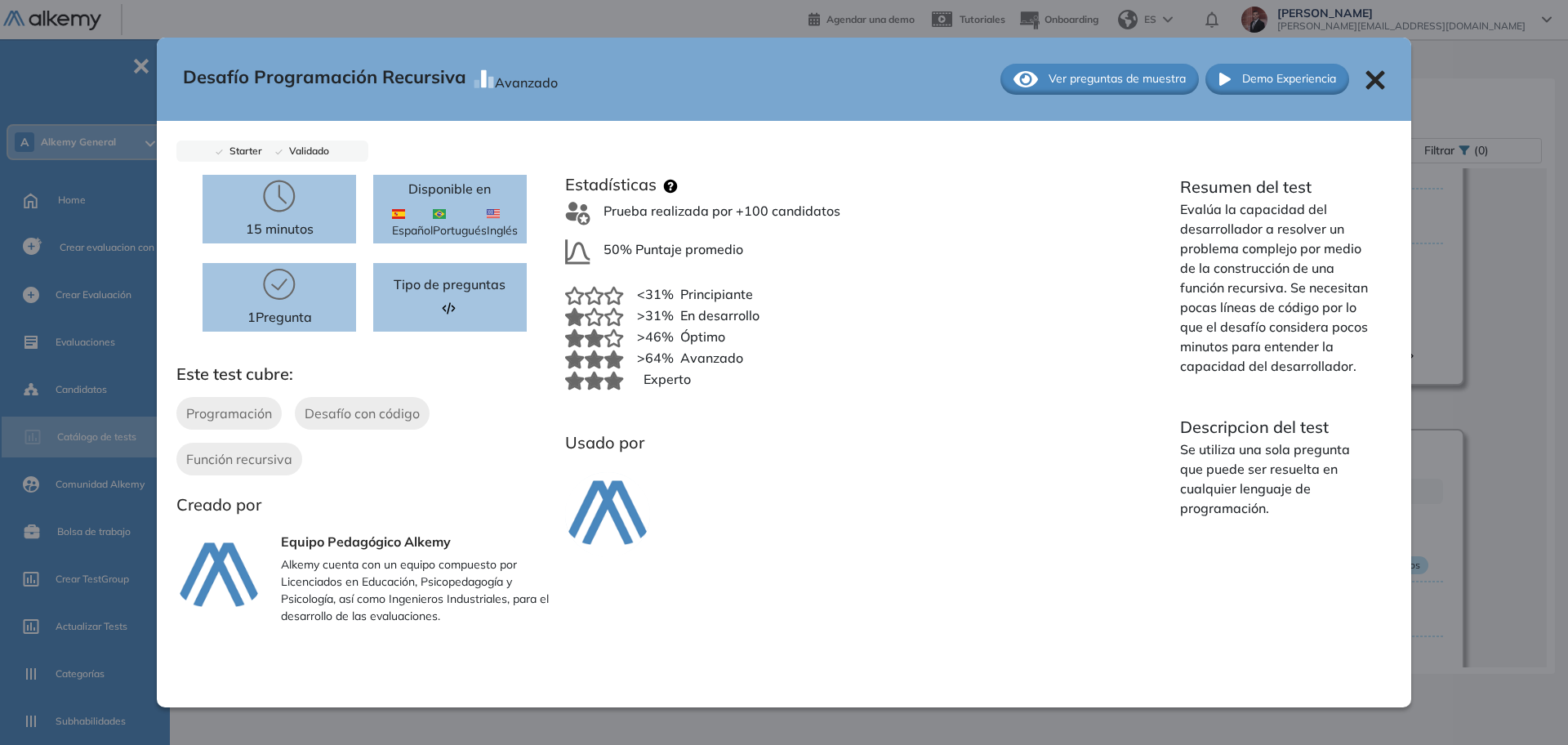
click at [1366, 80] on icon at bounding box center [1374, 79] width 19 height 19
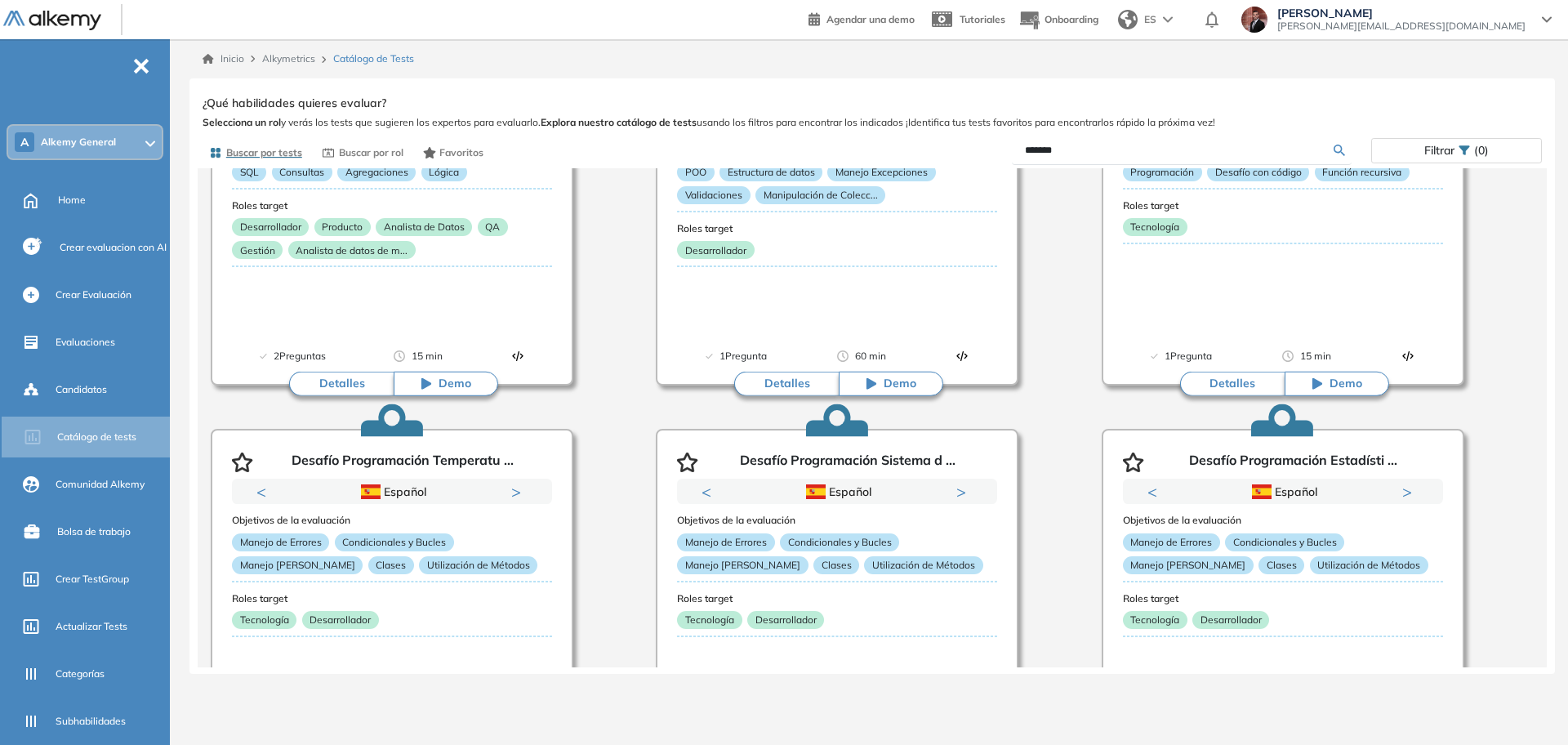
click at [1245, 154] on input "*******" at bounding box center [1178, 150] width 309 height 14
drag, startPoint x: 1242, startPoint y: 156, endPoint x: 910, endPoint y: 145, distance: 332.2
click at [910, 145] on div "*******" at bounding box center [1122, 151] width 499 height 29
type input "*"
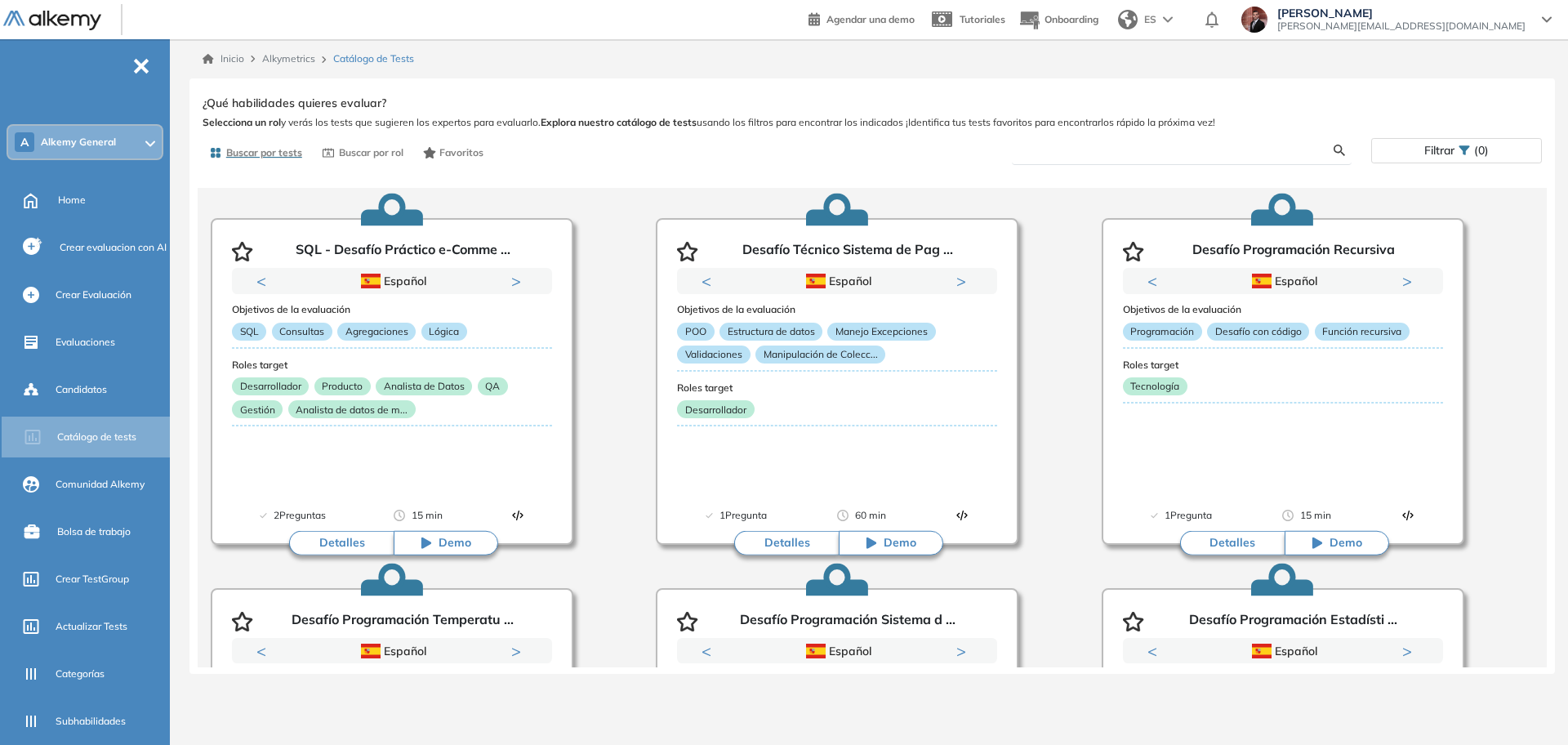
scroll to position [0, 0]
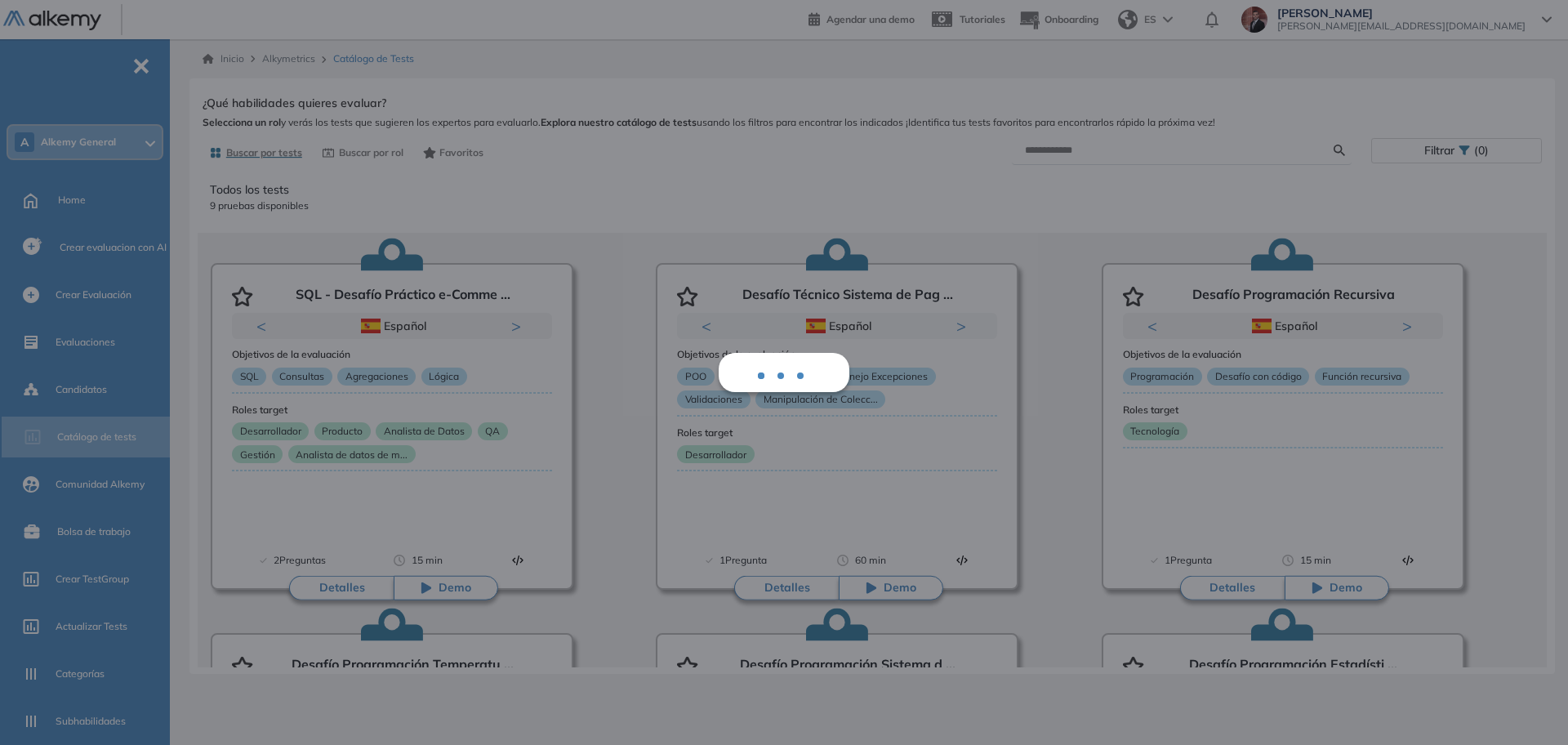
drag, startPoint x: 1186, startPoint y: 299, endPoint x: 1355, endPoint y: 293, distance: 169.1
click at [1355, 293] on div "Todos los tests 9 pruebas disponibles SQL - Desafío Práctico e-Comme ... Previo…" at bounding box center [872, 418] width 1339 height 499
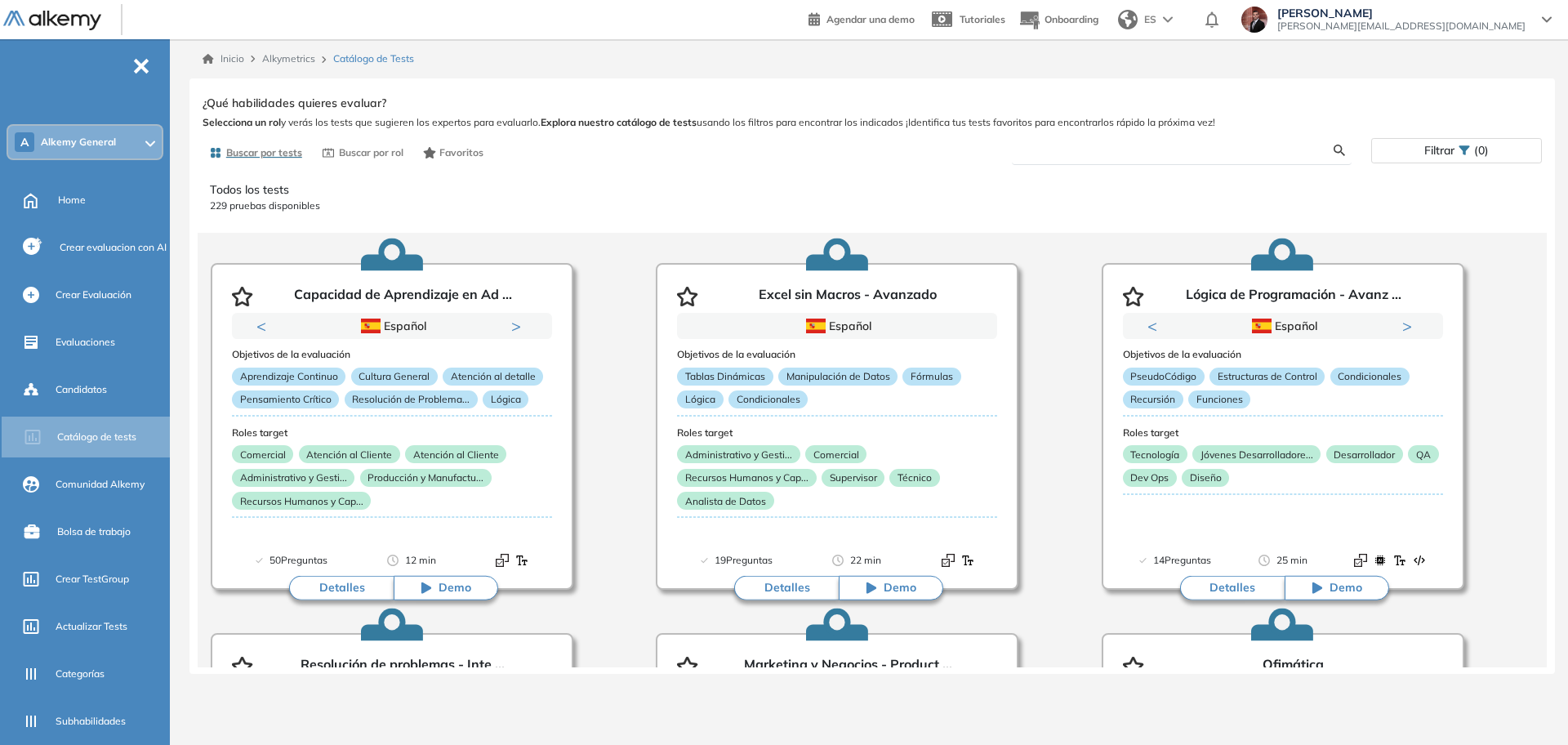
click at [1116, 150] on input "text" at bounding box center [1178, 150] width 309 height 14
type input "*"
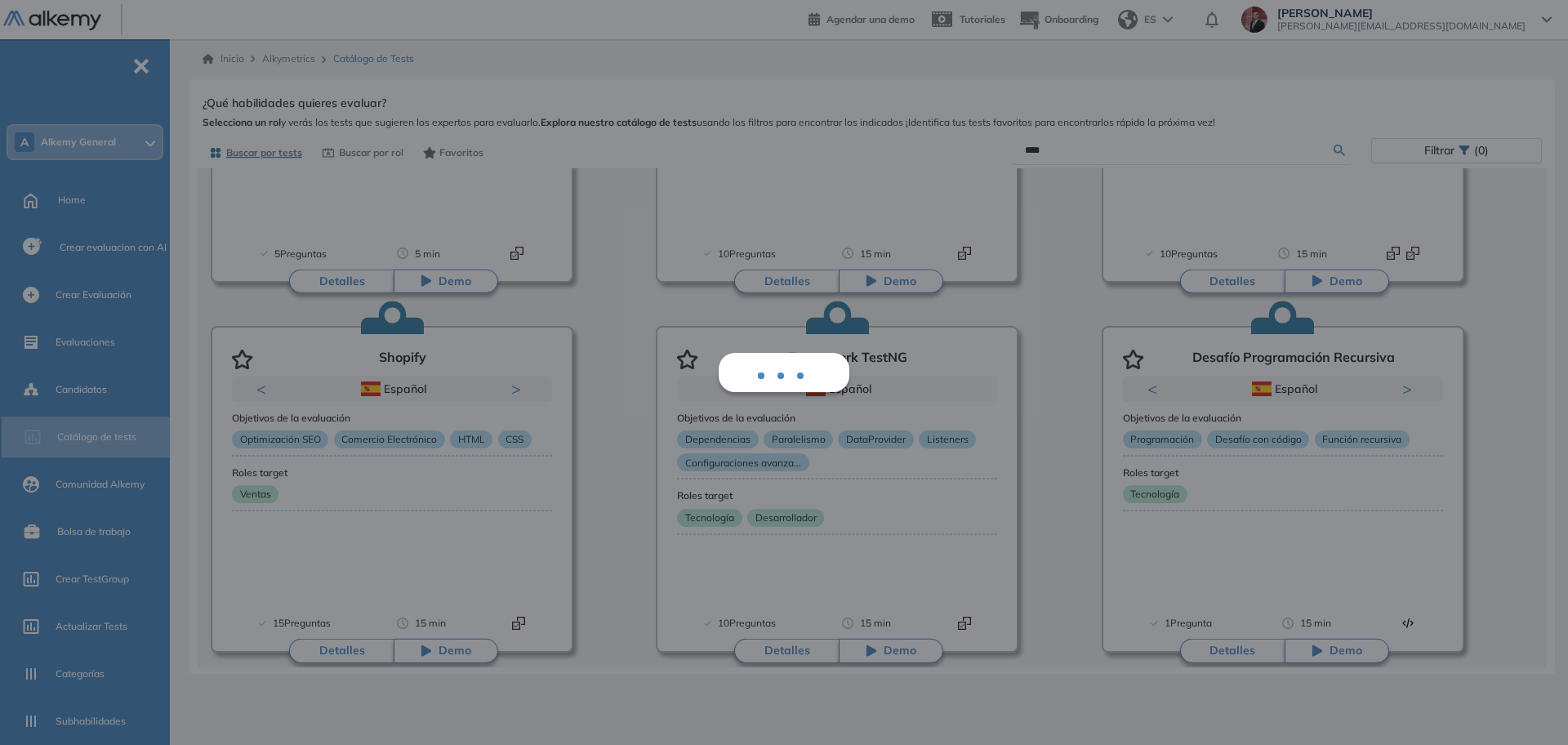
scroll to position [1441, 0]
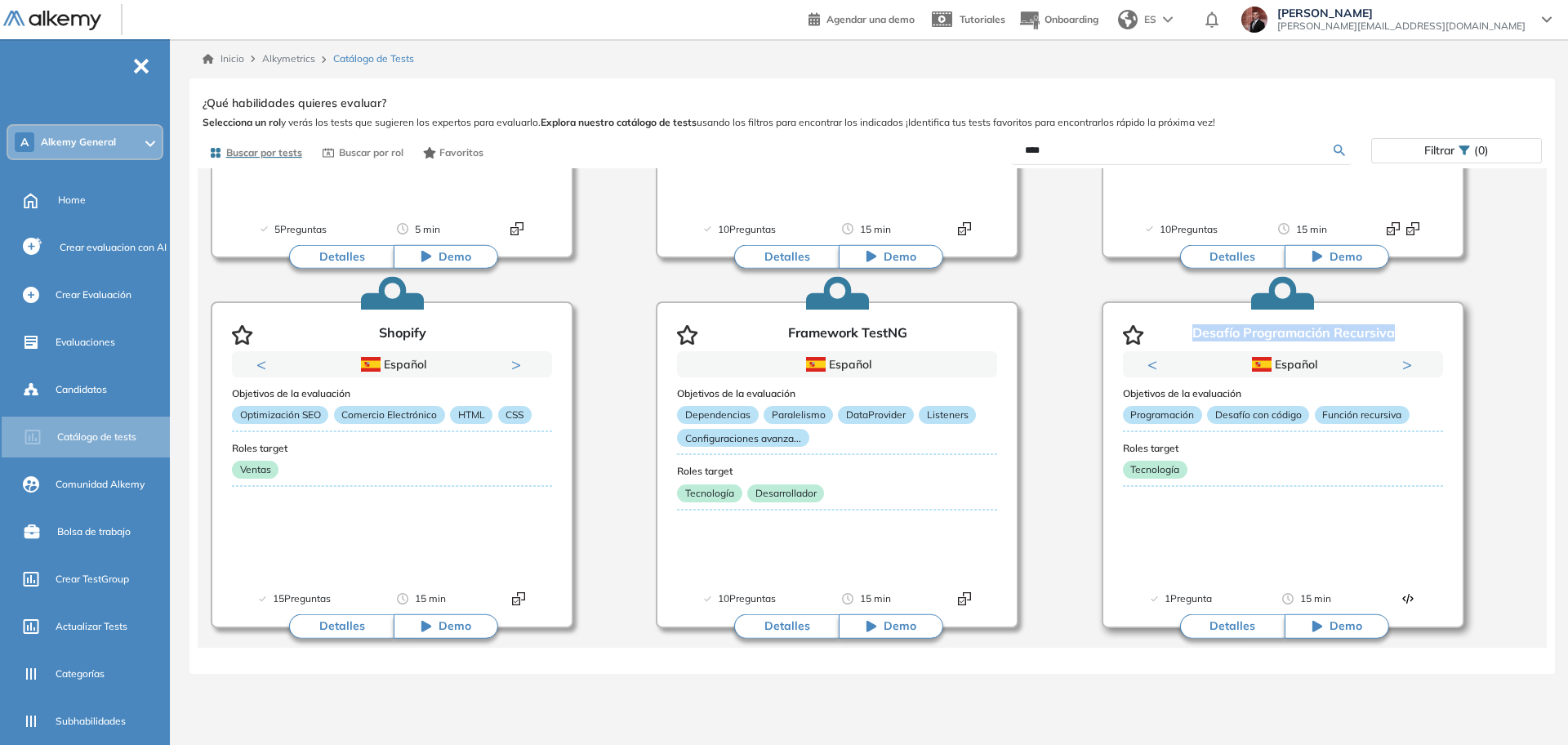
drag, startPoint x: 1190, startPoint y: 331, endPoint x: 1400, endPoint y: 342, distance: 210.3
click at [1400, 342] on div "Desafío Programación Recursiva" at bounding box center [1282, 331] width 320 height 39
copy p "Desafío Programación Recursiva"
click at [1128, 145] on input "****" at bounding box center [1178, 150] width 309 height 14
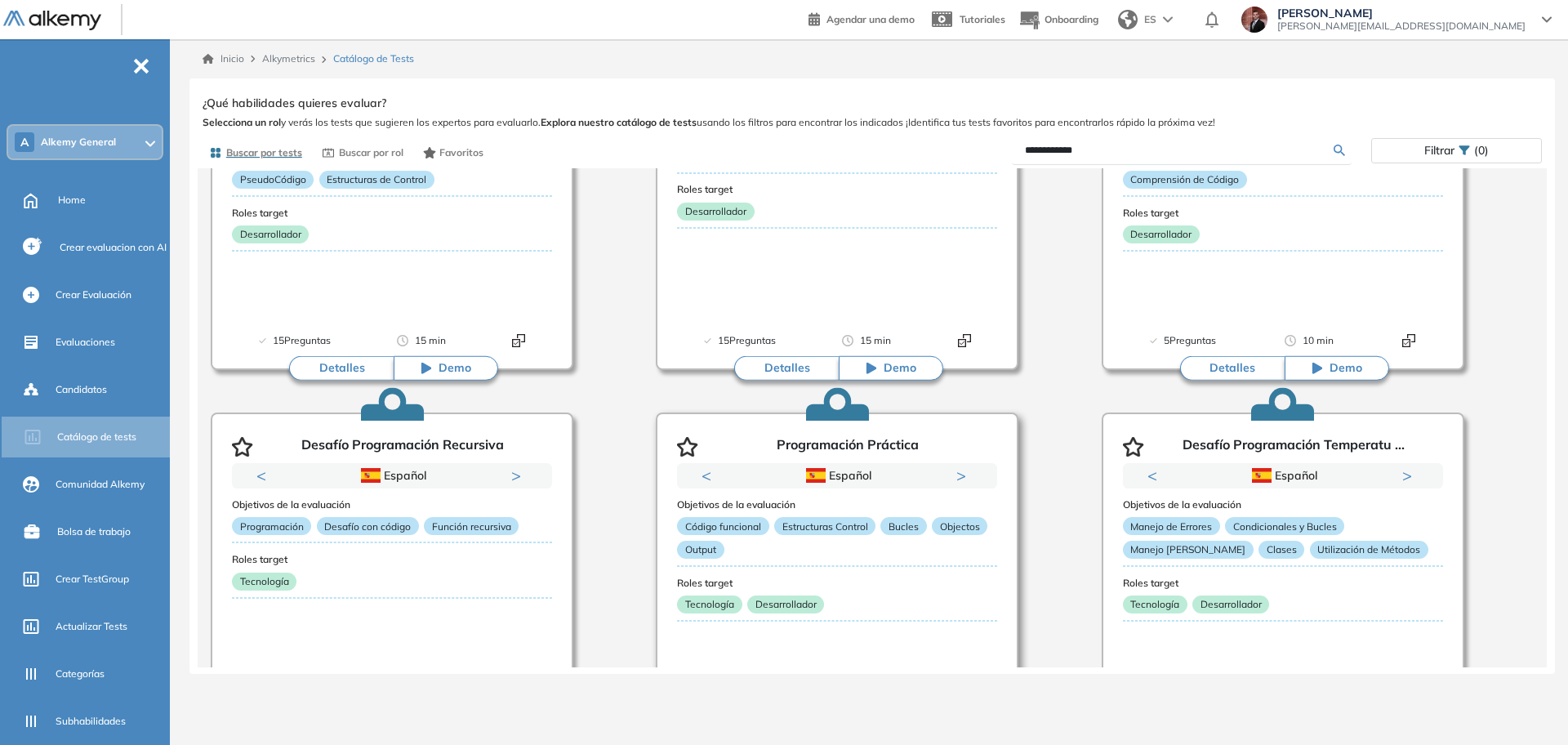
scroll to position [726, 0]
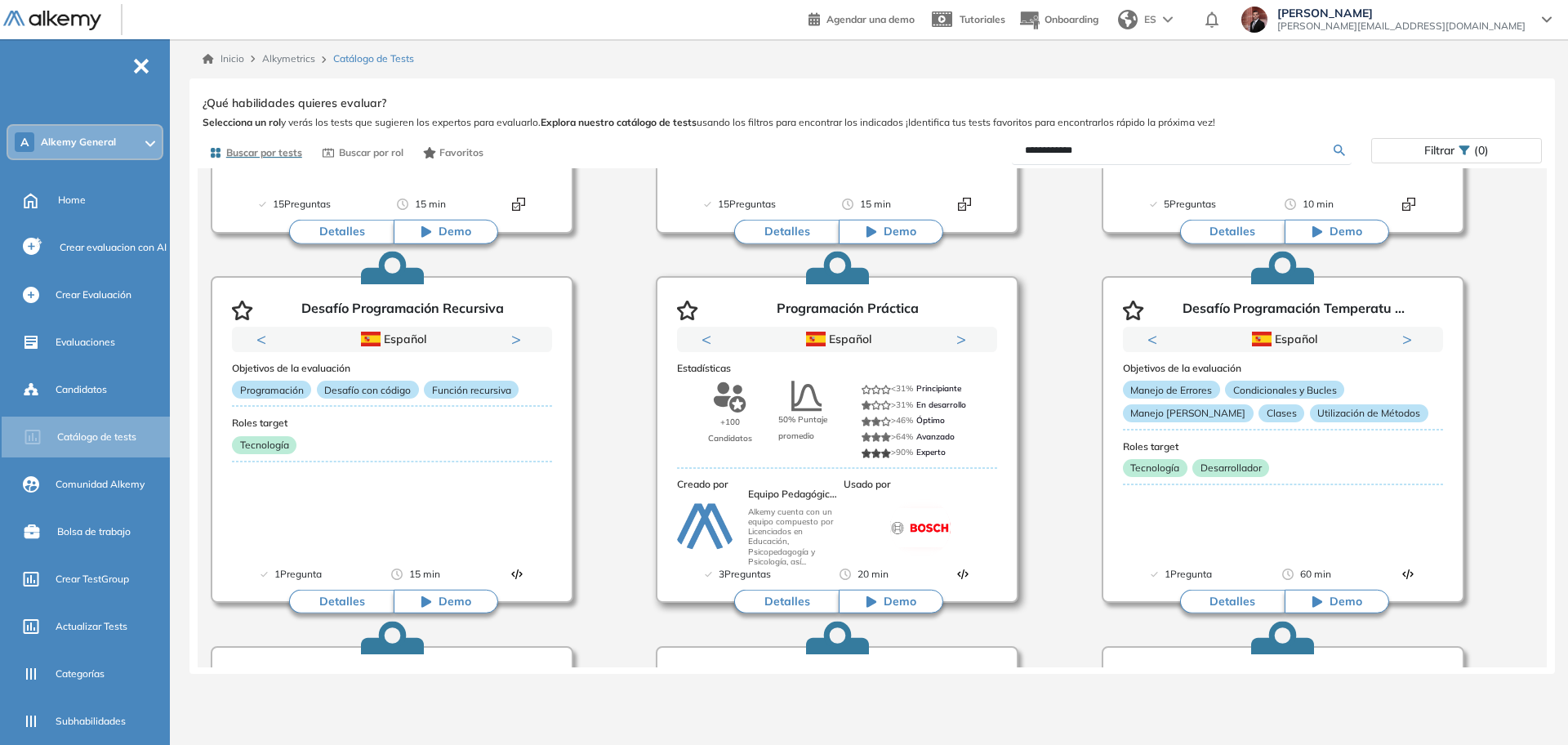
click at [816, 601] on button "Detalles" at bounding box center [787, 602] width 105 height 25
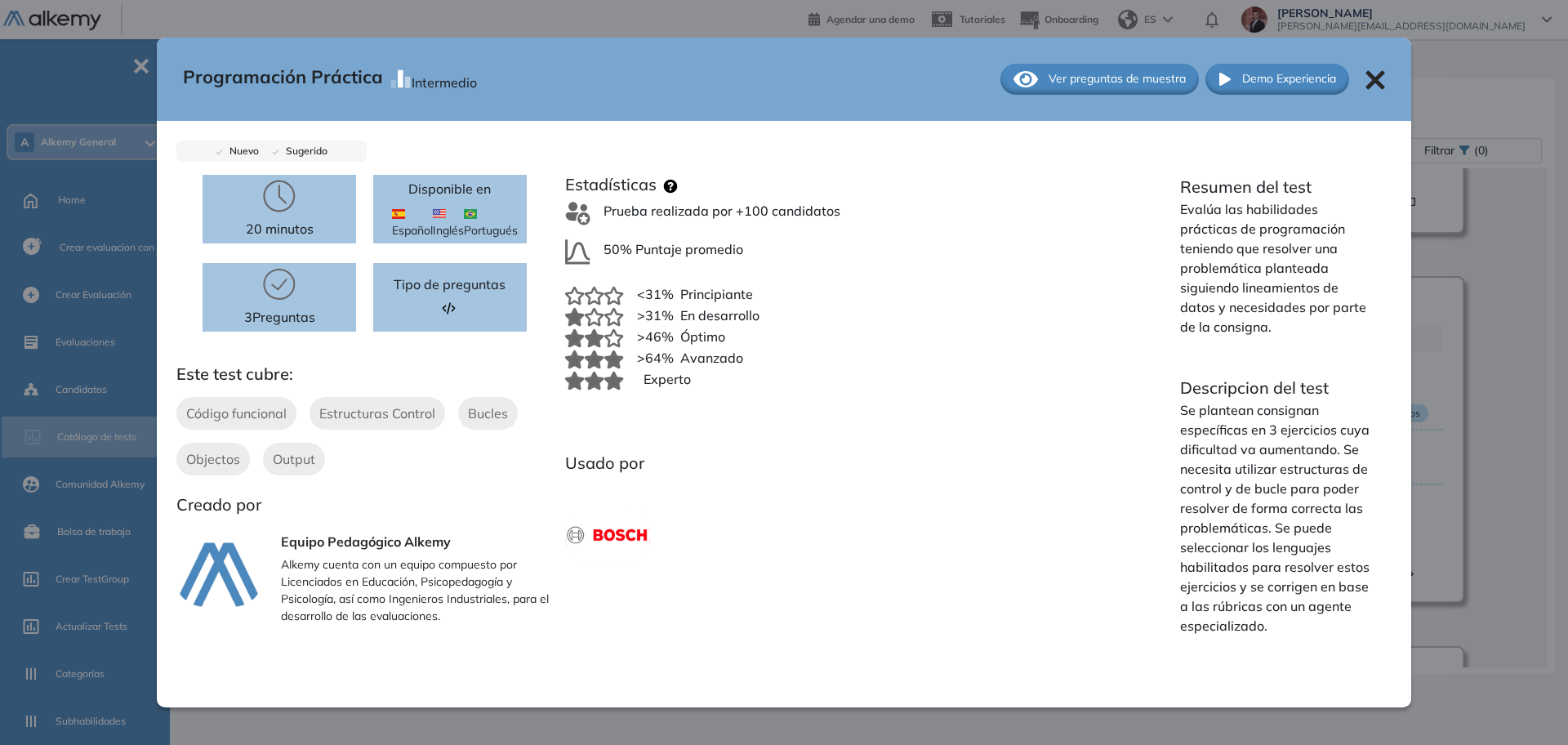
click at [1134, 74] on span "Ver preguntas de muestra" at bounding box center [1117, 79] width 137 height 17
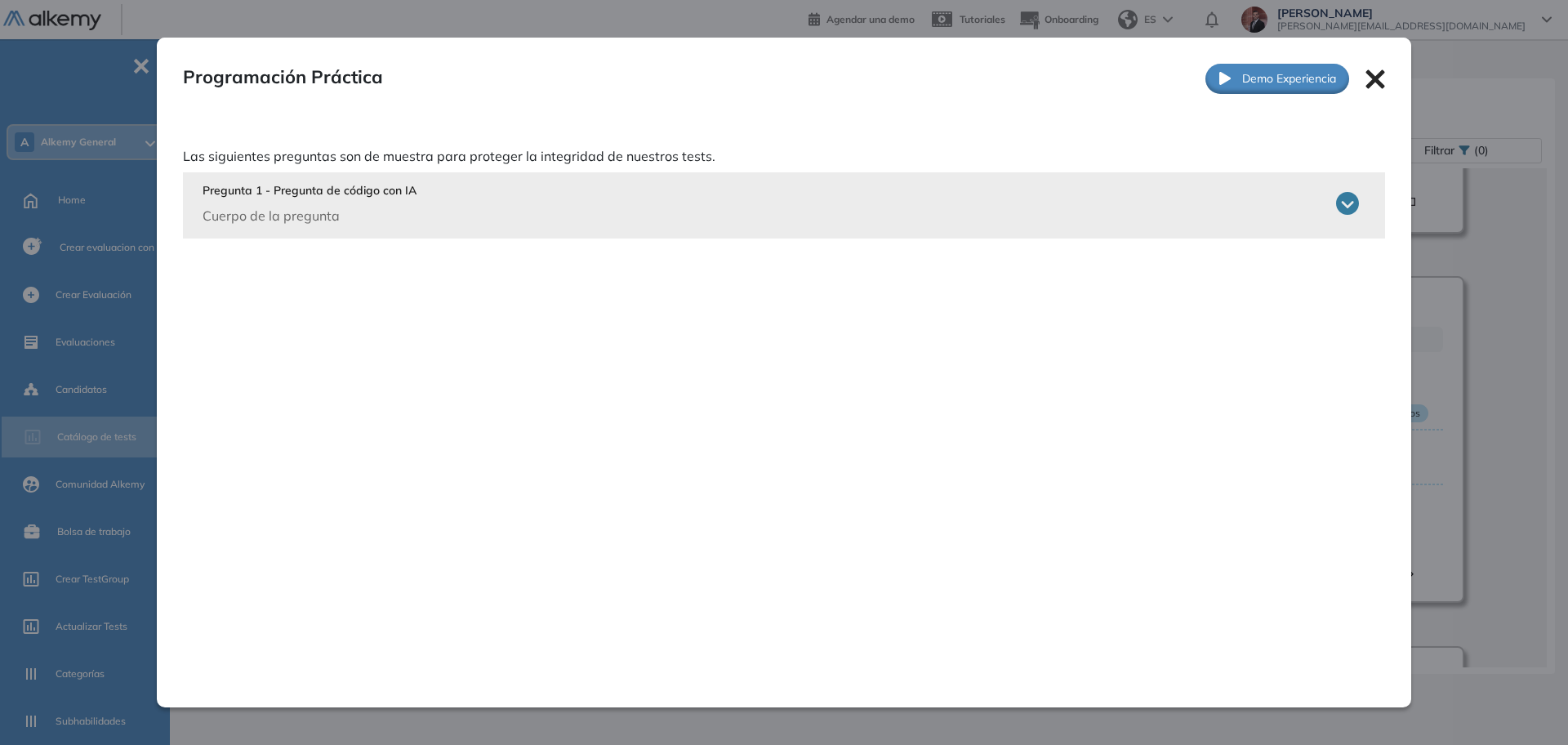
click at [693, 215] on div "Pregunta 1 - Pregunta de código con IA Cuerpo de la pregunta" at bounding box center [781, 203] width 1156 height 43
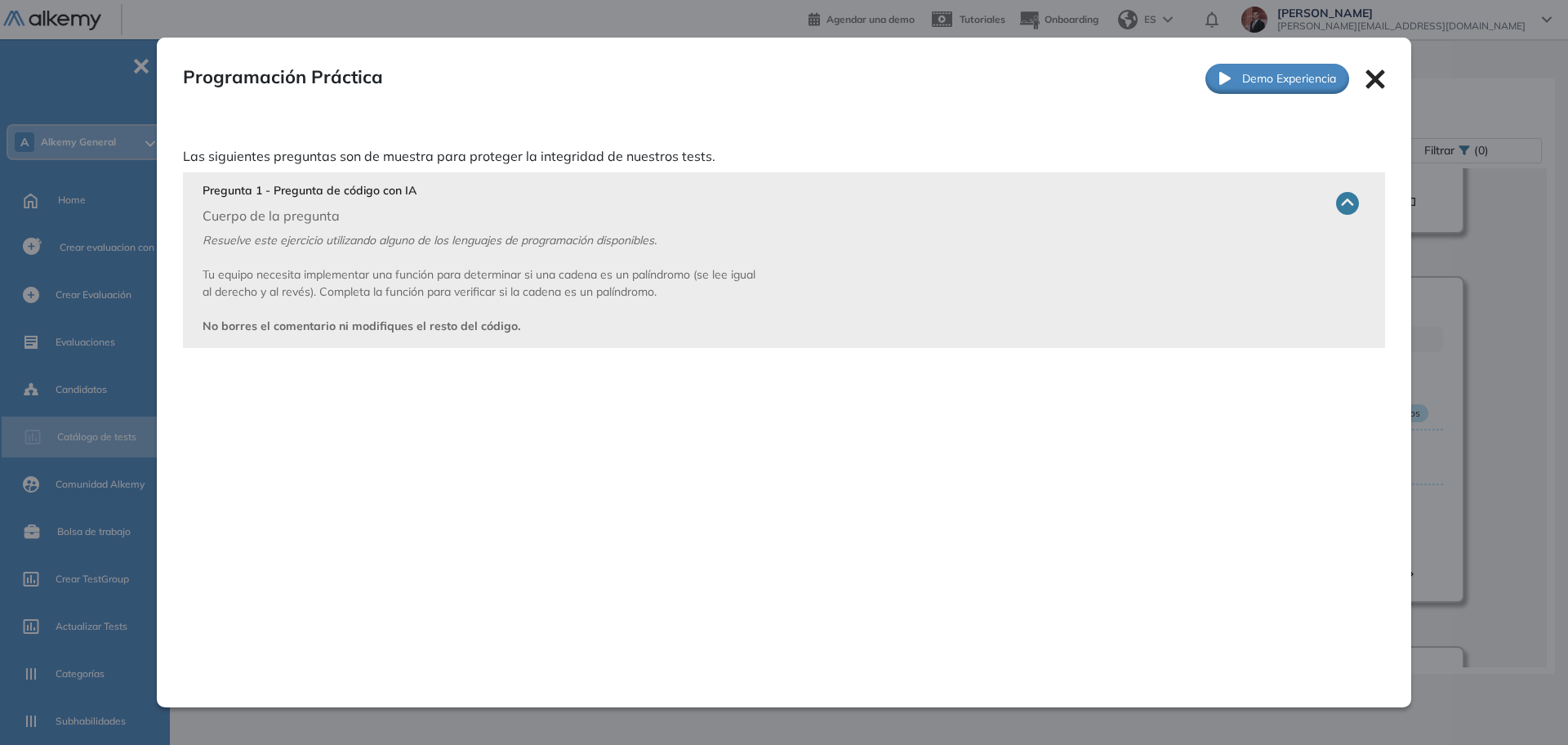
click at [1365, 79] on icon at bounding box center [1374, 79] width 19 height 19
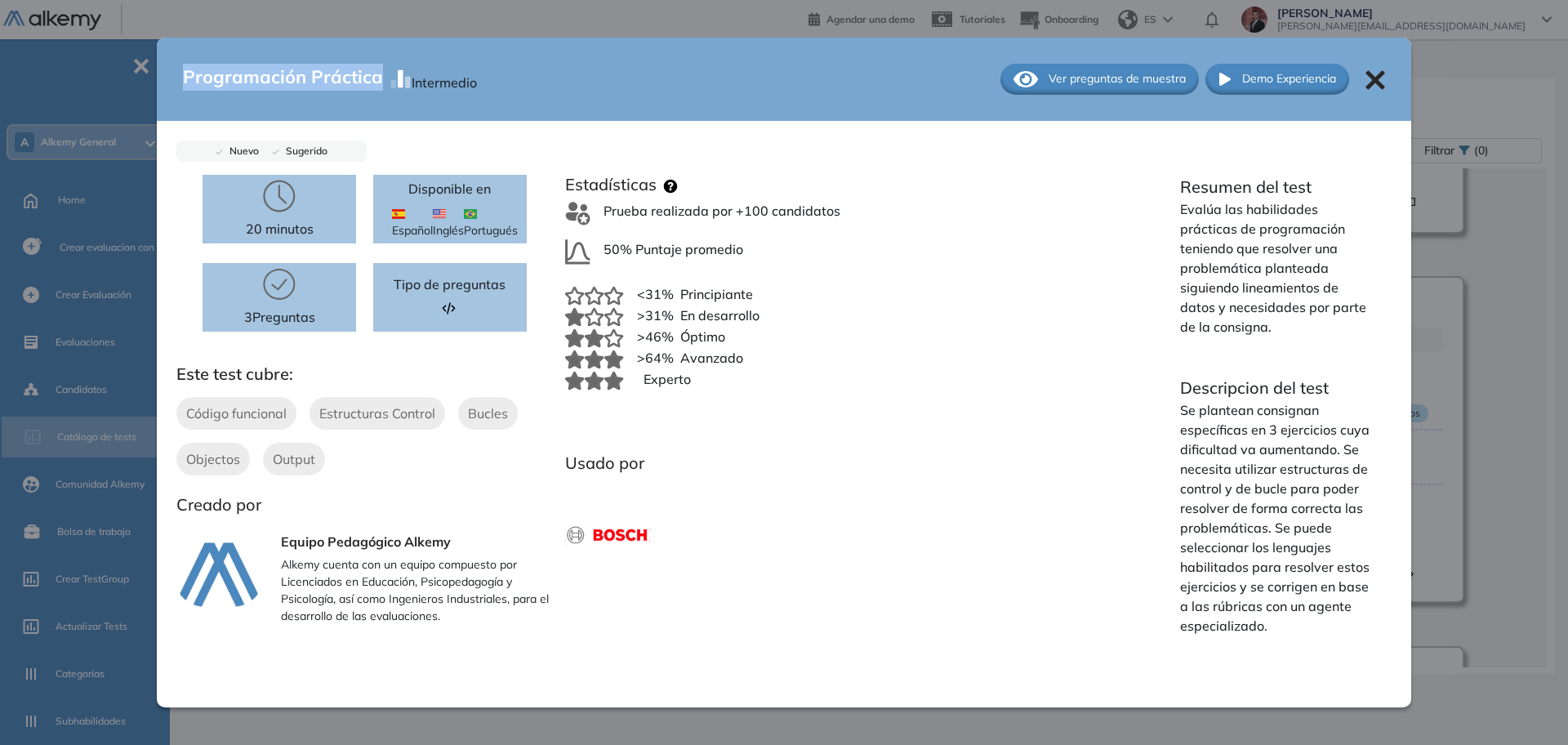
drag, startPoint x: 183, startPoint y: 77, endPoint x: 380, endPoint y: 88, distance: 197.3
click at [380, 88] on div "Programación Práctica Intermedio Ver preguntas de muestra Demo Experiencia" at bounding box center [784, 79] width 1254 height 84
copy span "Programación Práctica"
click at [1371, 80] on icon at bounding box center [1374, 79] width 19 height 19
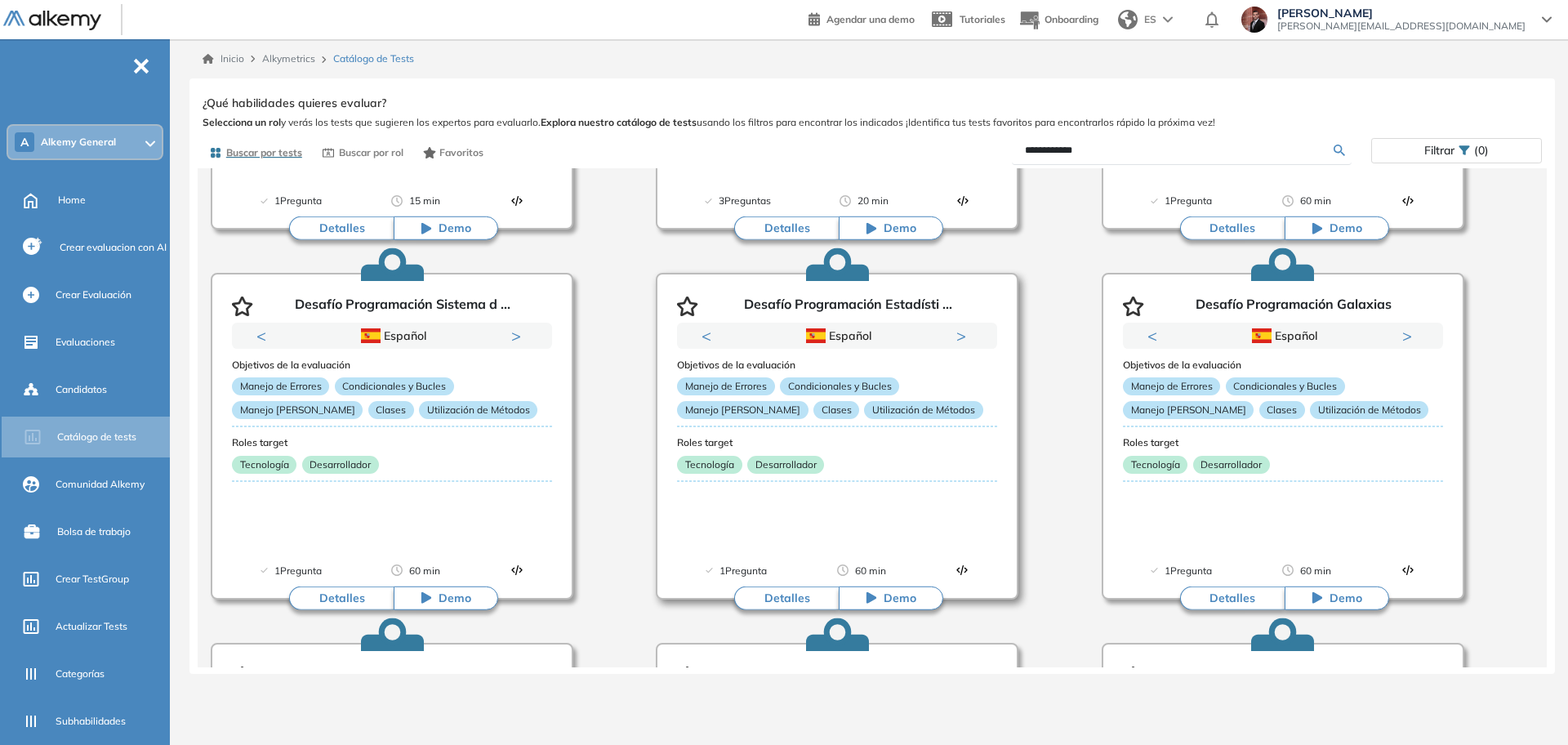
scroll to position [1135, 0]
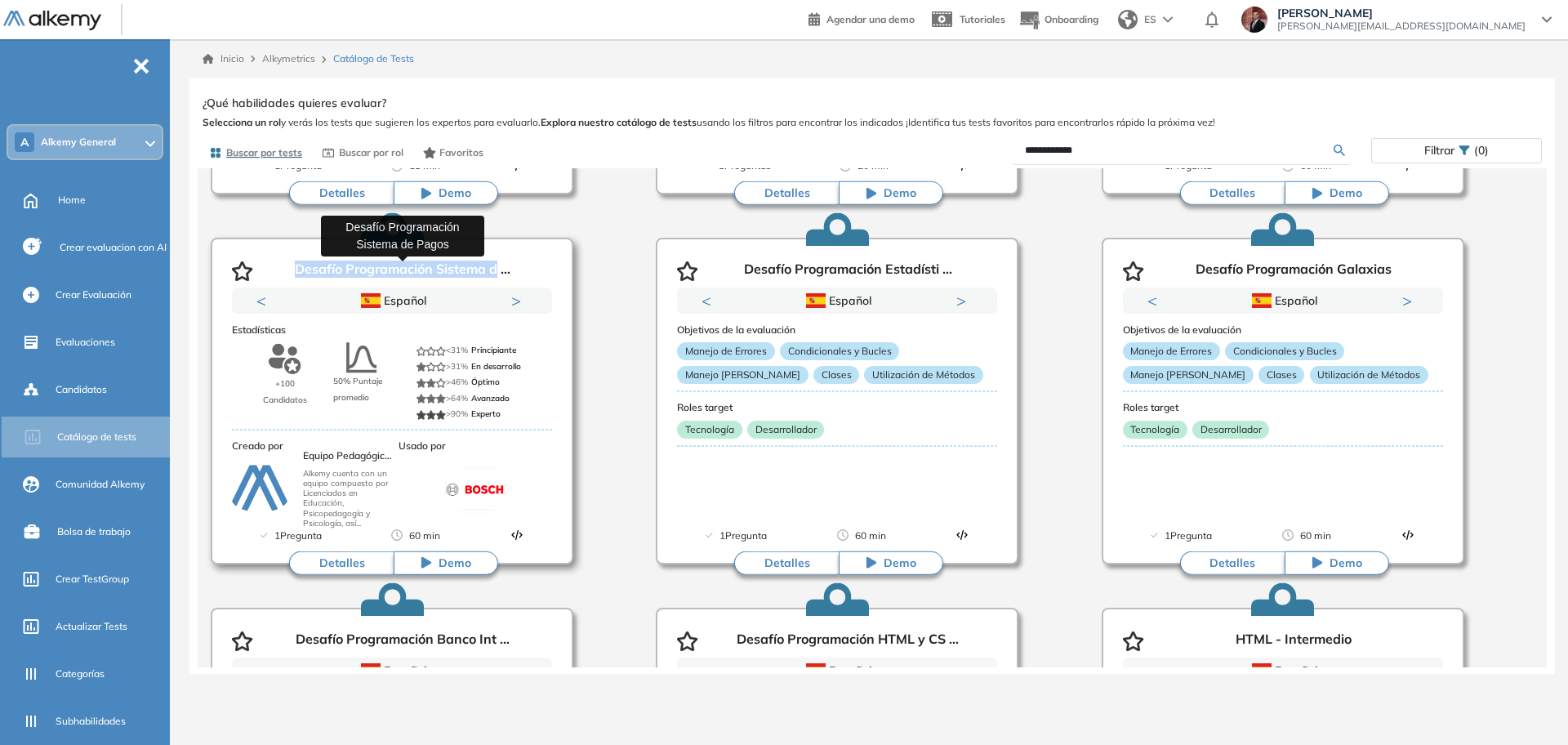
drag, startPoint x: 293, startPoint y: 265, endPoint x: 488, endPoint y: 262, distance: 195.0
click at [497, 270] on p "Desafío Programación Sistema d ..." at bounding box center [402, 271] width 216 height 19
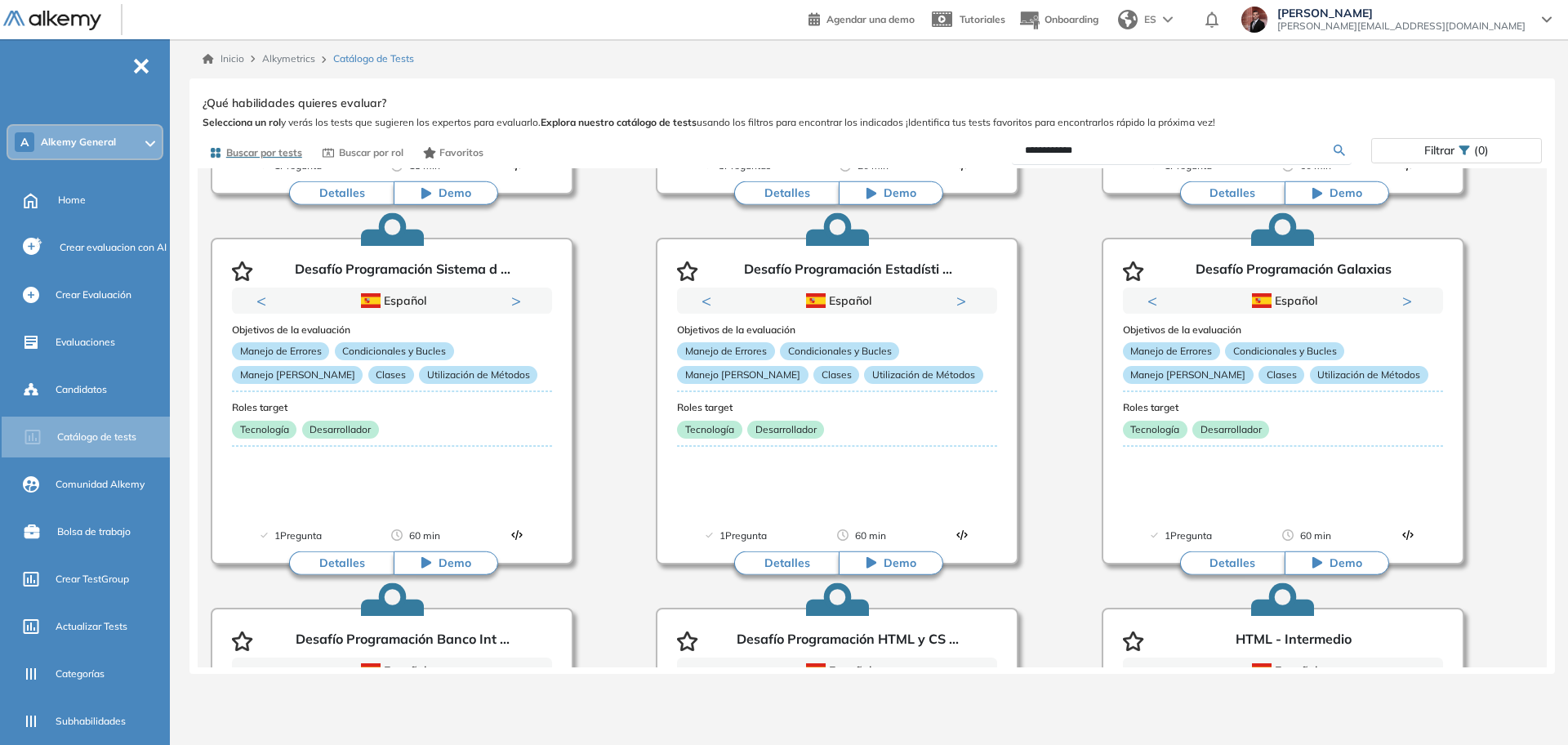
drag, startPoint x: 1117, startPoint y: 147, endPoint x: 921, endPoint y: 108, distance: 199.8
click at [921, 109] on div "**********" at bounding box center [872, 379] width 1339 height 576
type input "****"
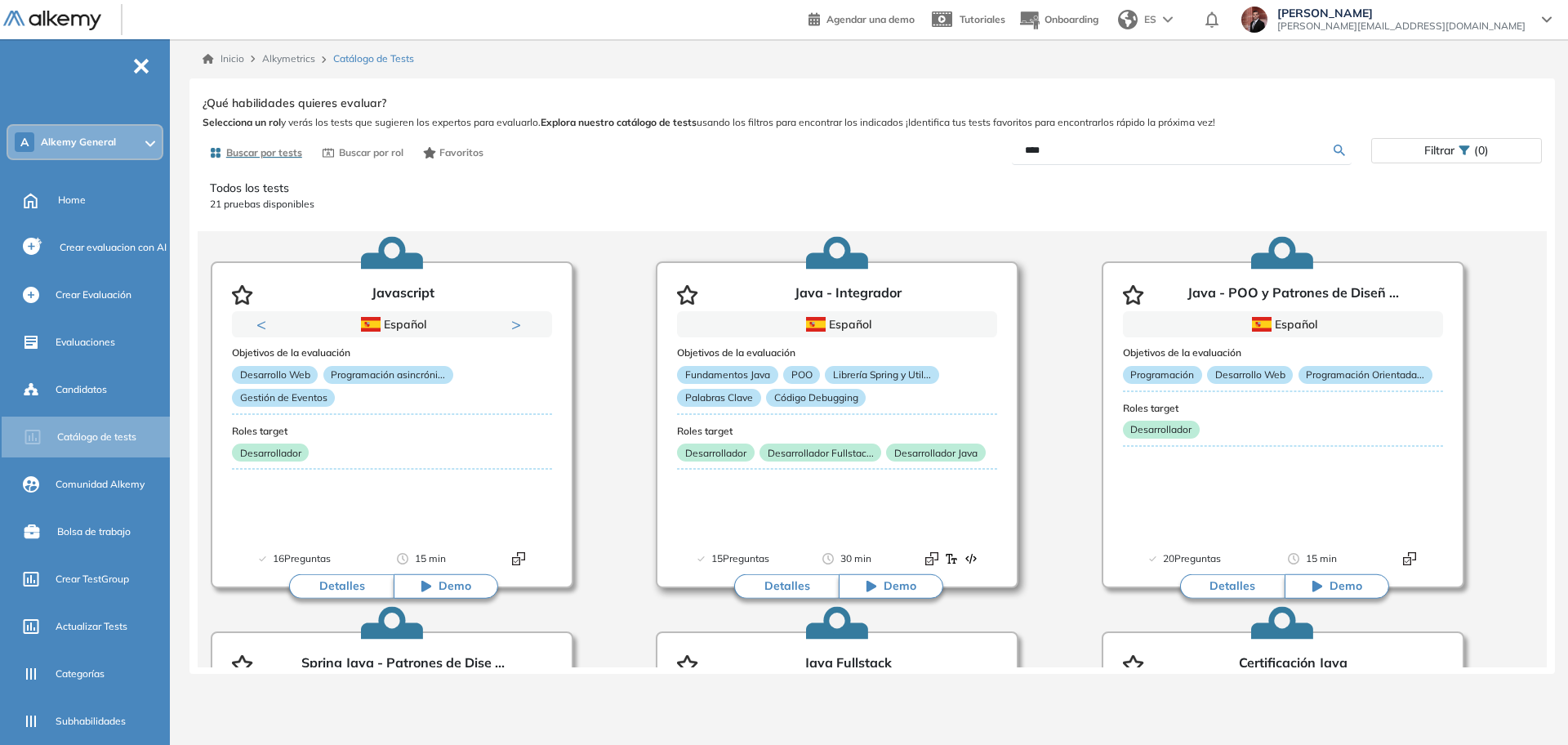
scroll to position [0, 0]
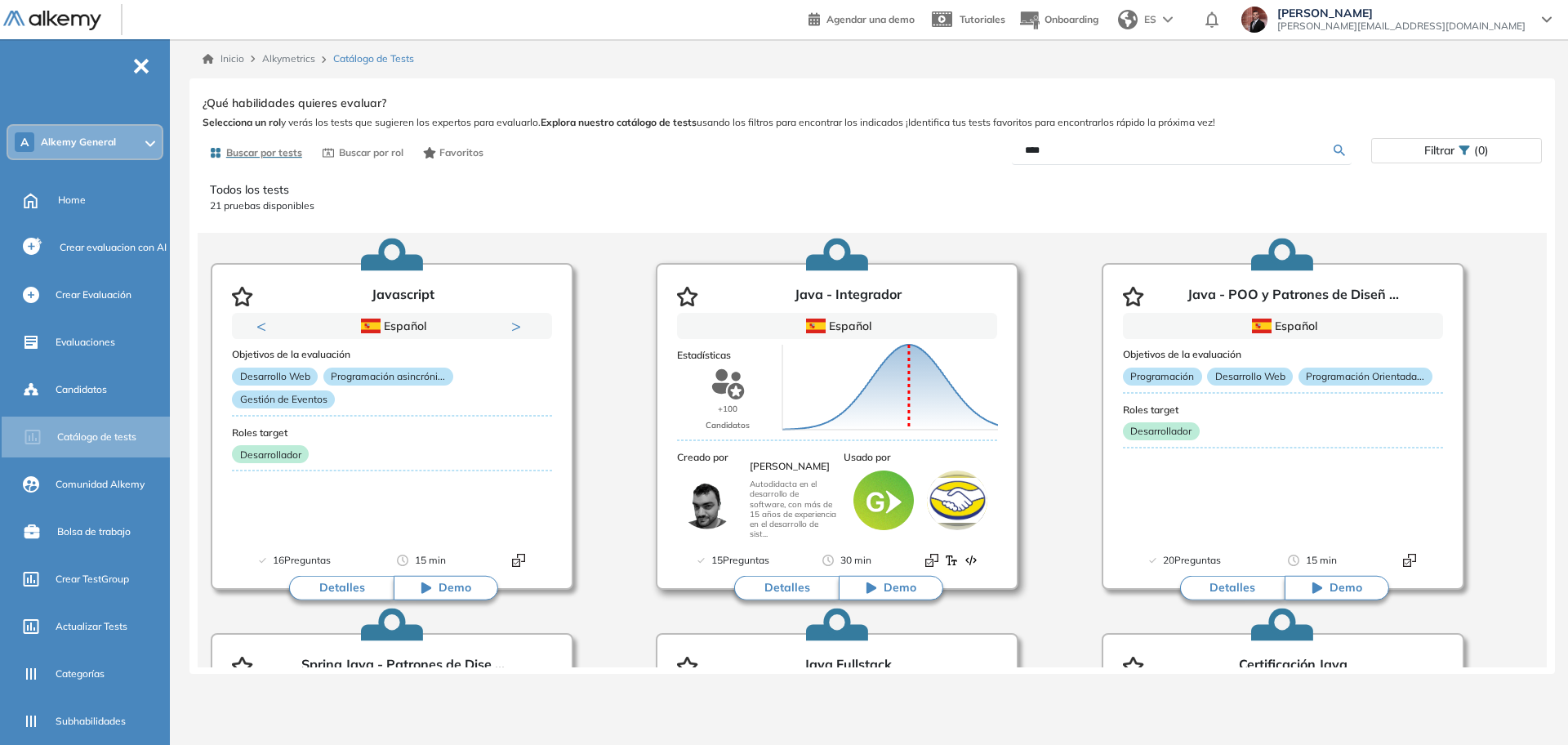
click at [795, 583] on button "Detalles" at bounding box center [787, 588] width 105 height 25
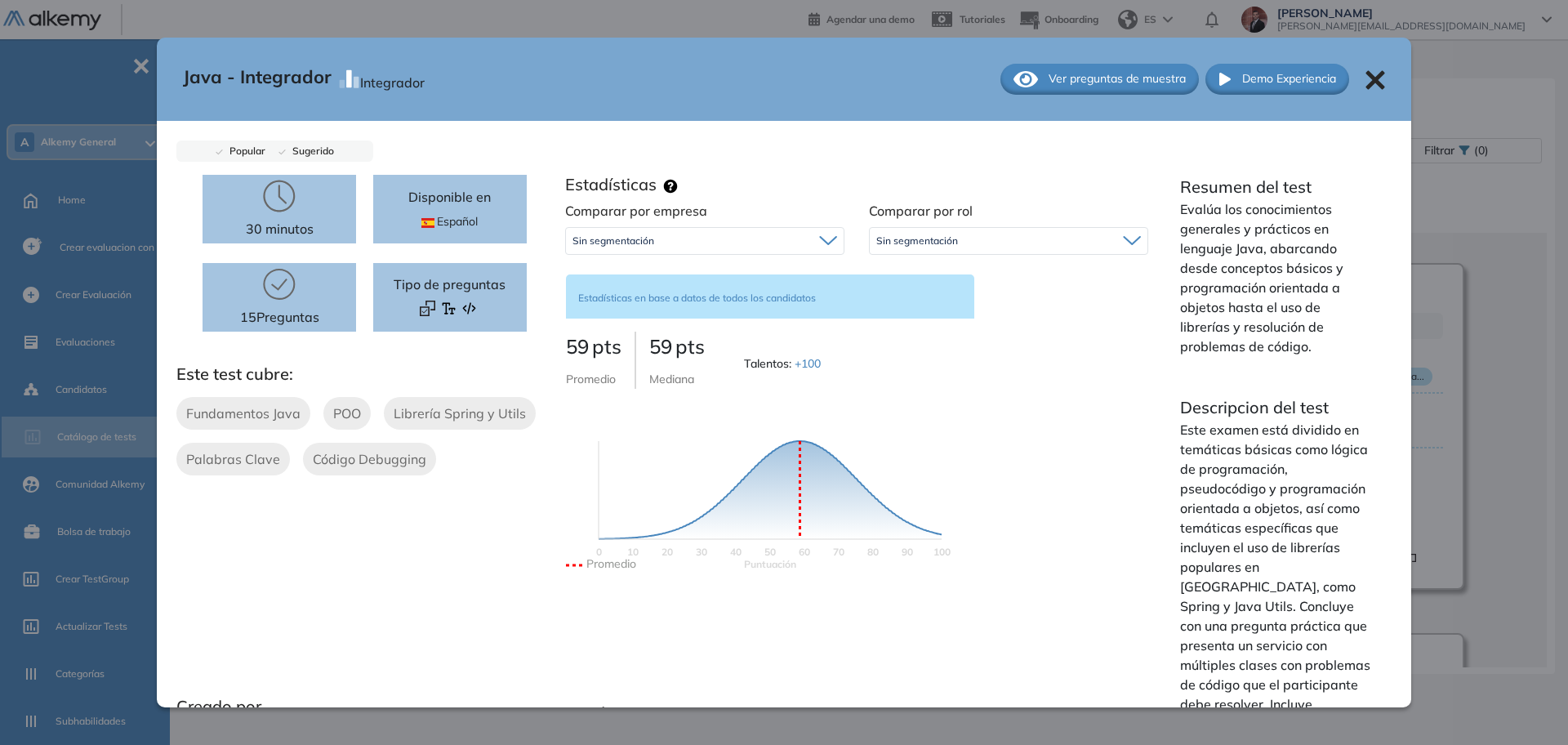
click at [1098, 74] on span "Ver preguntas de muestra" at bounding box center [1117, 79] width 137 height 17
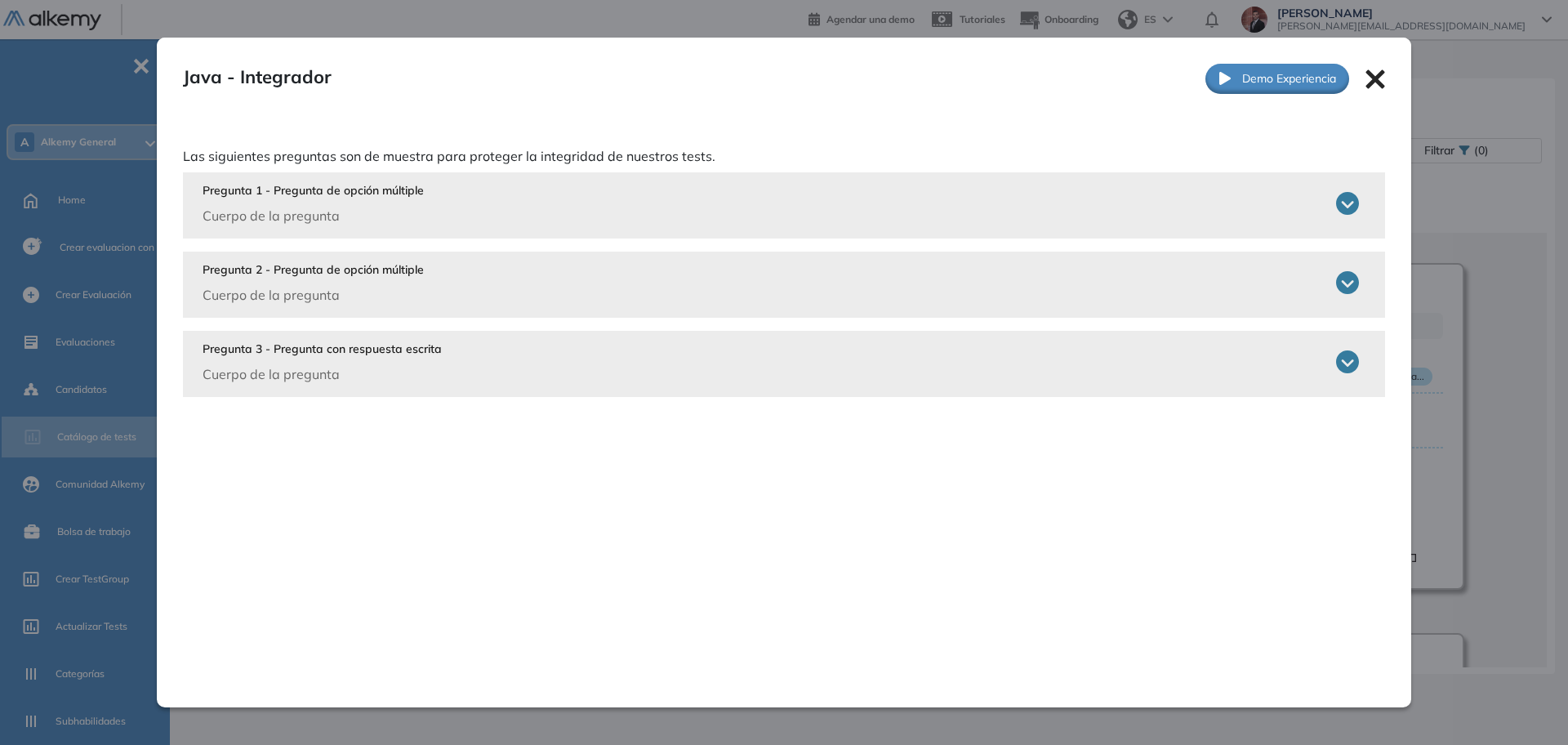
click at [672, 374] on div "Pregunta 3 - Pregunta con respuesta escrita Cuerpo de la pregunta" at bounding box center [781, 362] width 1156 height 43
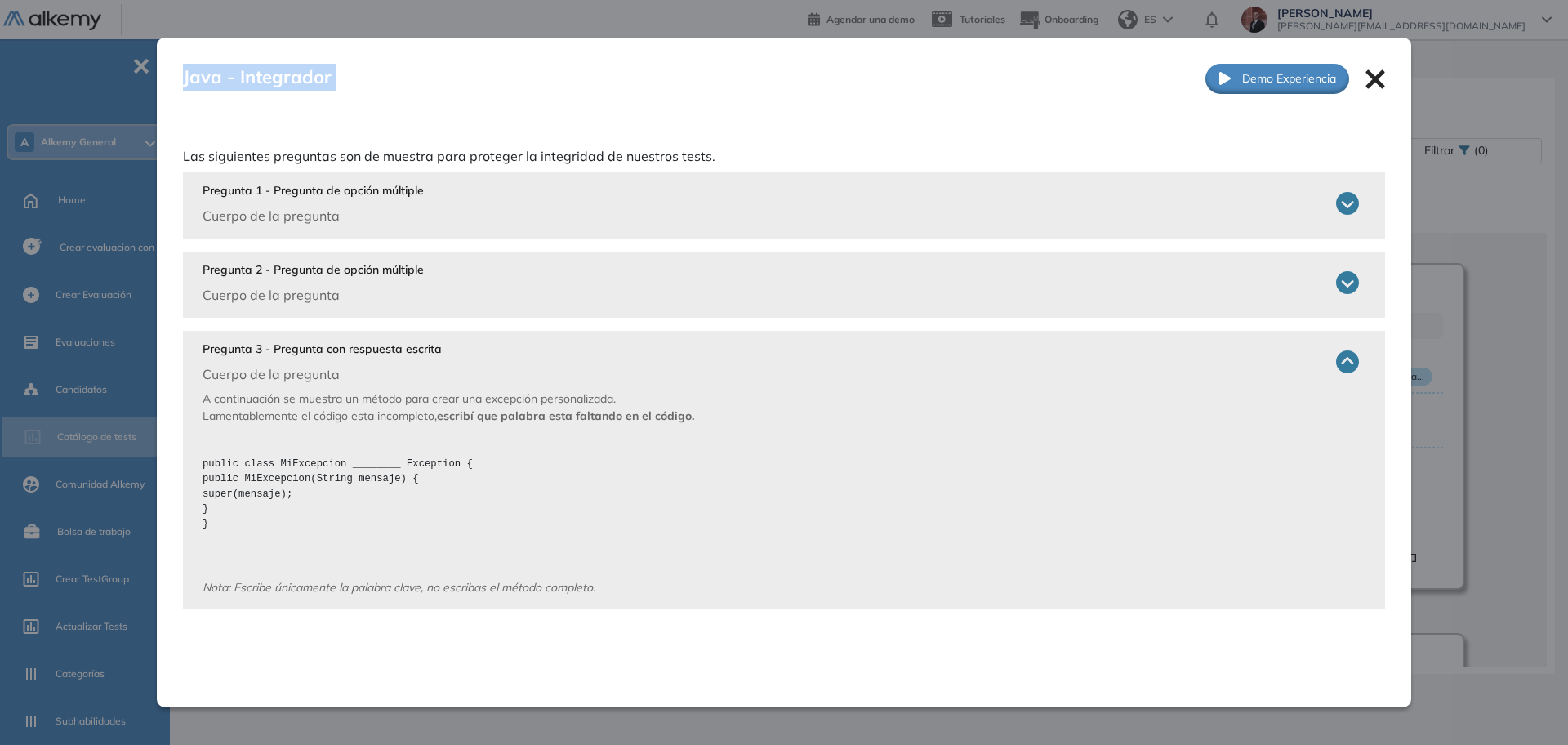
drag, startPoint x: 341, startPoint y: 81, endPoint x: 172, endPoint y: 85, distance: 169.0
click at [172, 85] on div "Java - Integrador Integrador Ver preguntas de muestra Demo Experiencia" at bounding box center [784, 79] width 1254 height 83
copy div "Java - Integrador"
click at [1367, 78] on icon at bounding box center [1374, 79] width 19 height 19
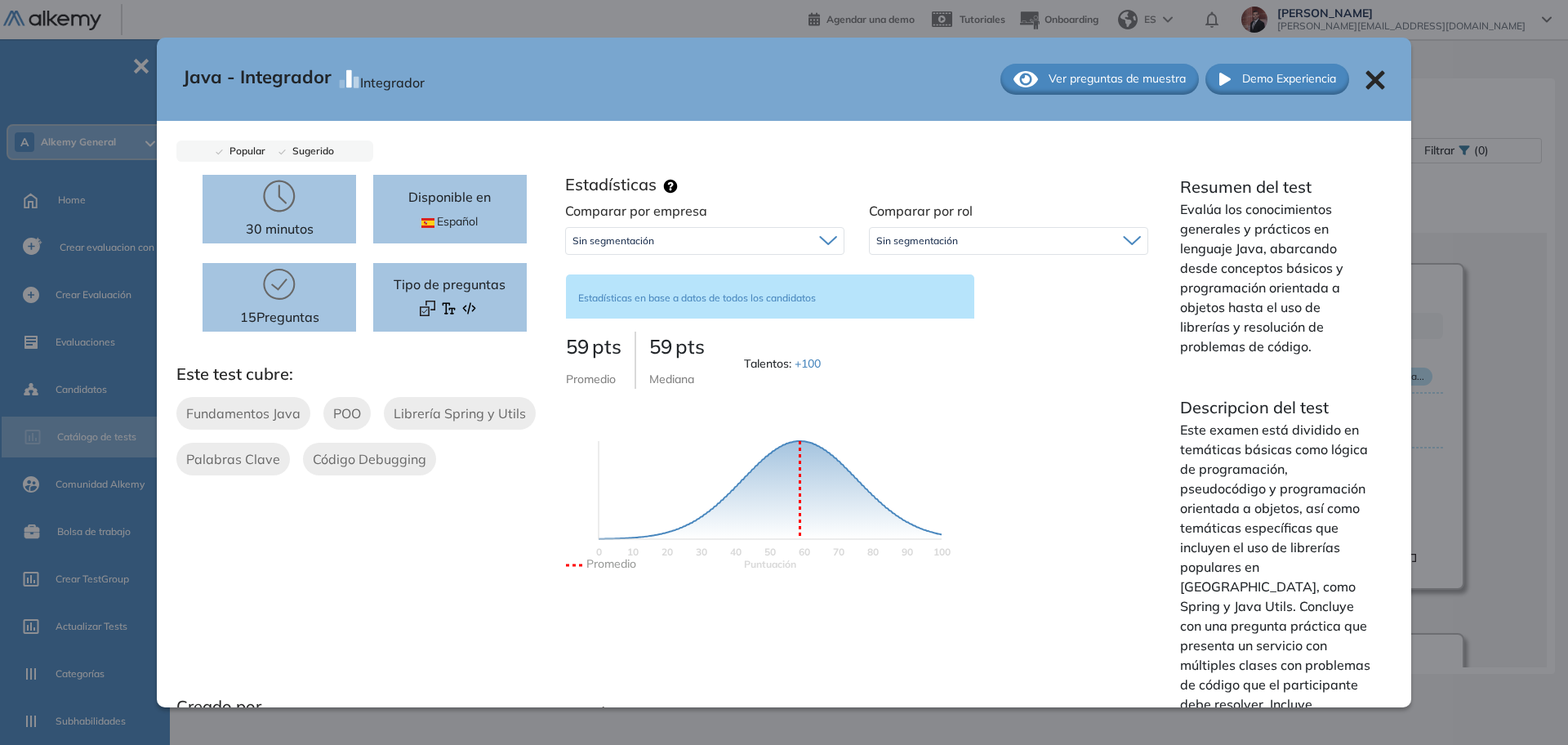
click at [1367, 79] on icon at bounding box center [1374, 79] width 19 height 19
